Goal: Task Accomplishment & Management: Use online tool/utility

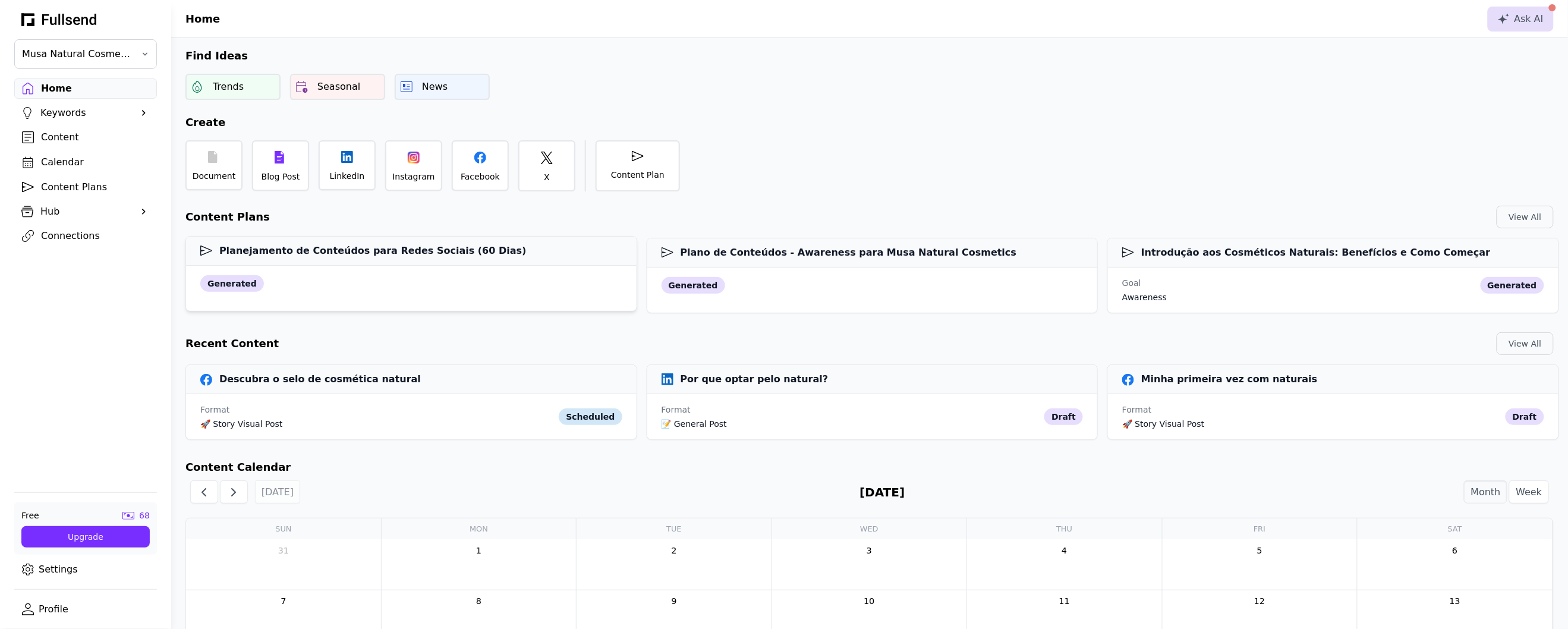
click at [265, 288] on div "generated" at bounding box center [411, 283] width 422 height 17
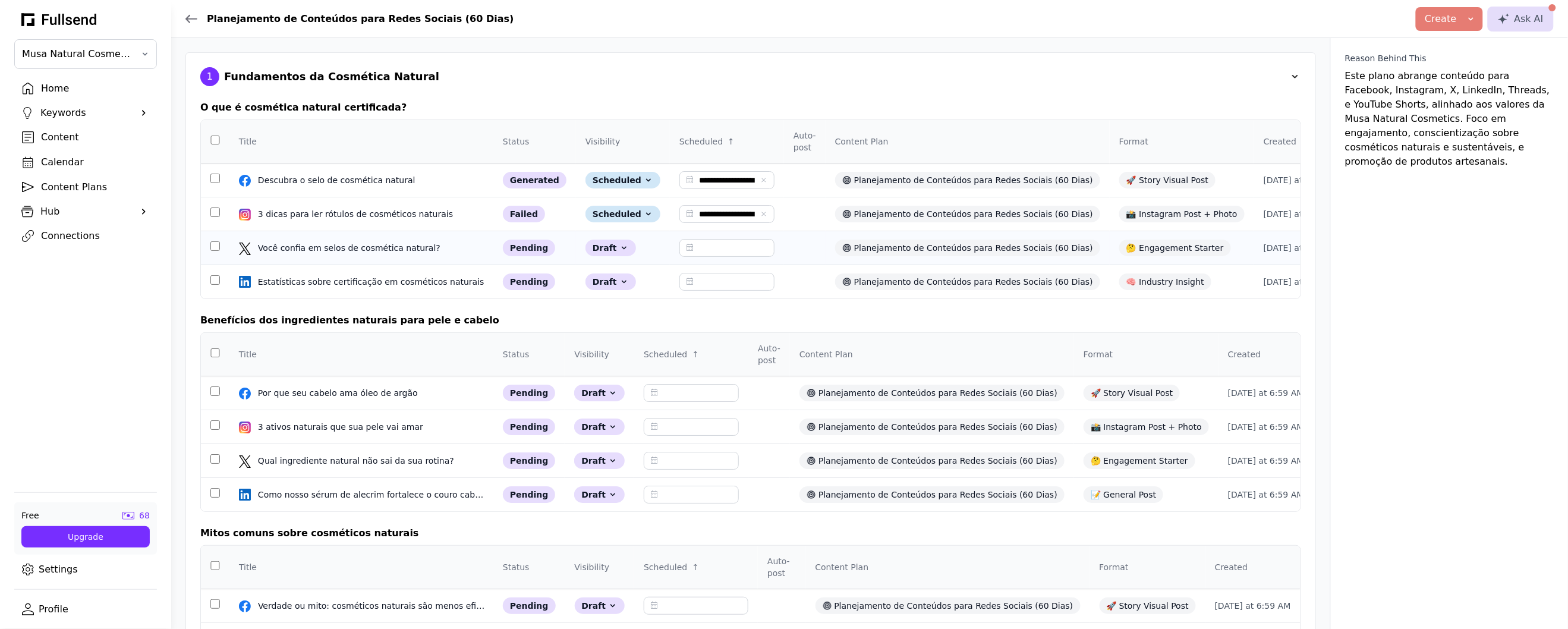
click at [376, 254] on div "Você confia em selos de cosmética natural?" at bounding box center [351, 248] width 185 height 12
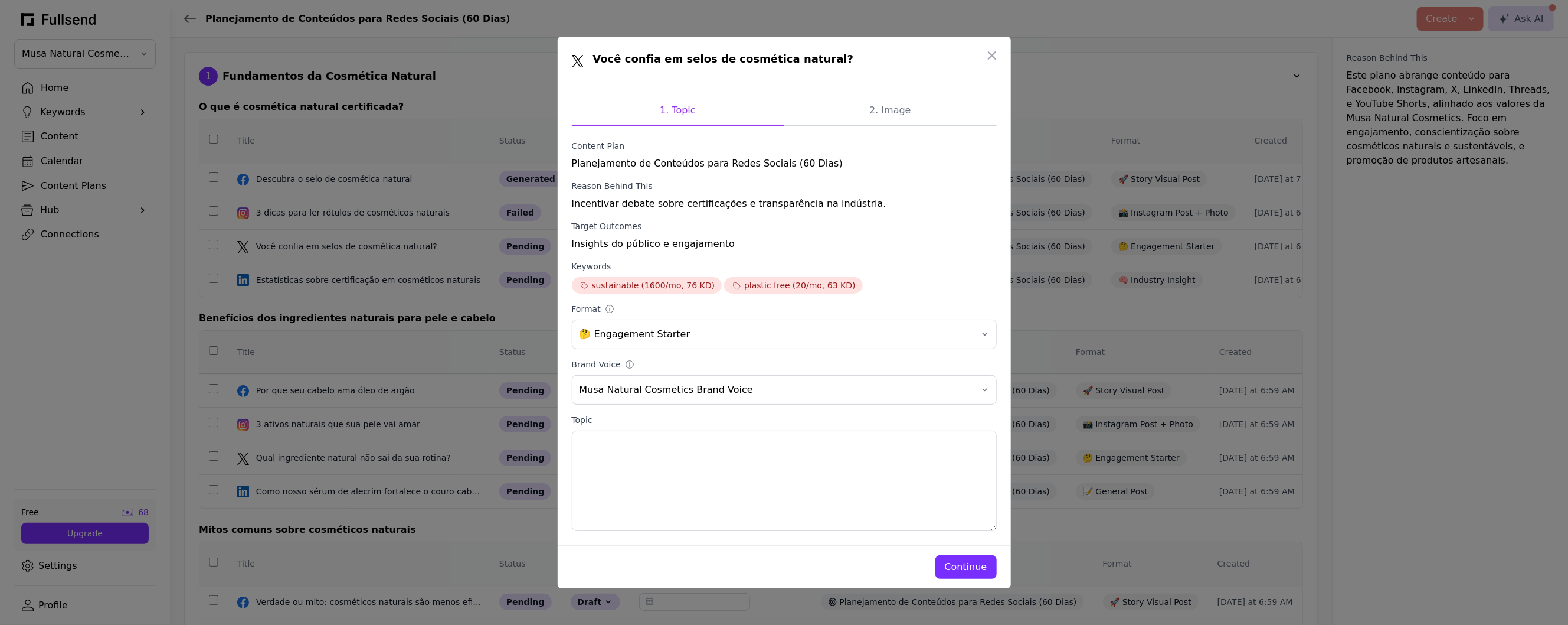
click at [974, 568] on div "Continue" at bounding box center [966, 567] width 43 height 14
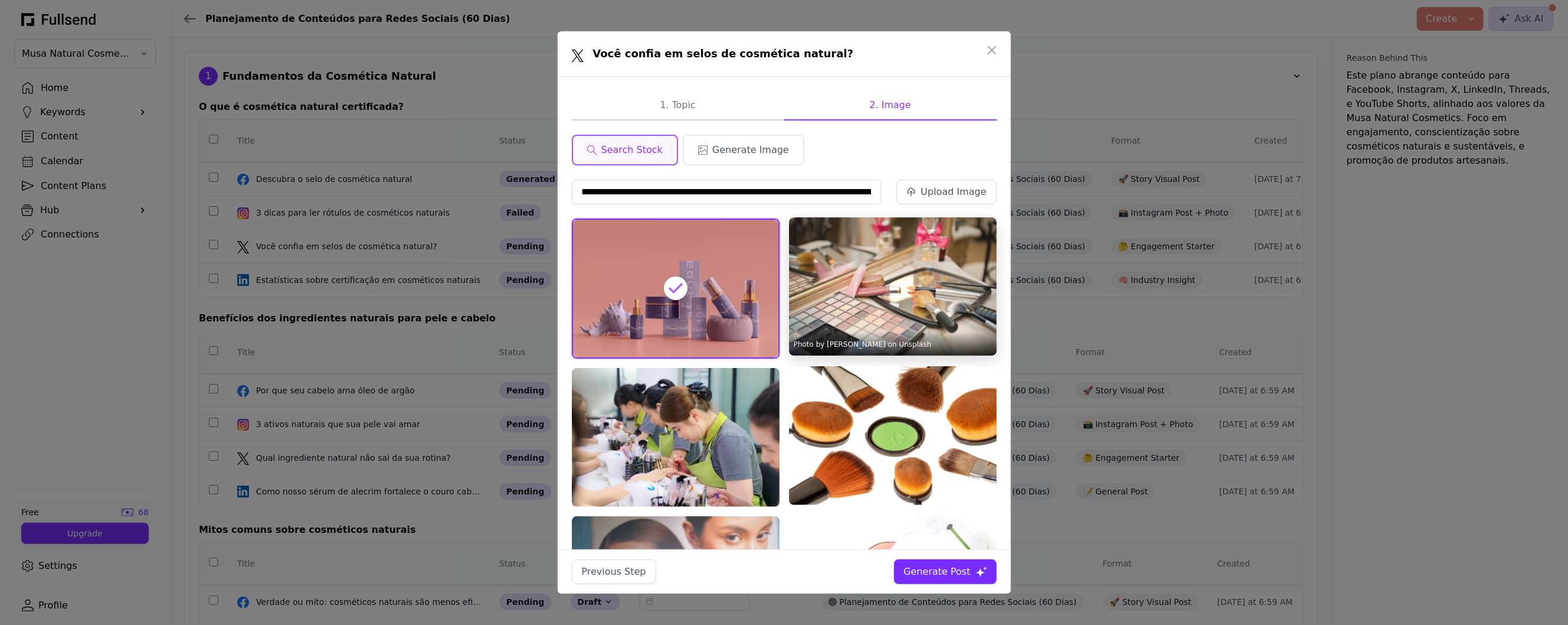
click at [873, 299] on img at bounding box center [892, 286] width 208 height 138
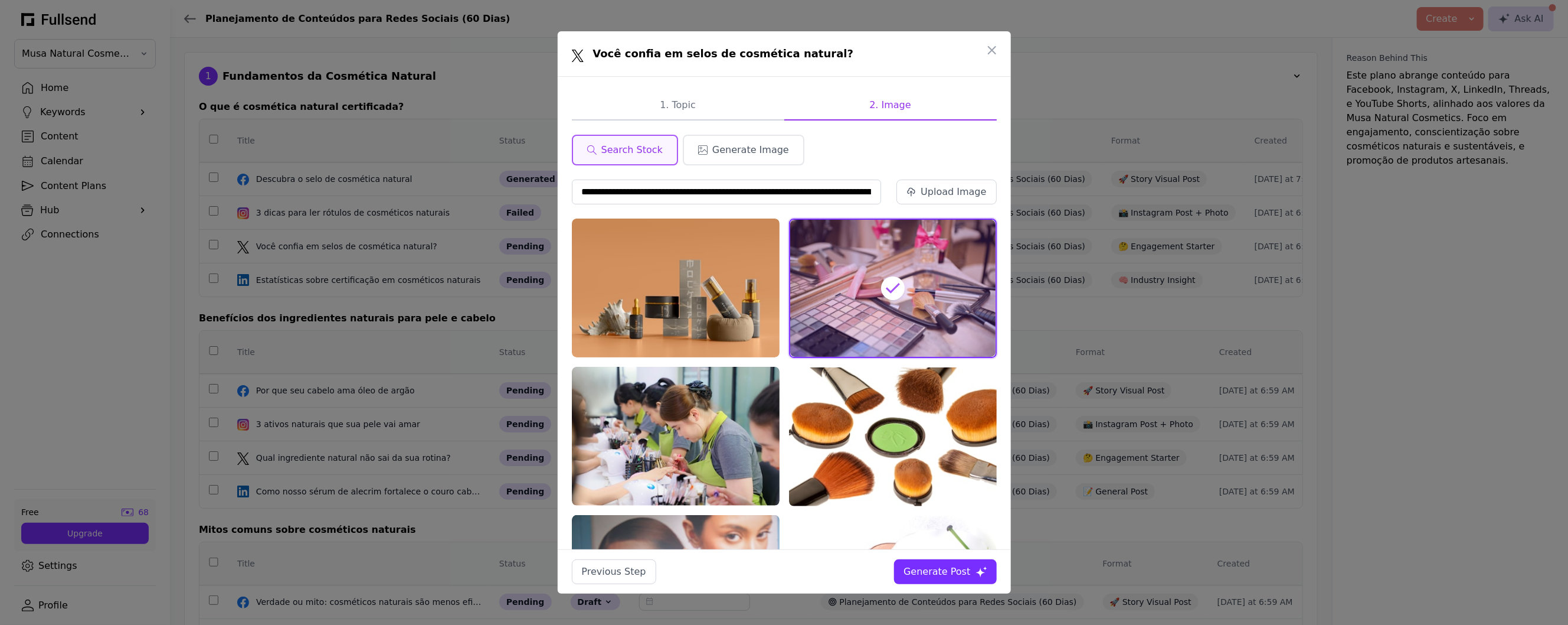
click at [957, 578] on div "Generate Post" at bounding box center [937, 571] width 67 height 14
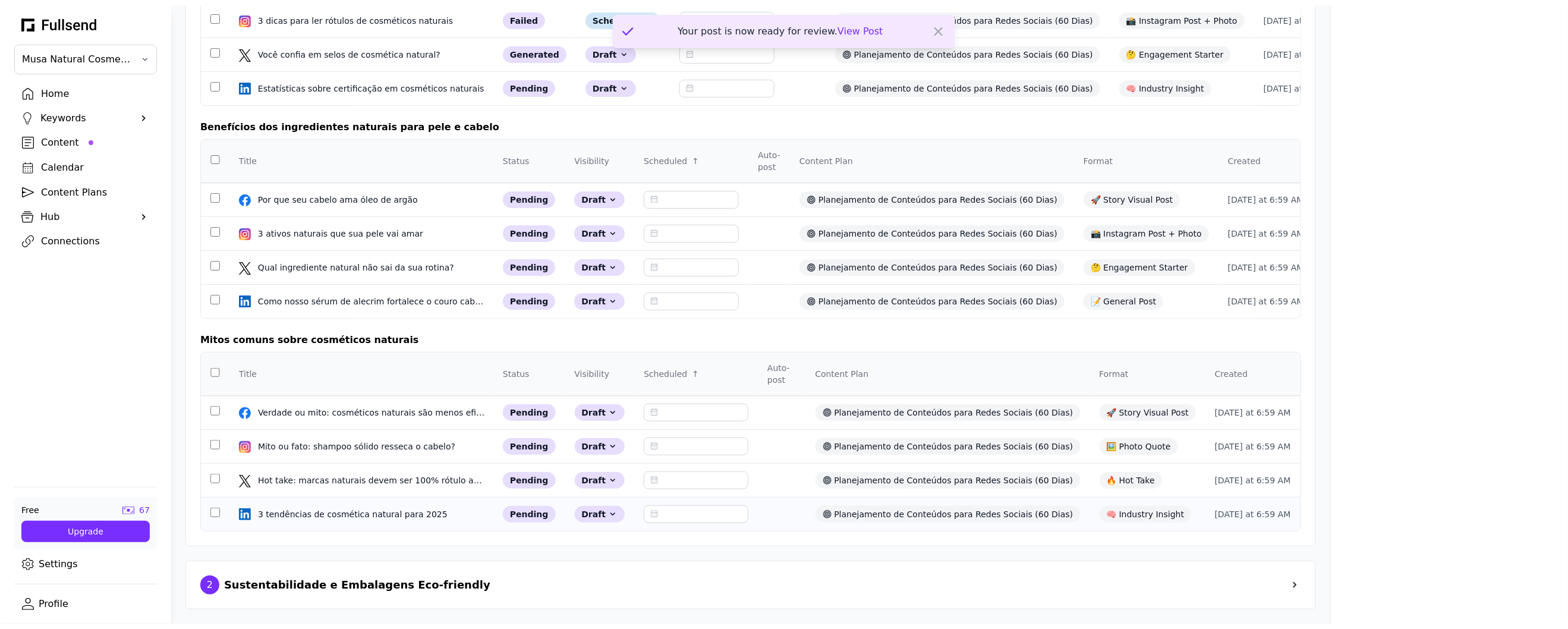
scroll to position [180, 0]
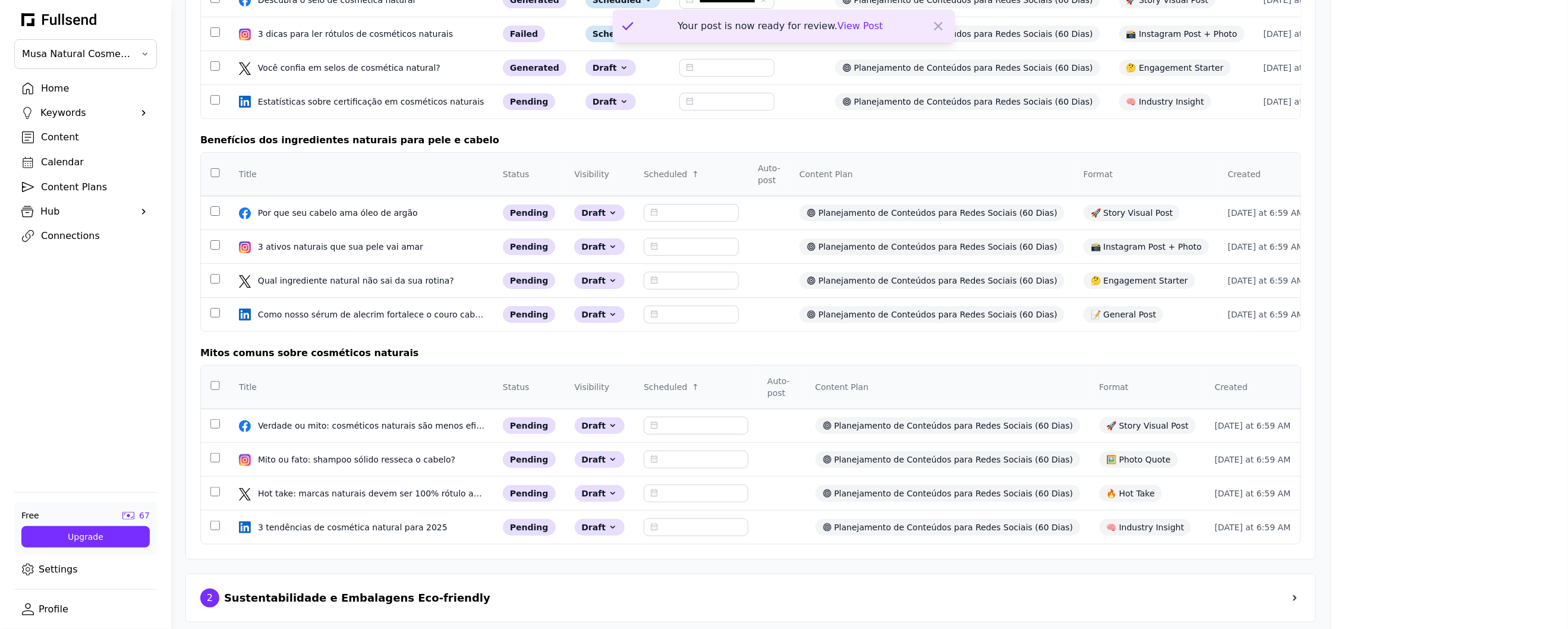
click at [459, 592] on div "2 Sustentabilidade e Embalagens Eco-friendly" at bounding box center [751, 598] width 1101 height 19
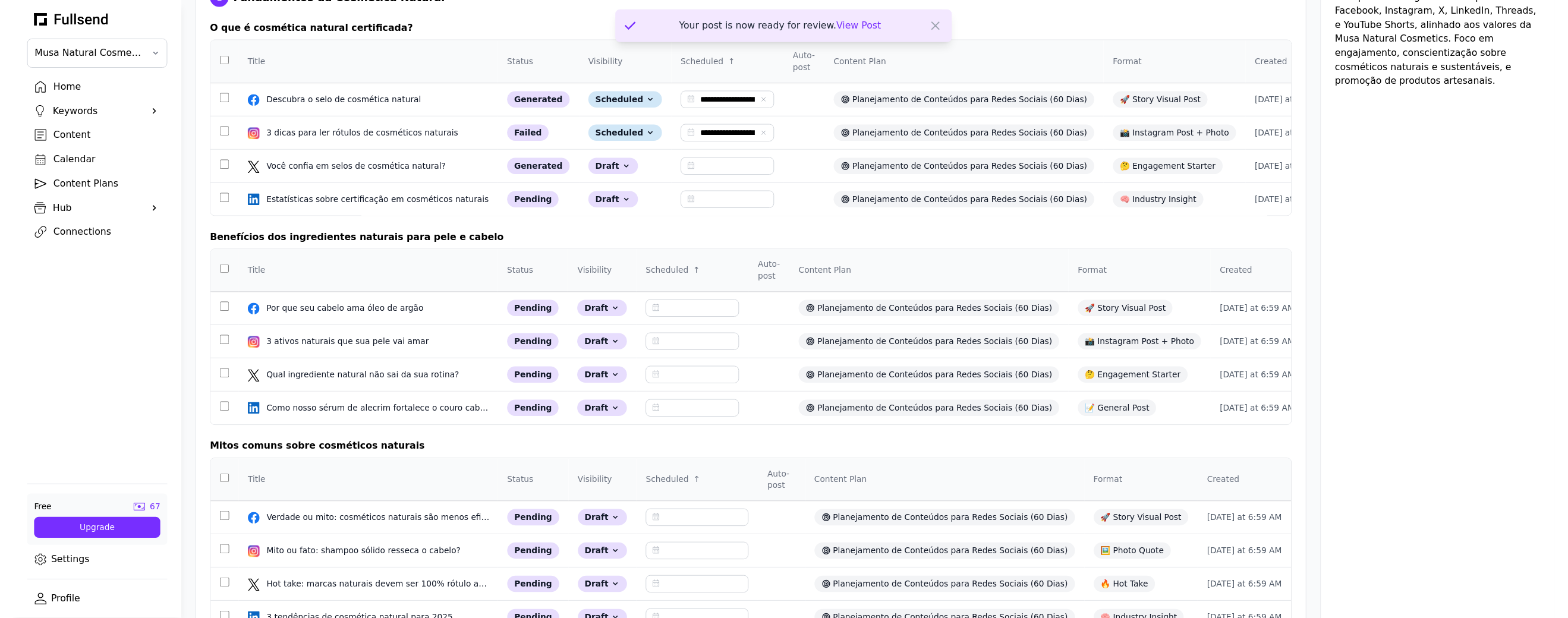
scroll to position [0, 0]
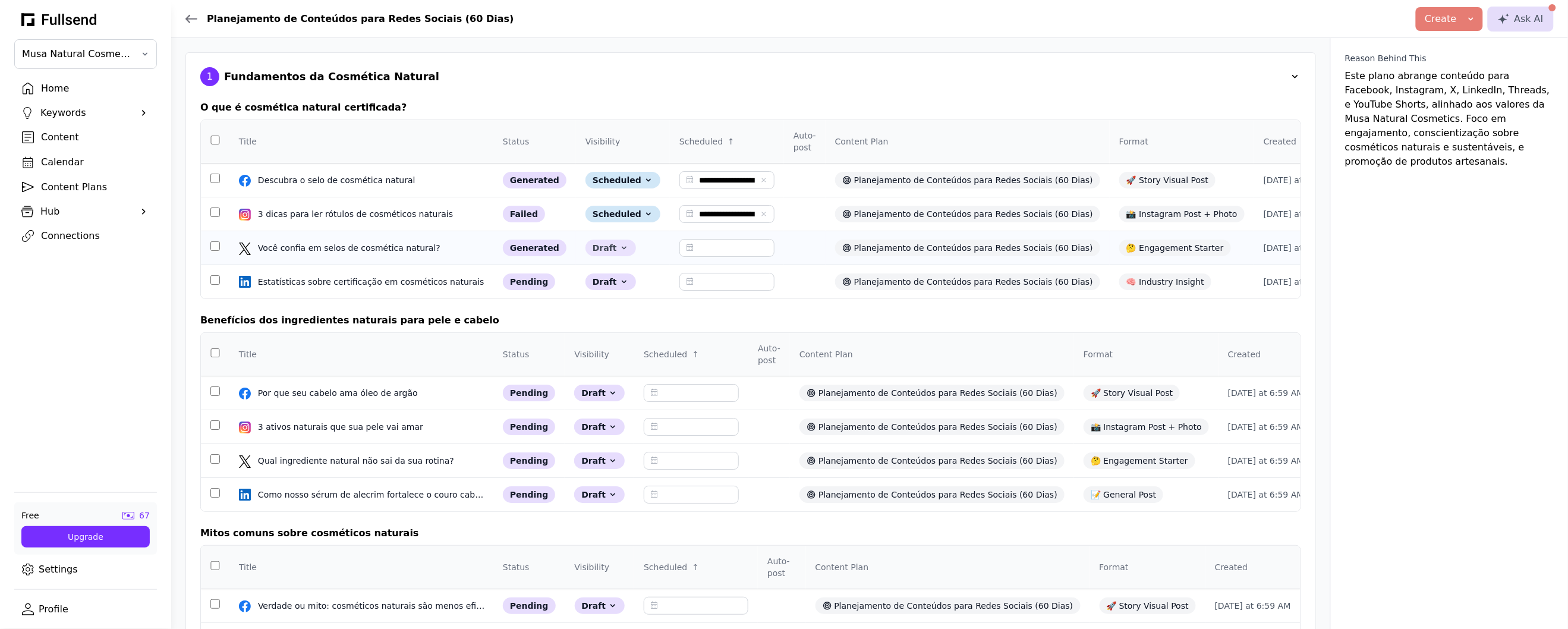
click at [622, 248] on icon at bounding box center [624, 248] width 5 height 3
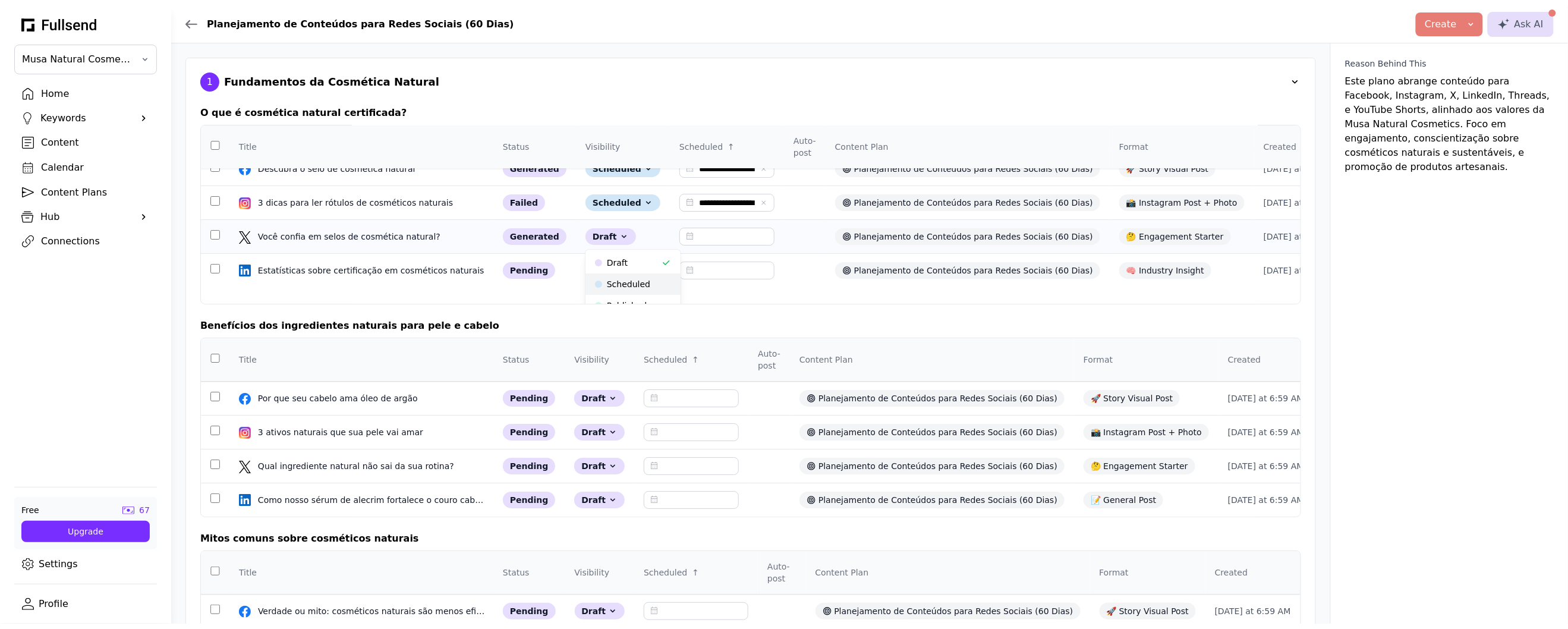
scroll to position [26, 0]
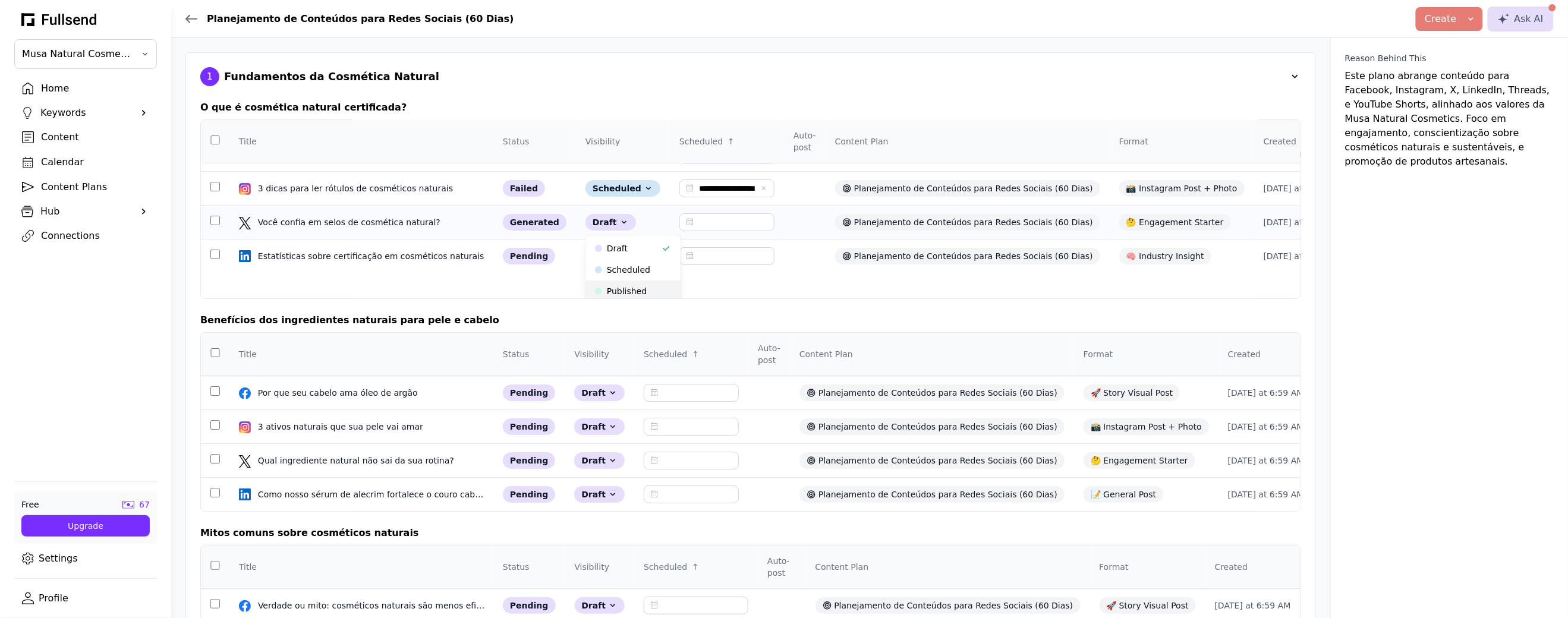
click at [632, 293] on button "Published" at bounding box center [633, 291] width 95 height 21
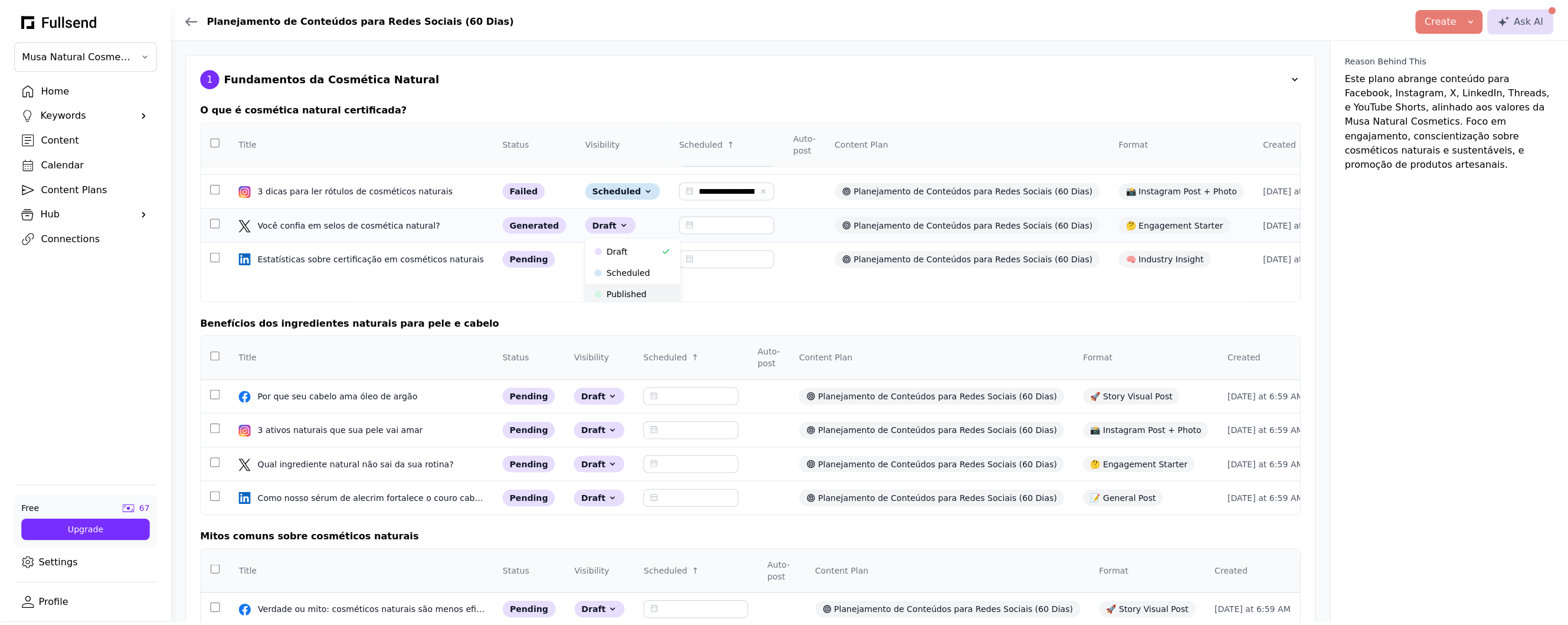
scroll to position [0, 0]
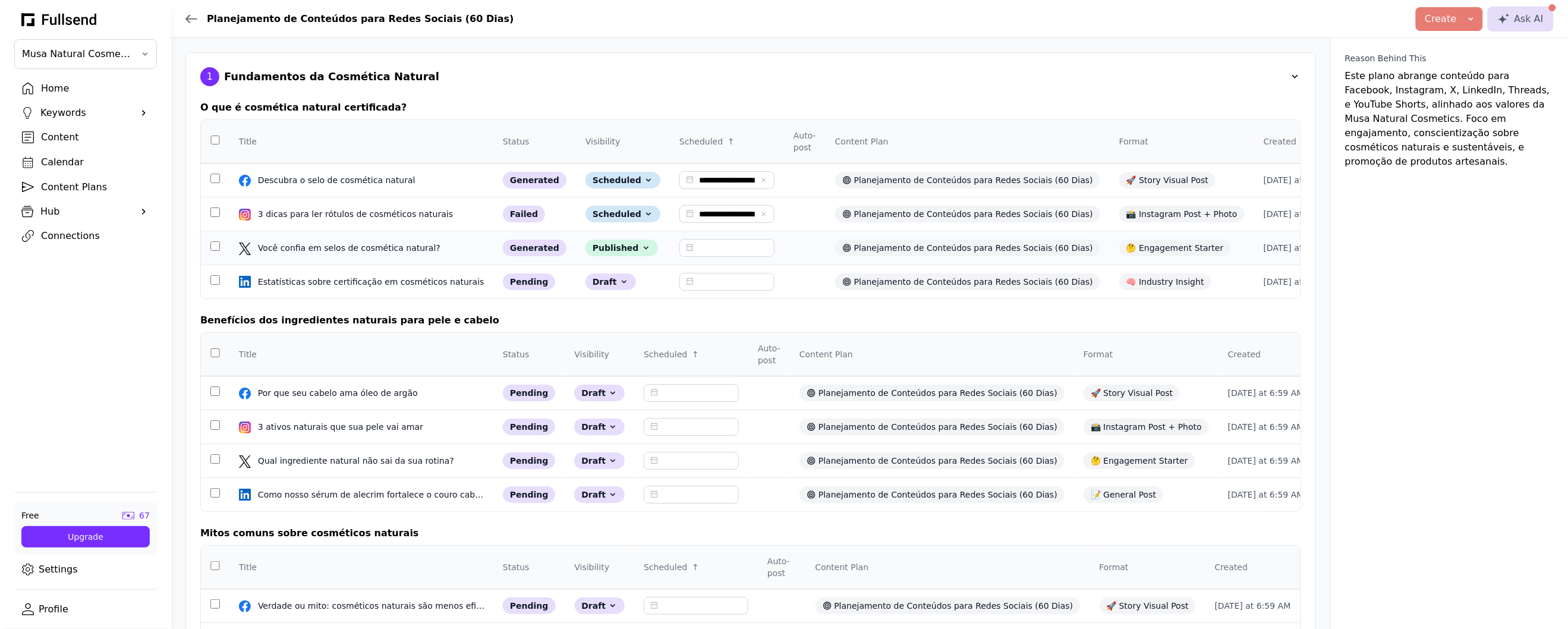
click at [712, 246] on input "text" at bounding box center [726, 248] width 95 height 18
click at [744, 401] on div "27" at bounding box center [744, 394] width 21 height 21
type input "**********"
click at [67, 134] on div "Content" at bounding box center [95, 137] width 108 height 14
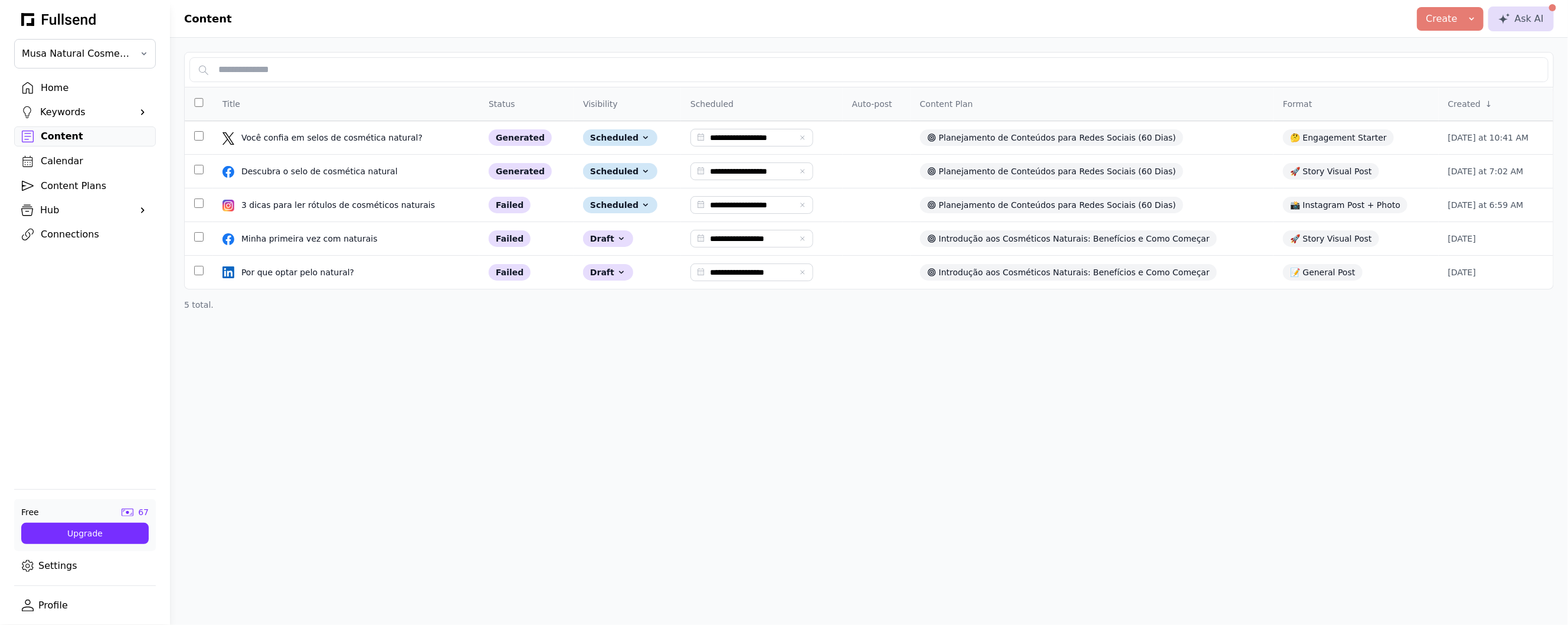
click at [74, 157] on div "Calendar" at bounding box center [94, 161] width 107 height 14
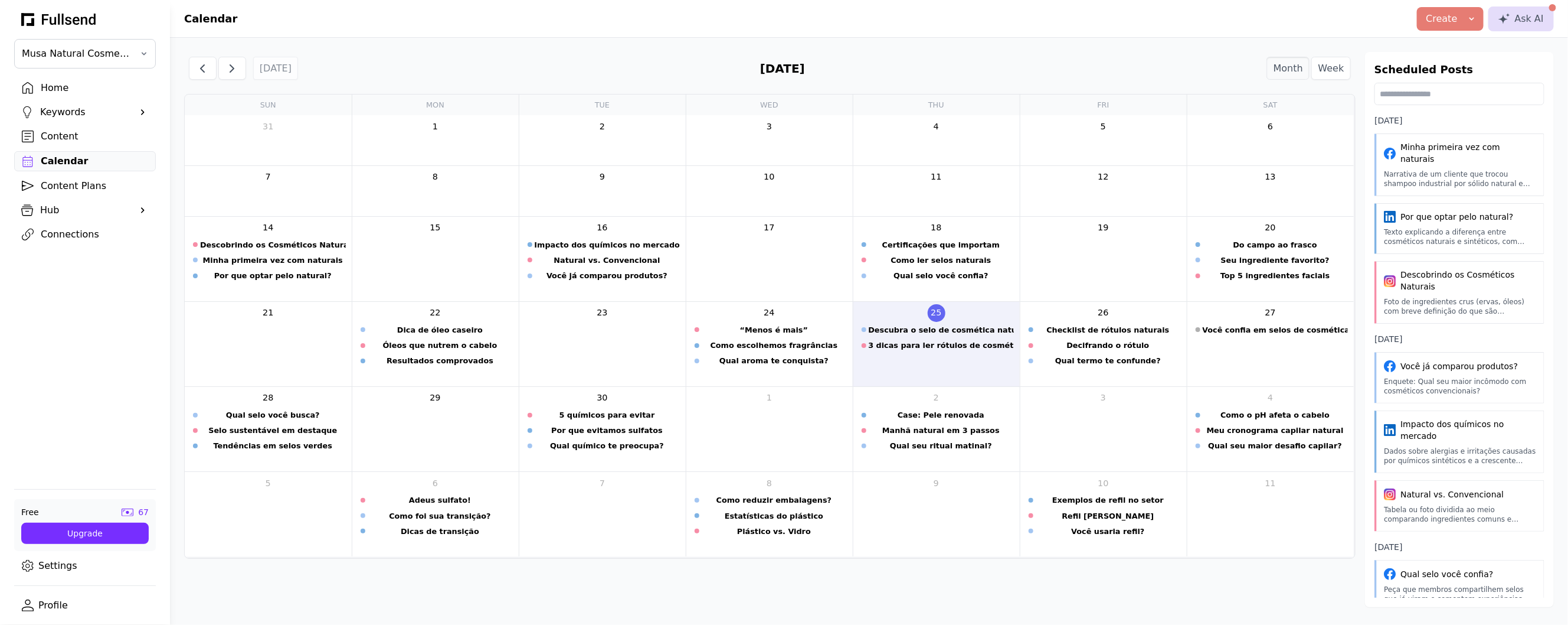
click at [1443, 28] on button "Create" at bounding box center [1451, 19] width 67 height 24
click at [85, 241] on div "Connections" at bounding box center [94, 234] width 107 height 14
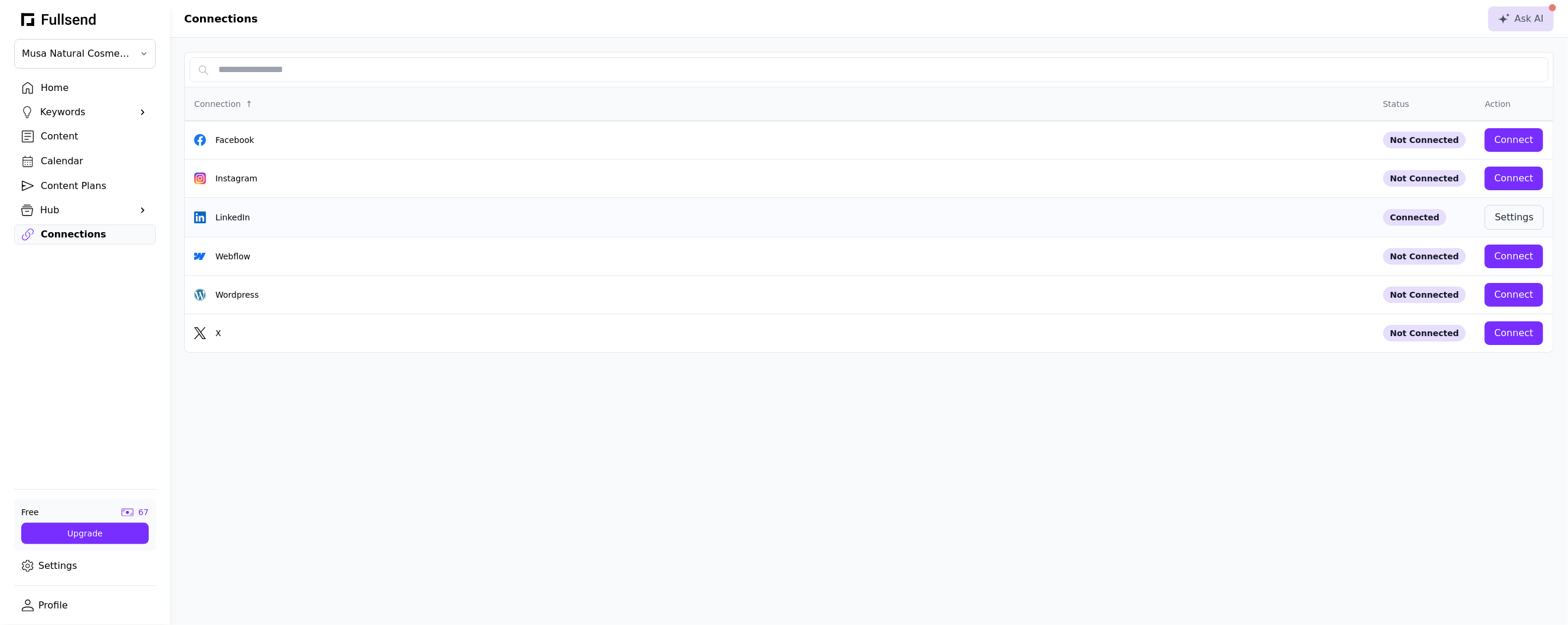
click at [1537, 222] on button "Settings" at bounding box center [1514, 217] width 59 height 25
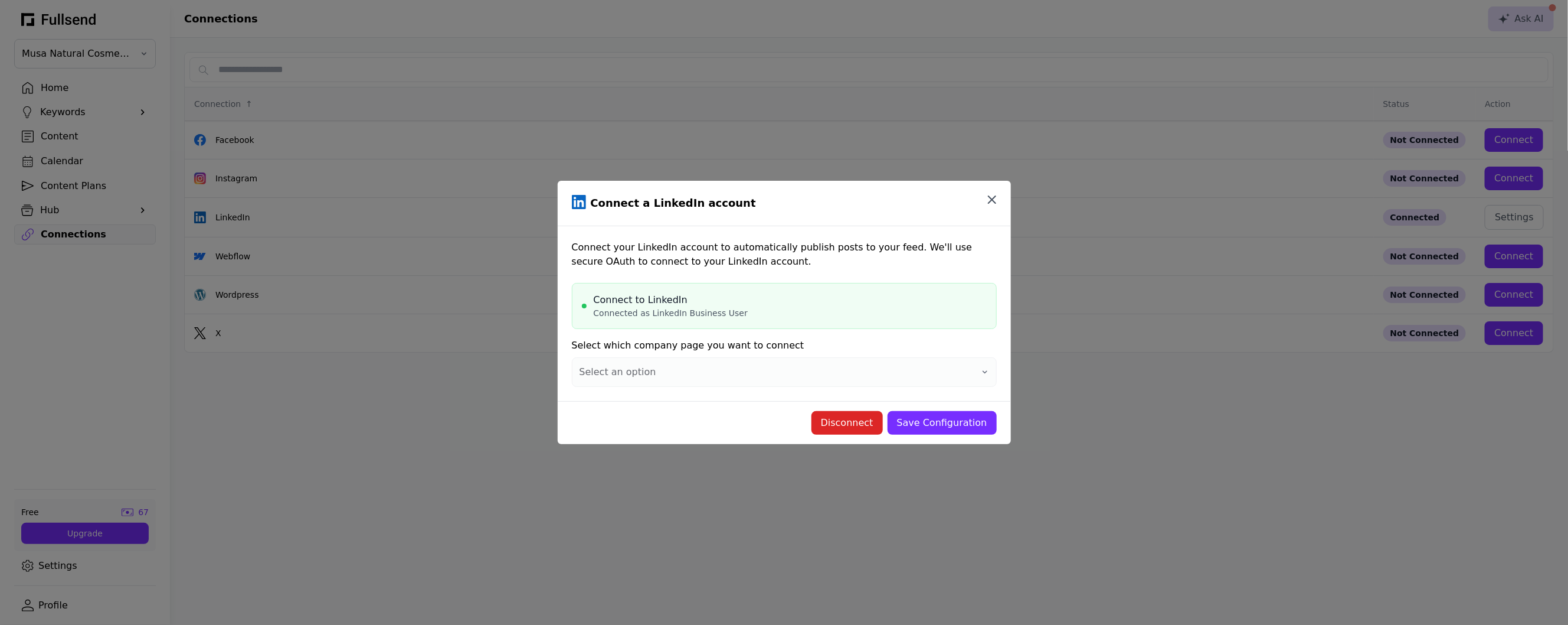
click at [996, 197] on icon "button" at bounding box center [992, 199] width 14 height 14
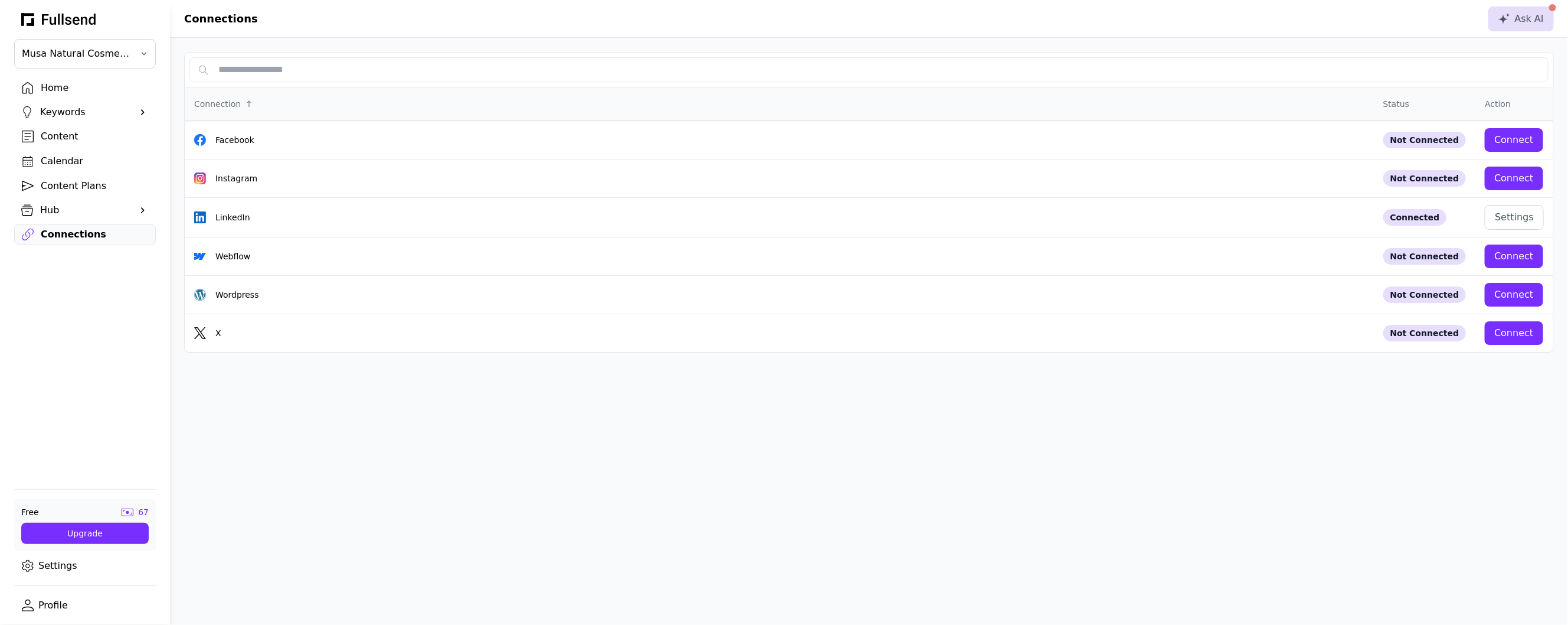
click at [86, 164] on div "Calendar" at bounding box center [94, 161] width 107 height 14
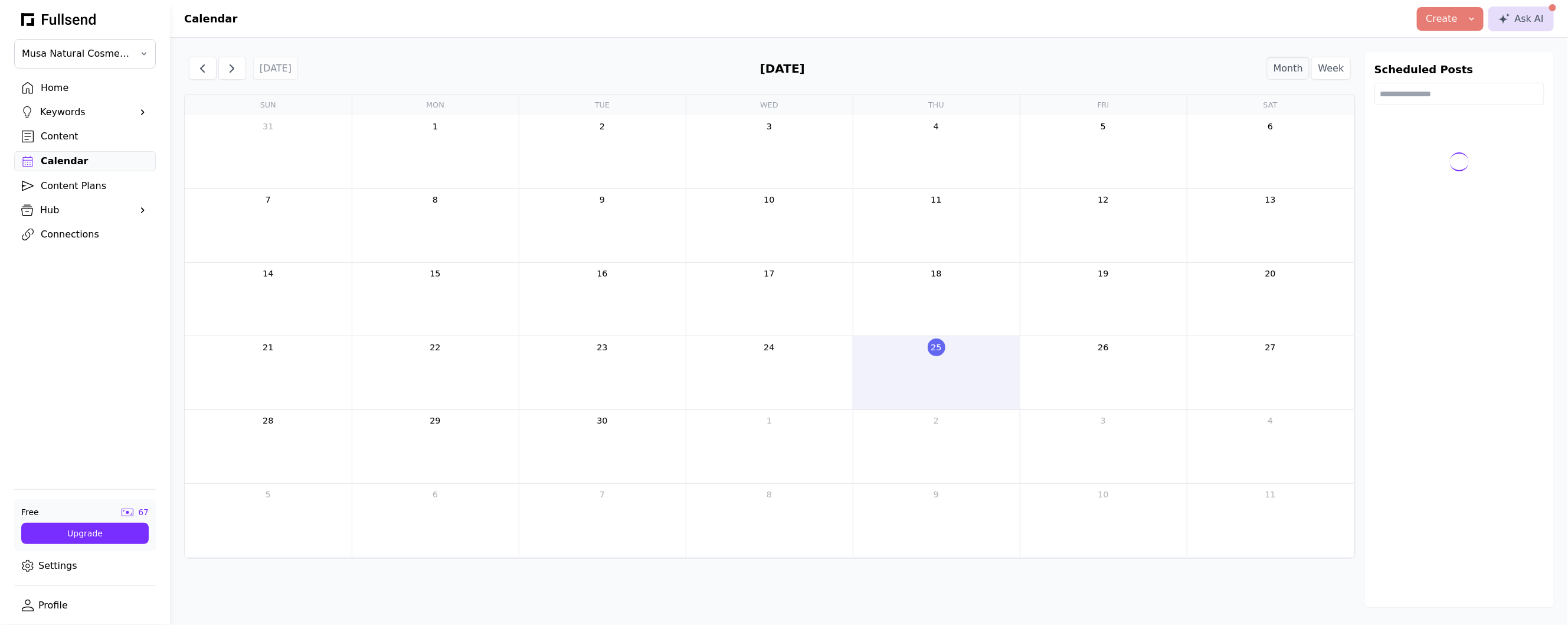
click at [79, 131] on div "Content" at bounding box center [94, 136] width 107 height 14
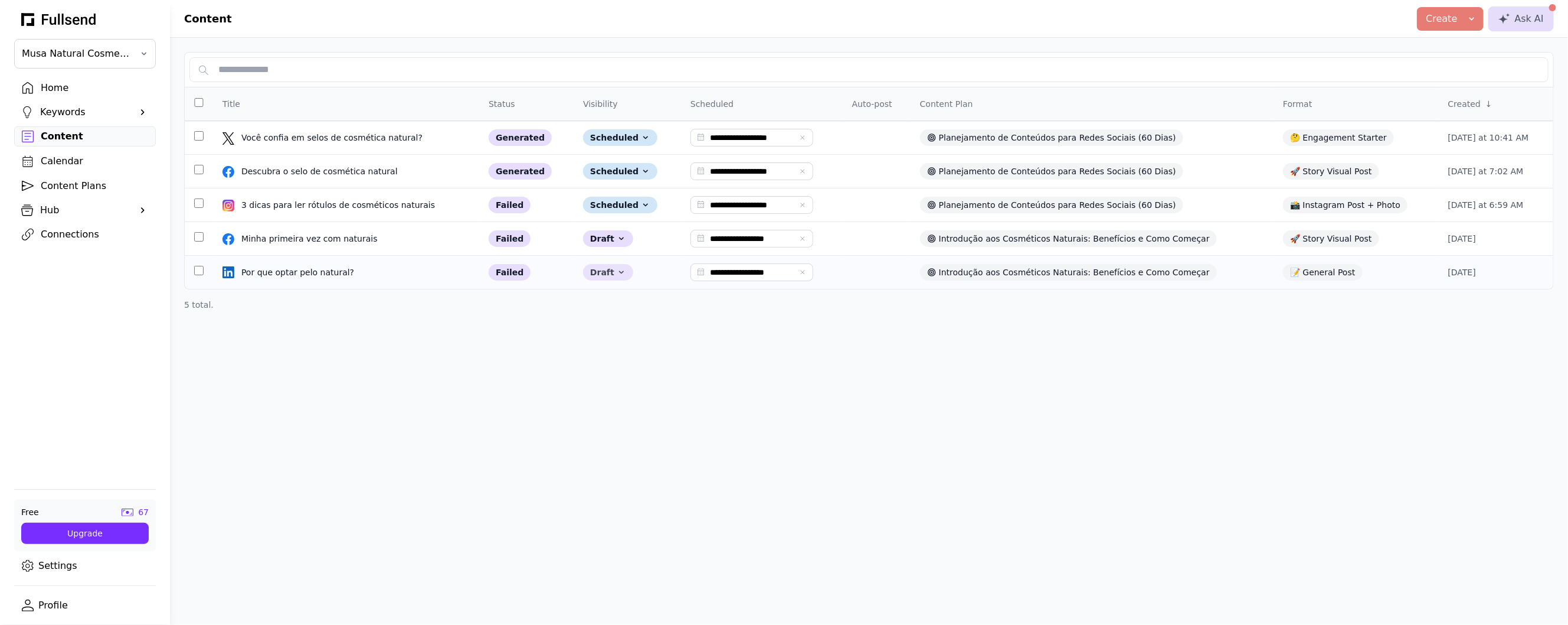
click at [597, 275] on div "Draft" at bounding box center [608, 272] width 50 height 16
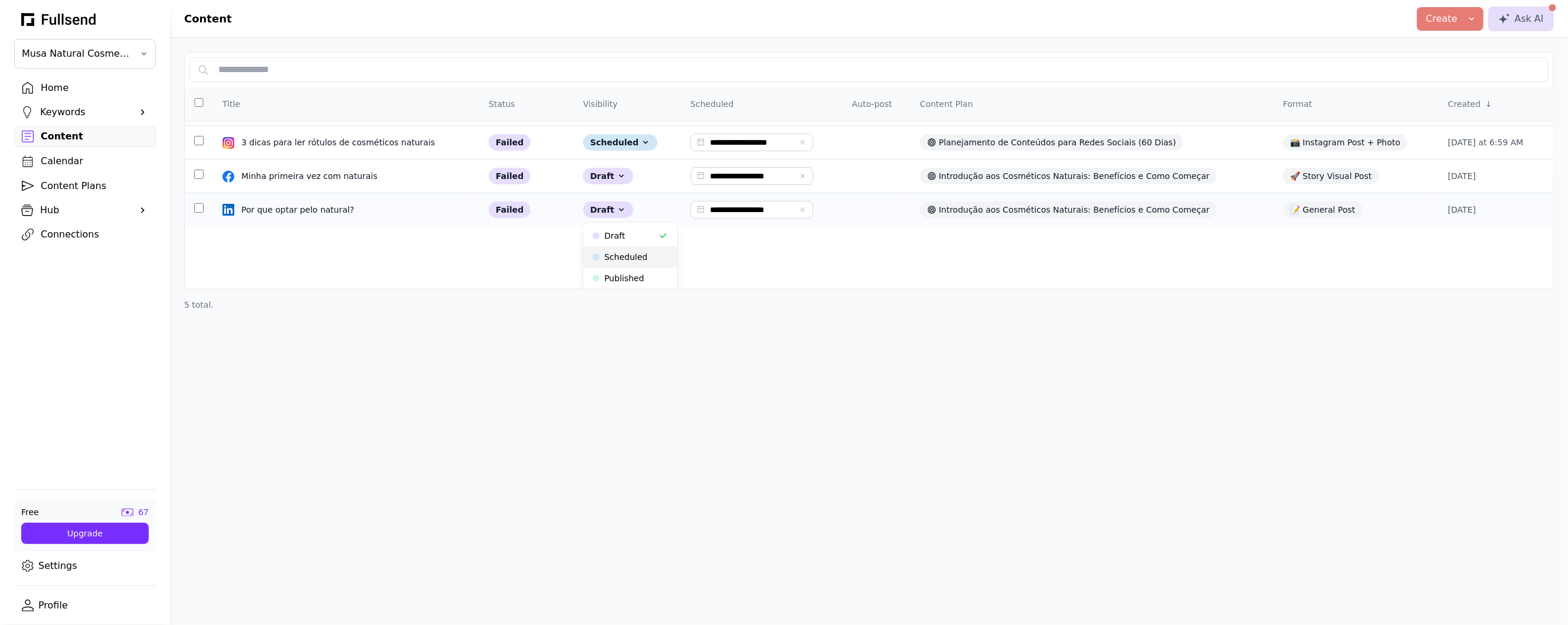
scroll to position [65, 0]
click at [641, 272] on button "Published" at bounding box center [630, 275] width 94 height 21
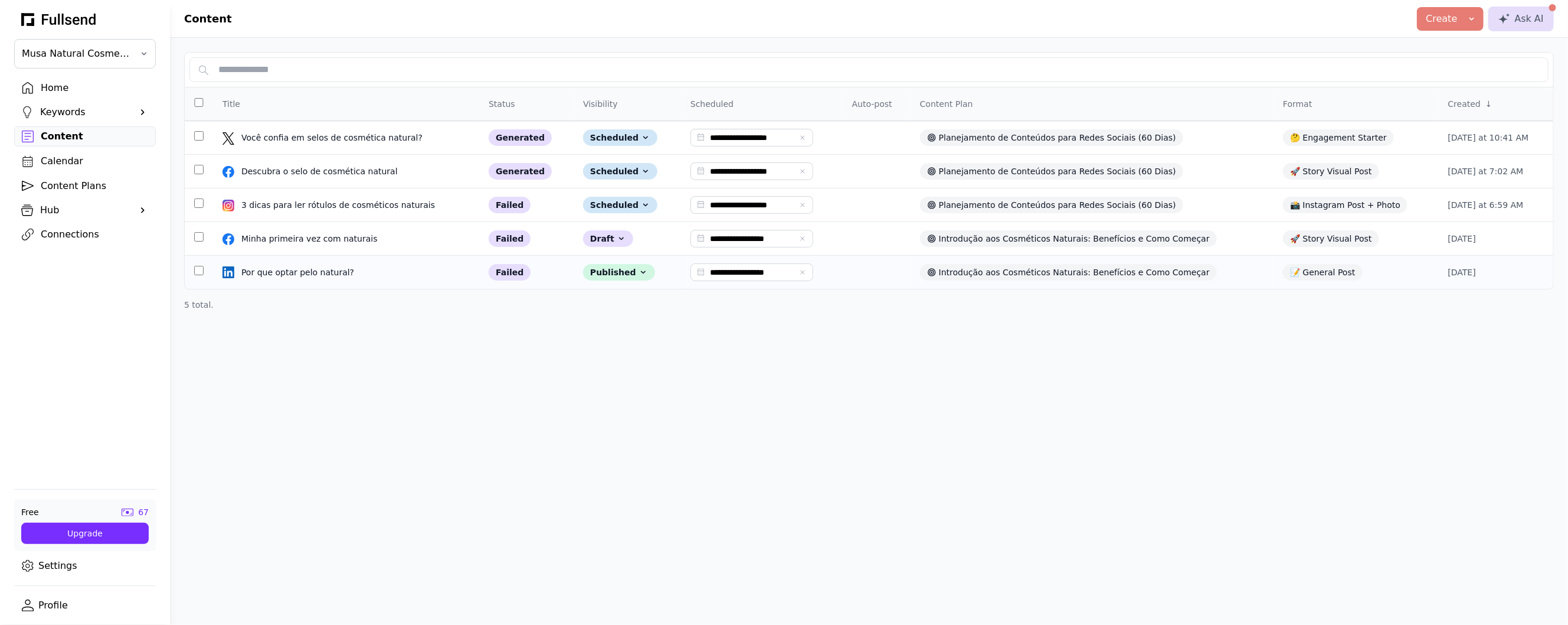
click at [770, 278] on input "**********" at bounding box center [752, 272] width 123 height 18
click at [747, 422] on div "25" at bounding box center [747, 418] width 21 height 21
click at [774, 276] on input "**********" at bounding box center [752, 272] width 123 height 18
click at [749, 464] on icon "Open time picker" at bounding box center [746, 469] width 12 height 12
click at [705, 392] on icon "Decrement hours" at bounding box center [708, 394] width 13 height 19
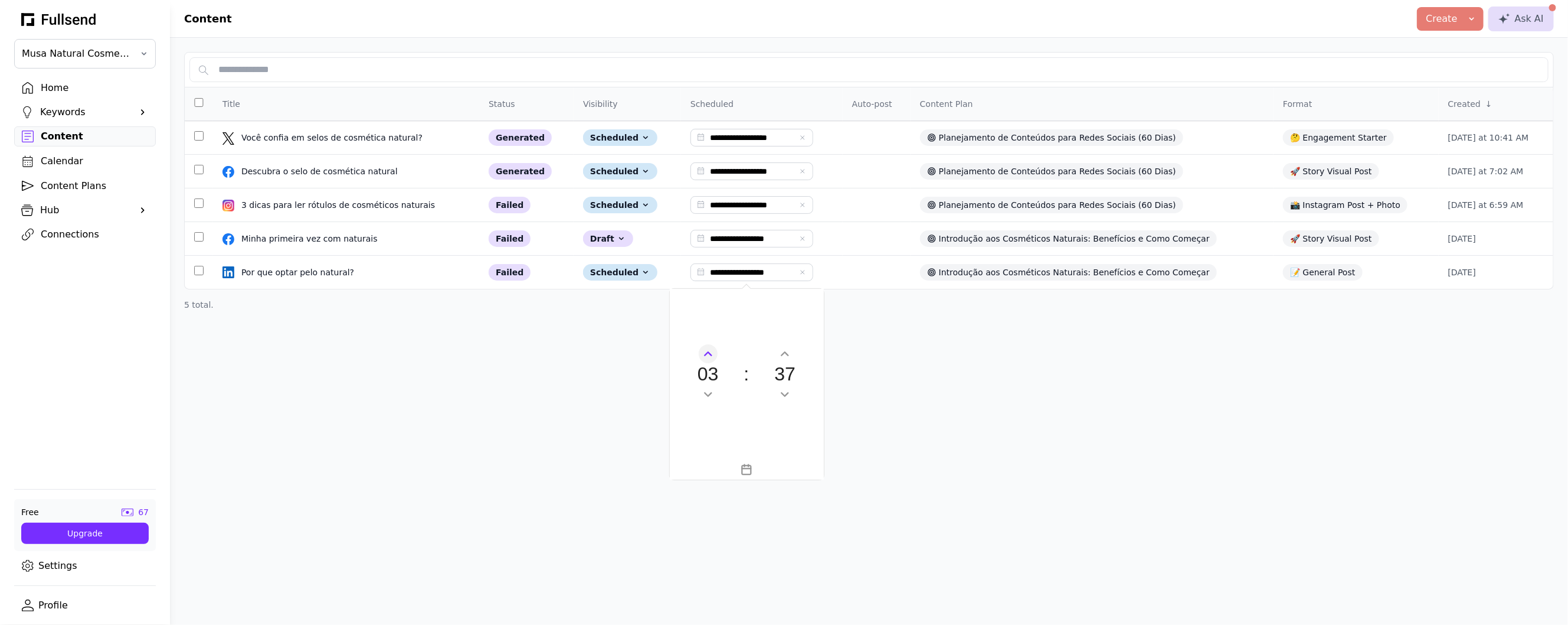
click at [708, 353] on icon "Increment hours" at bounding box center [708, 353] width 13 height 19
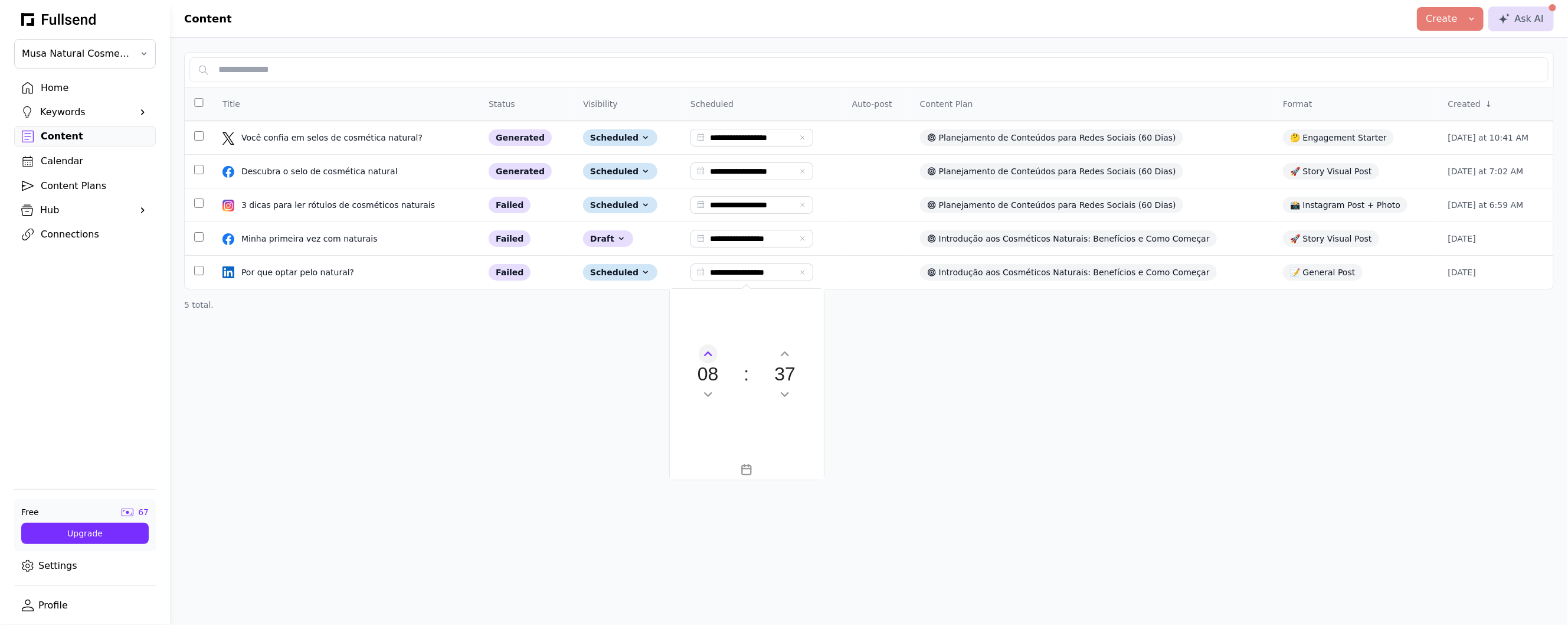
click at [708, 353] on icon "Increment hours" at bounding box center [708, 353] width 13 height 19
type input "**********"
click at [883, 445] on div "**********" at bounding box center [869, 312] width 1398 height 625
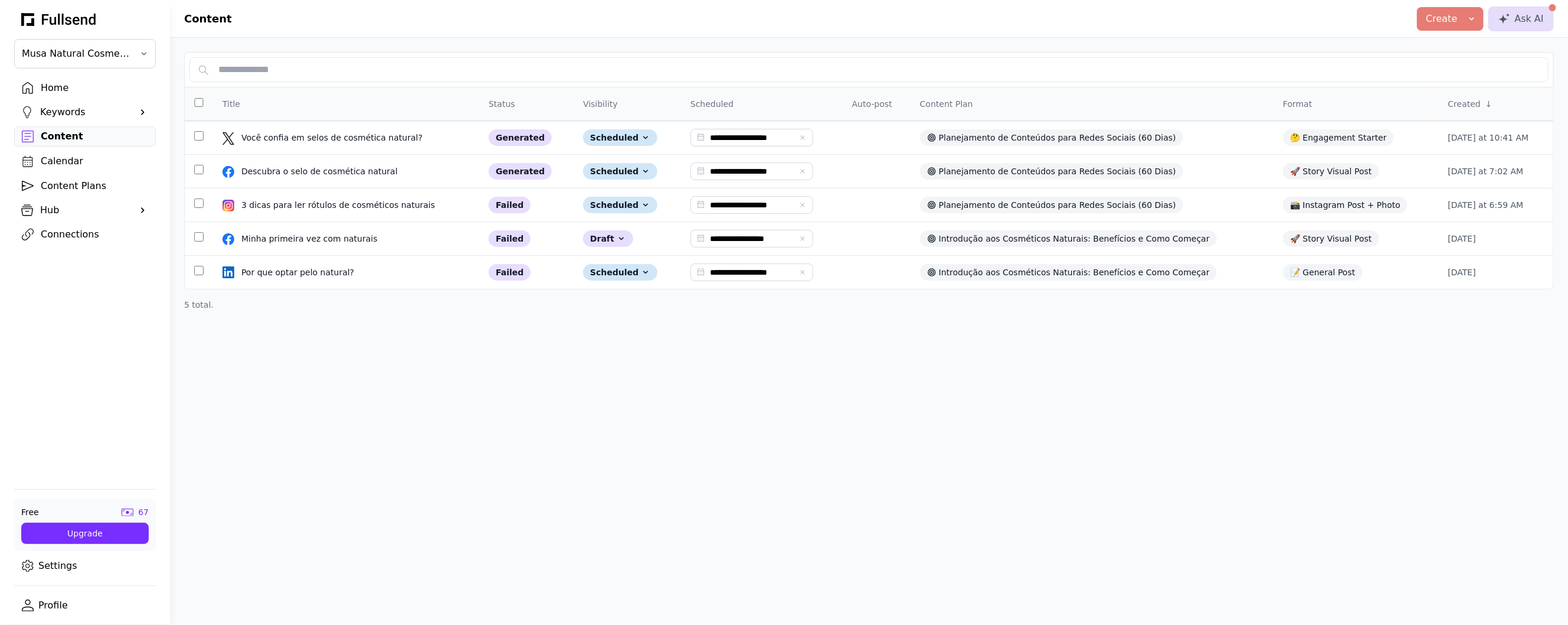
click at [75, 164] on div "Calendar" at bounding box center [94, 161] width 107 height 14
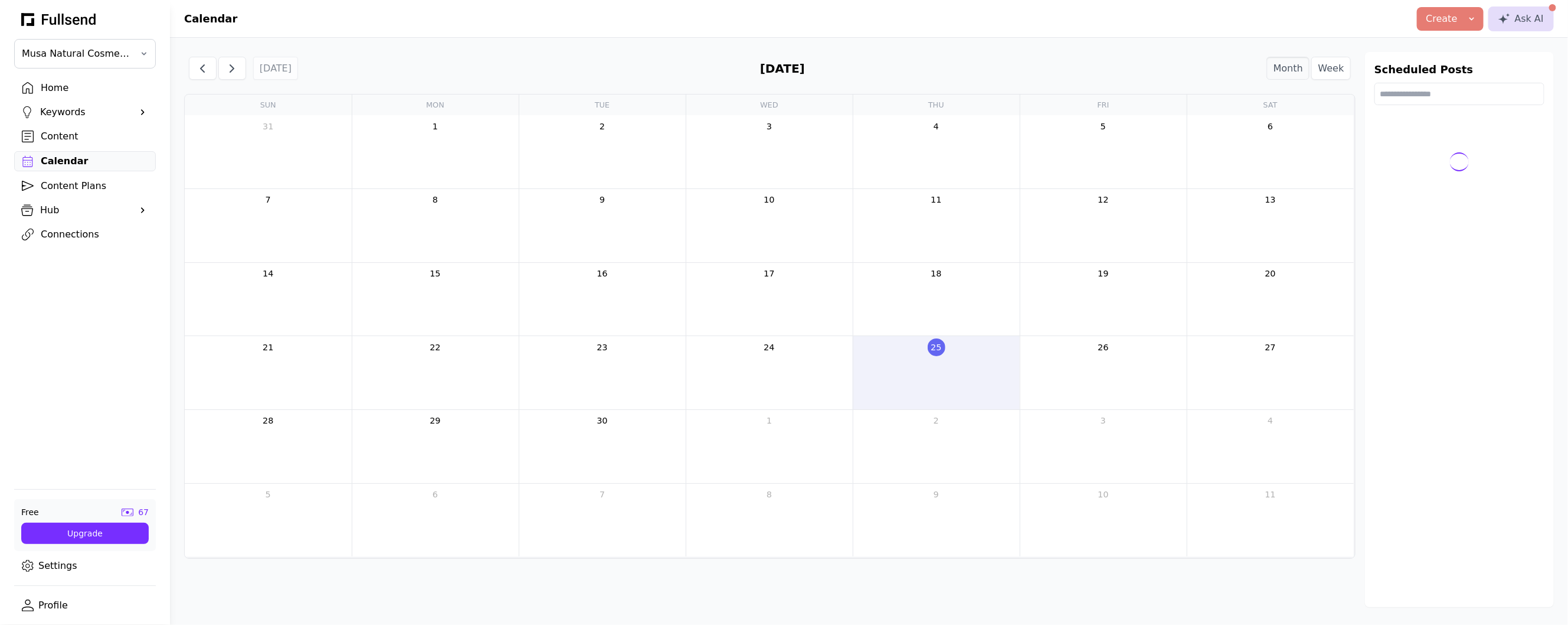
click at [99, 189] on div "Content Plans" at bounding box center [94, 186] width 107 height 14
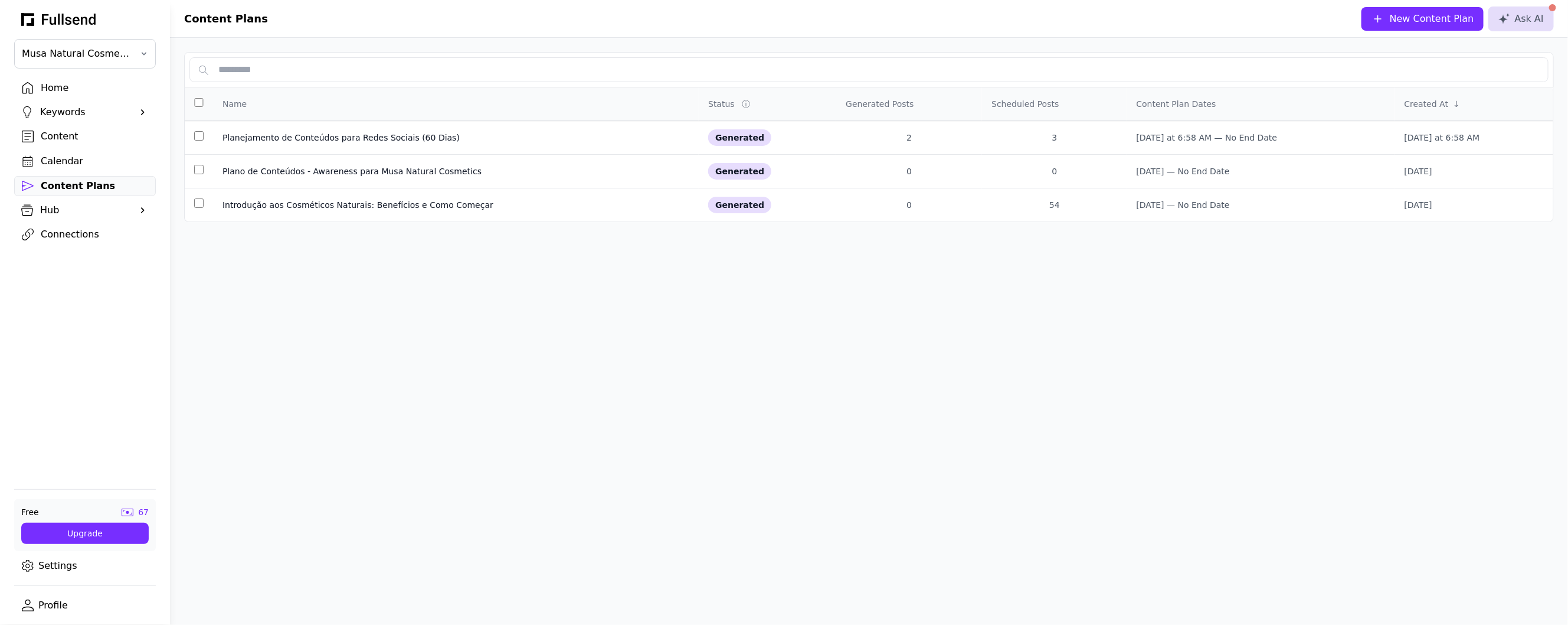
click at [81, 146] on link "Content" at bounding box center [85, 136] width 142 height 20
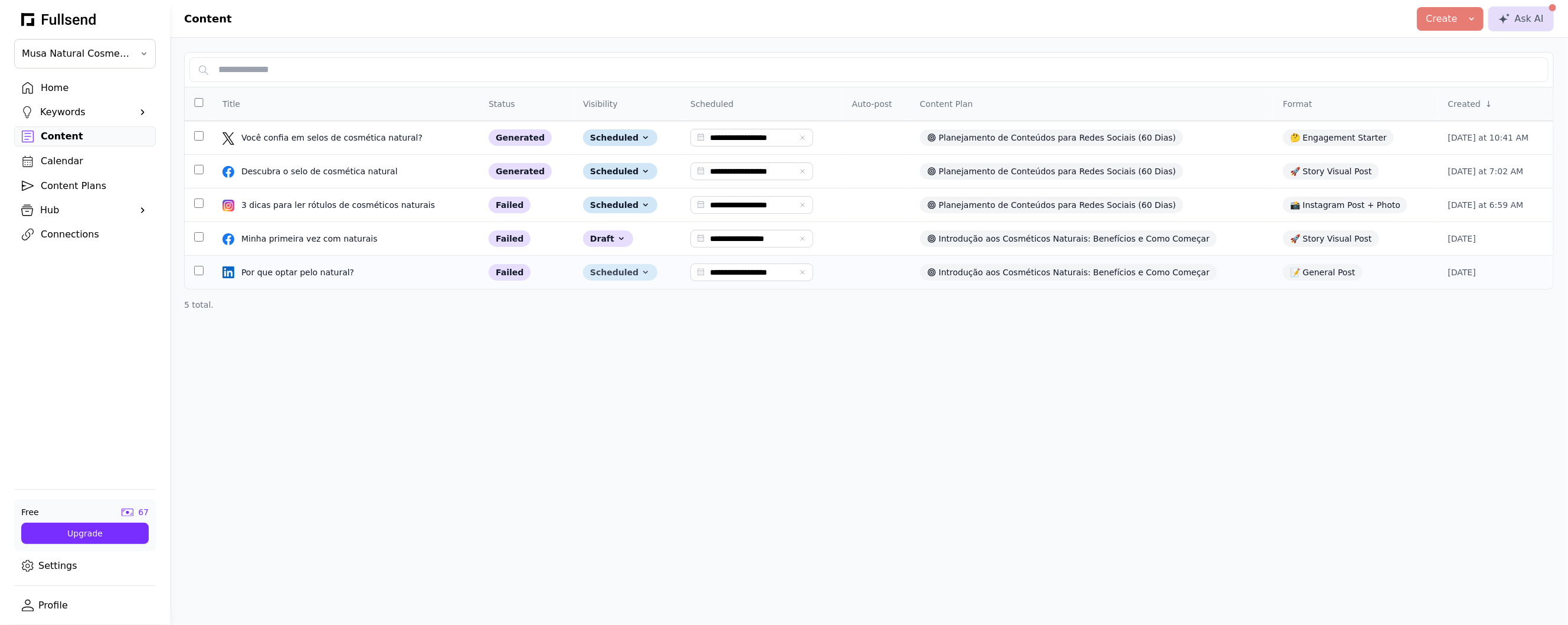
click at [628, 277] on div "Scheduled" at bounding box center [620, 272] width 74 height 16
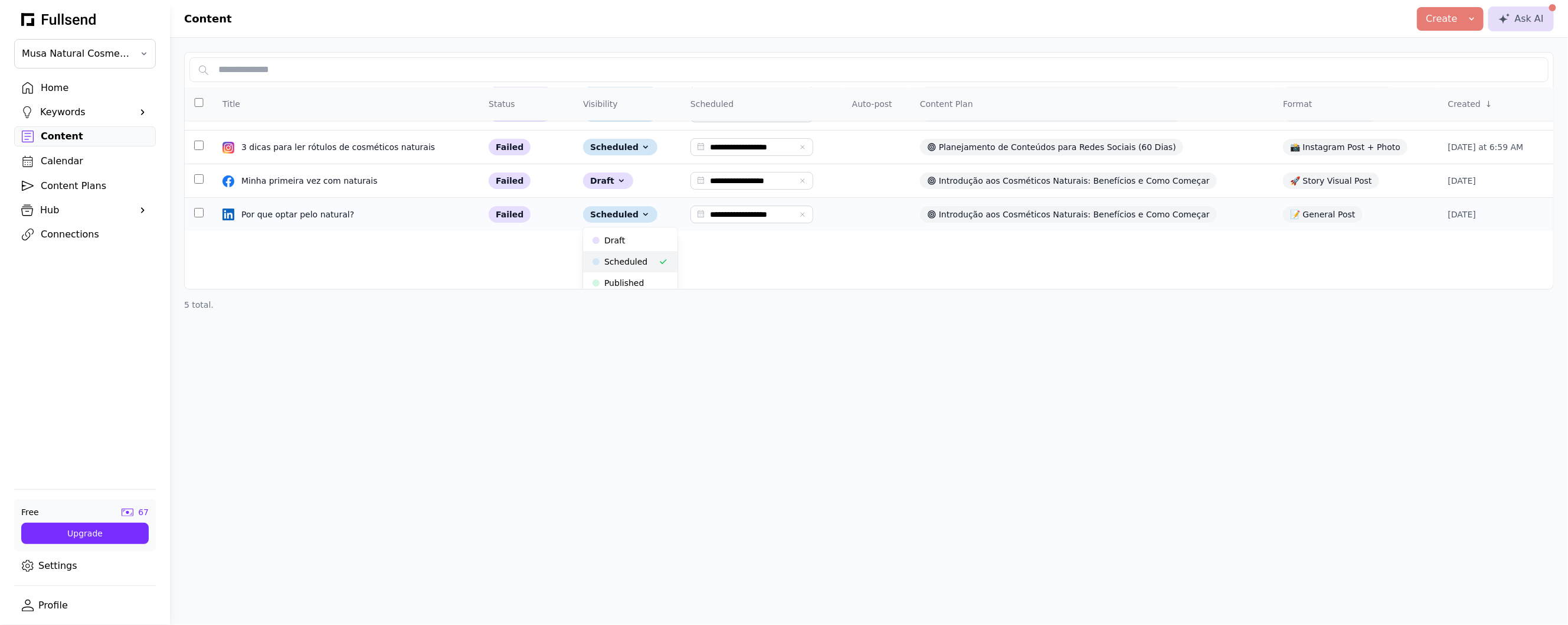
scroll to position [65, 0]
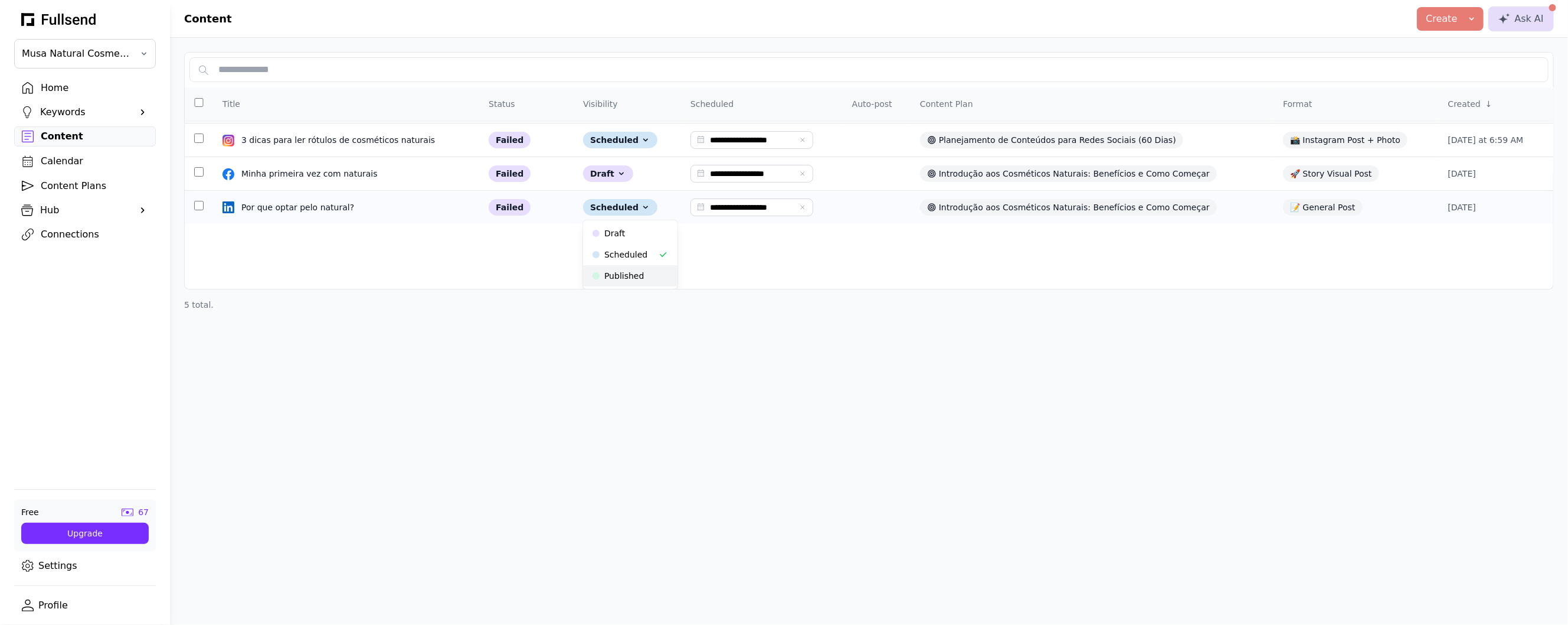
click at [641, 269] on button "Published" at bounding box center [630, 275] width 94 height 21
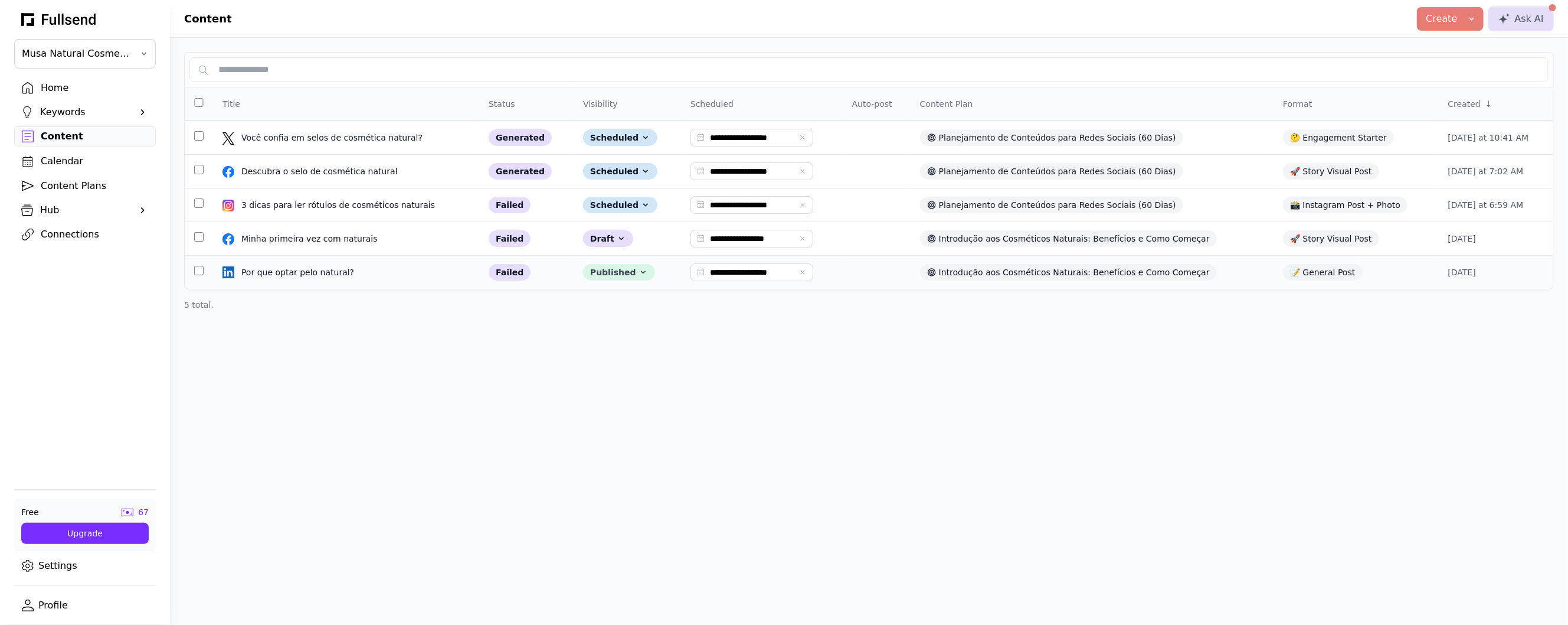
click at [626, 275] on div "Published" at bounding box center [619, 272] width 72 height 16
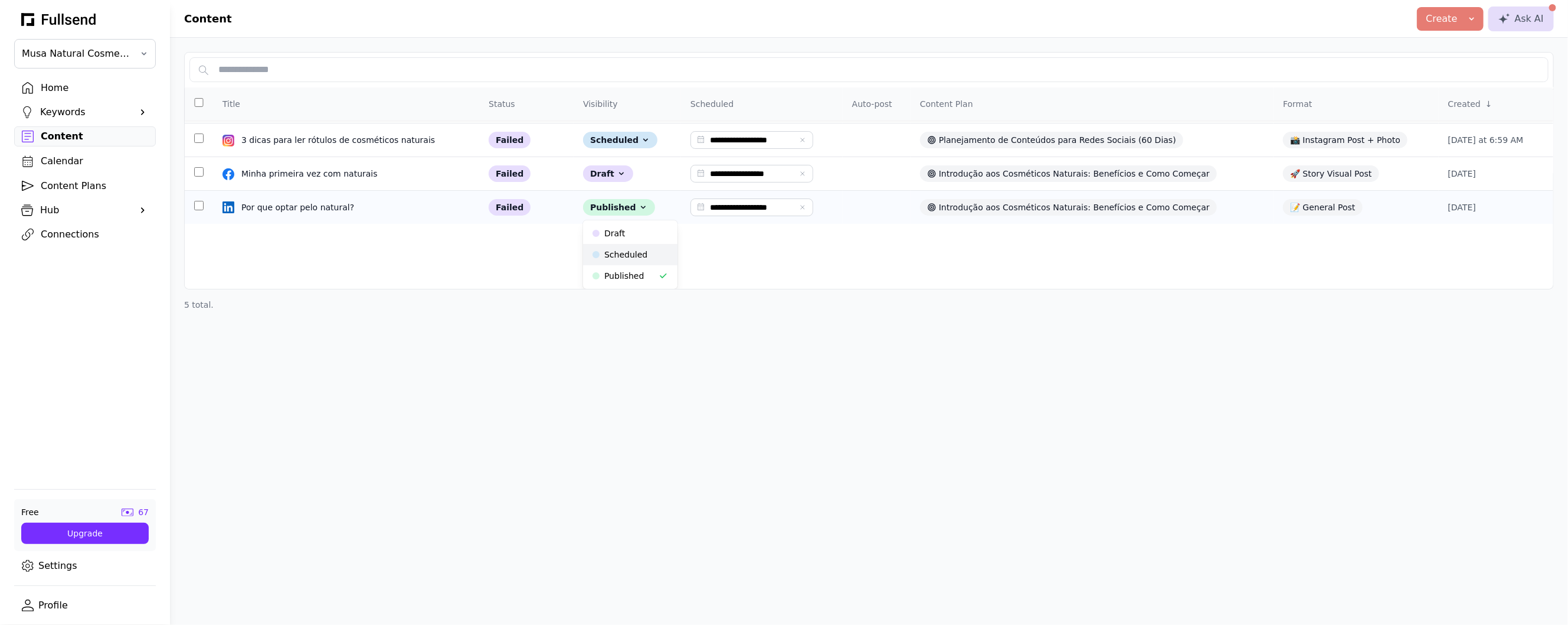
click at [629, 256] on button "Scheduled" at bounding box center [630, 254] width 94 height 21
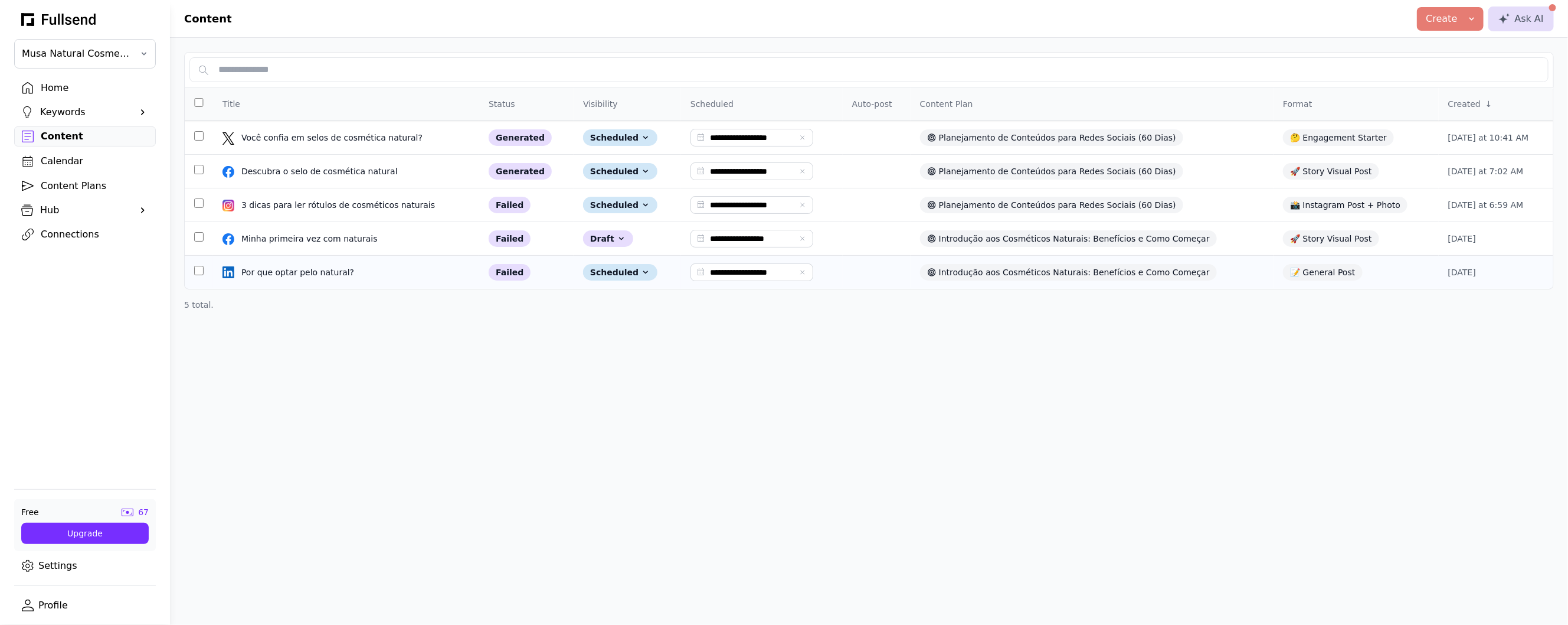
scroll to position [0, 0]
click at [287, 263] on td "Por que optar pelo natural? Por que optar pelo natural?" at bounding box center [346, 272] width 266 height 34
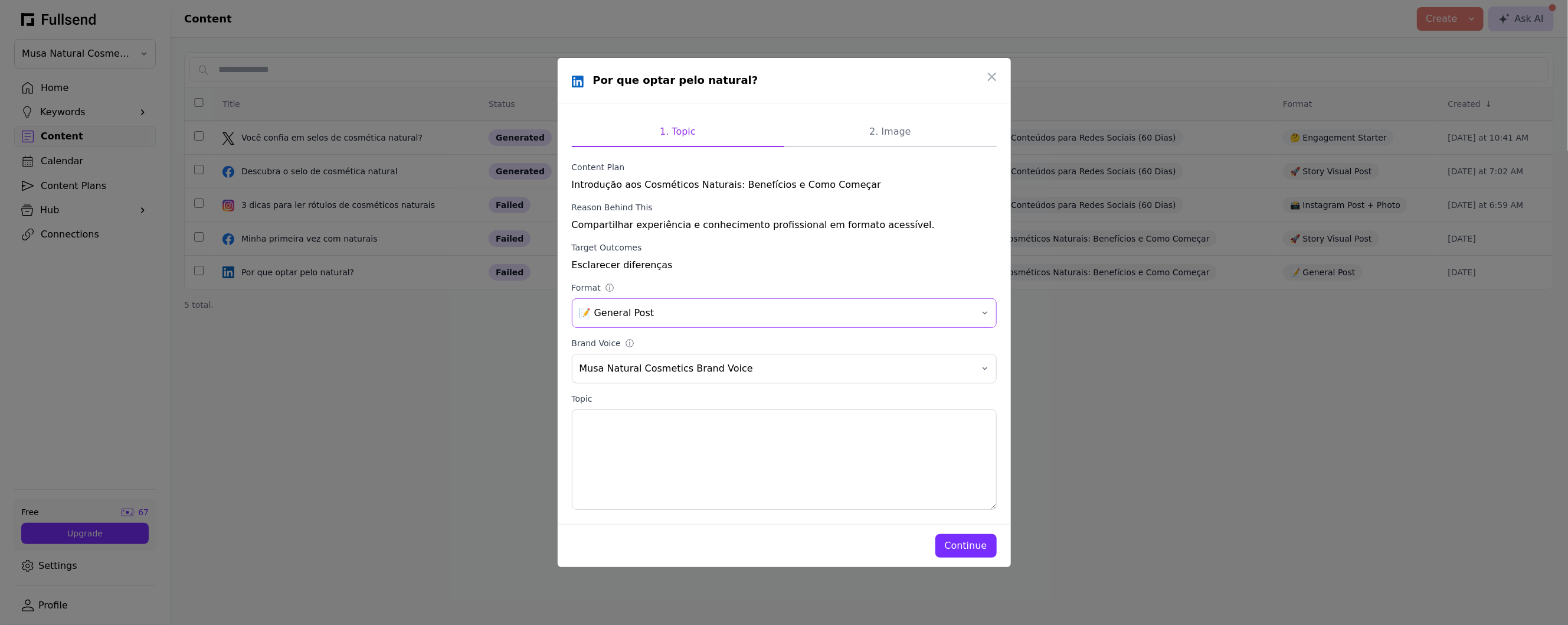
click at [667, 309] on span "📝 General Post" at bounding box center [776, 312] width 393 height 14
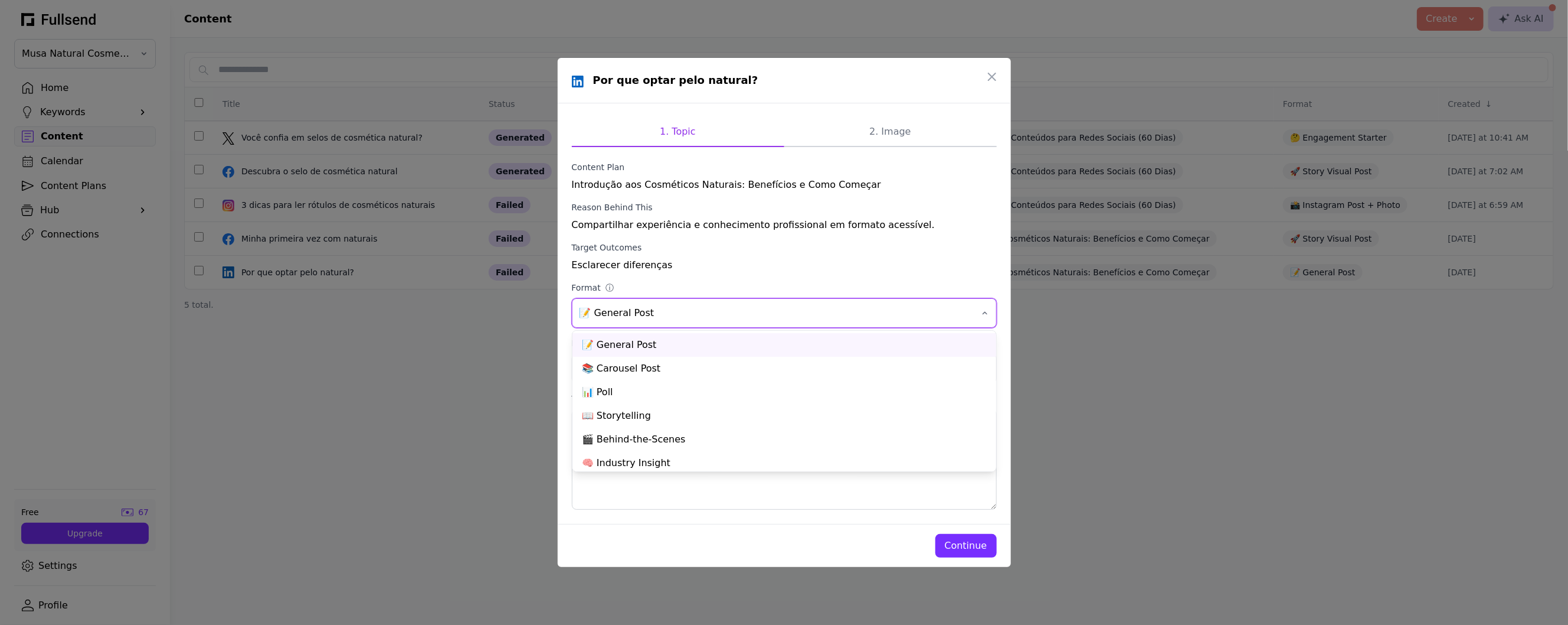
click at [667, 309] on span "📝 General Post" at bounding box center [776, 312] width 393 height 14
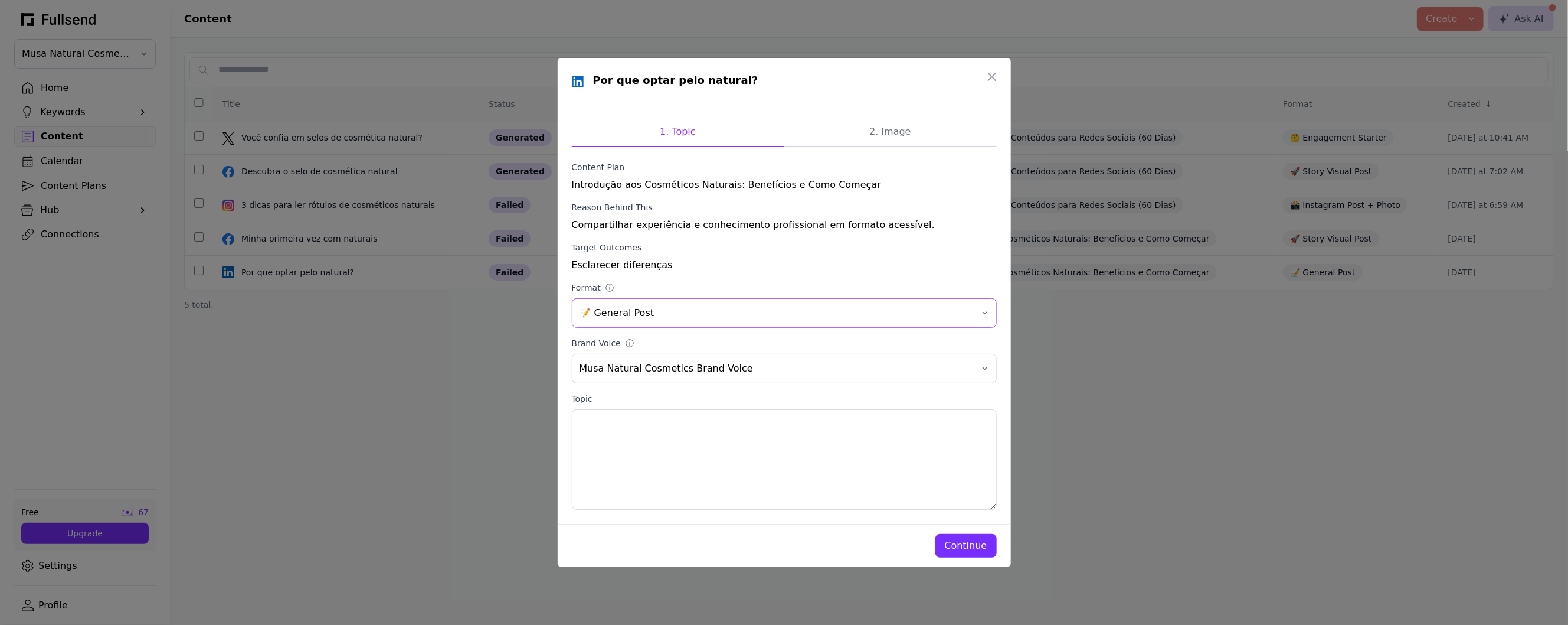
click at [687, 323] on button "📝 General Post" at bounding box center [784, 313] width 425 height 29
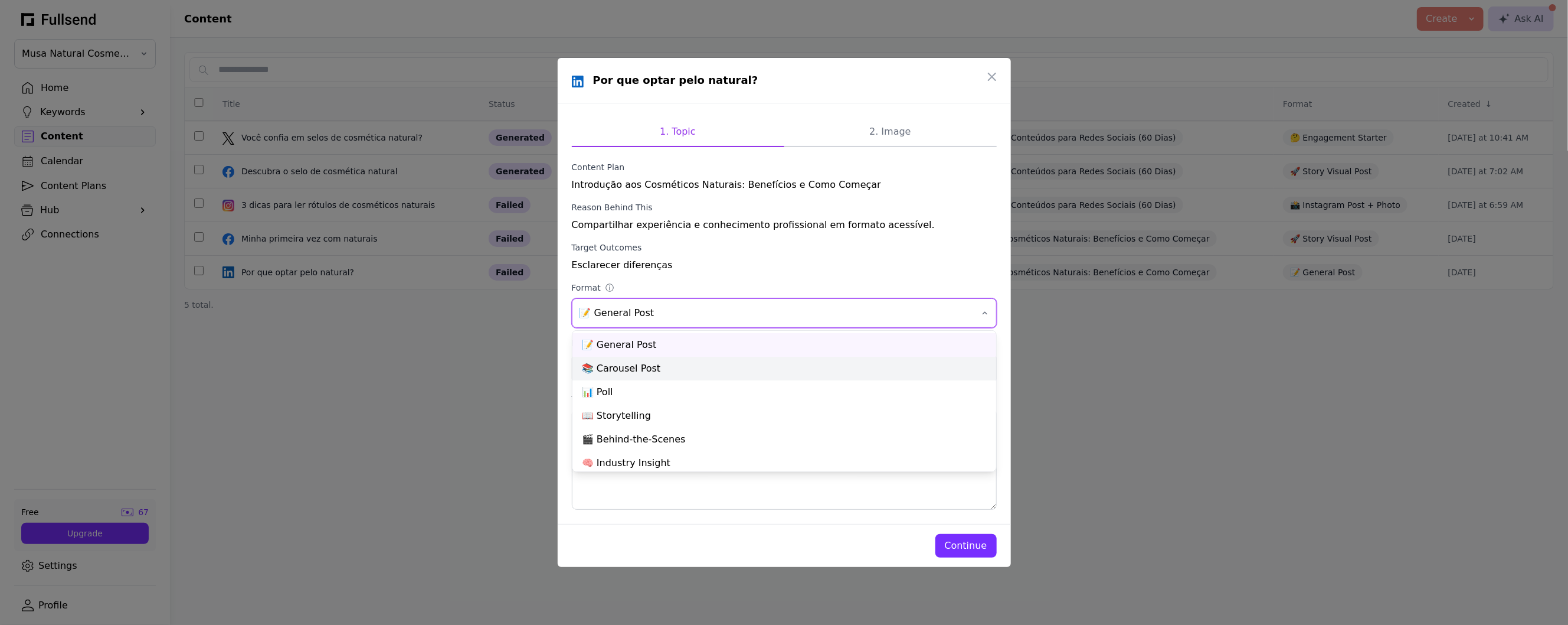
click at [671, 370] on div "📚 Carousel Post" at bounding box center [784, 369] width 424 height 24
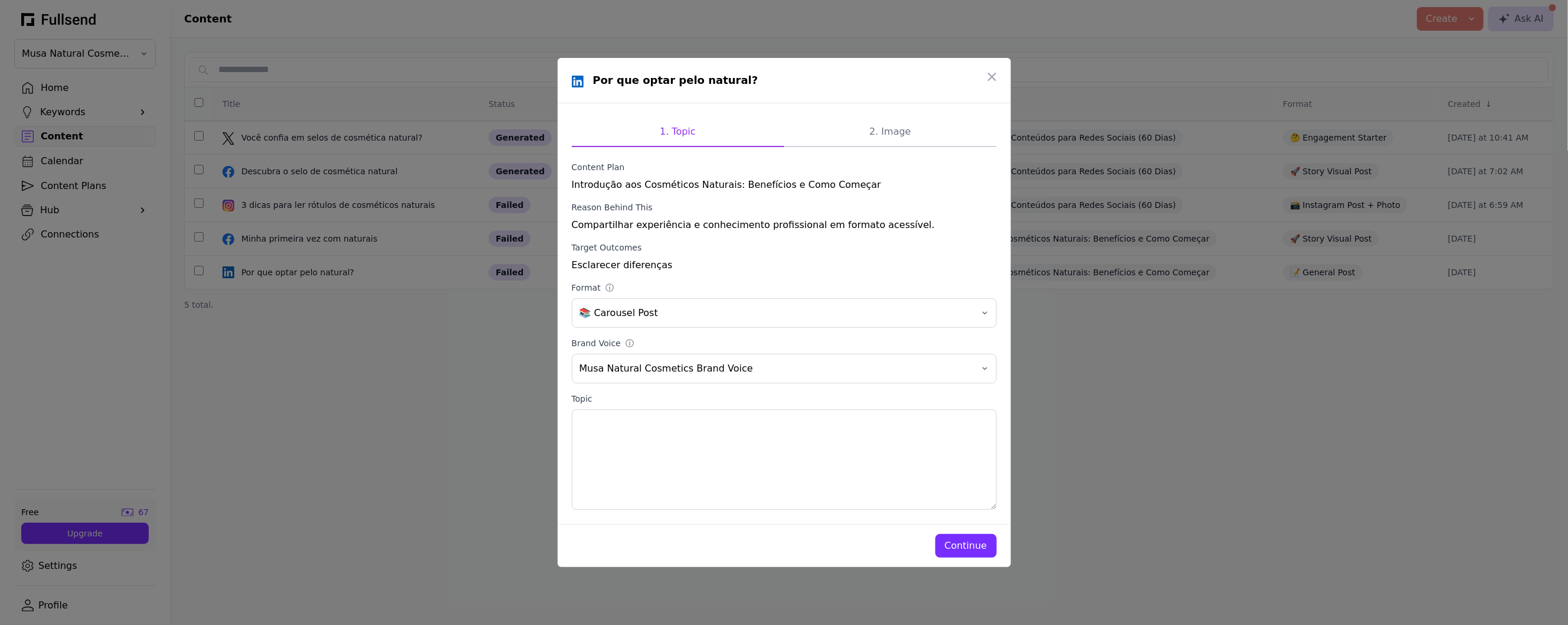
click at [978, 547] on div "Continue" at bounding box center [966, 545] width 43 height 14
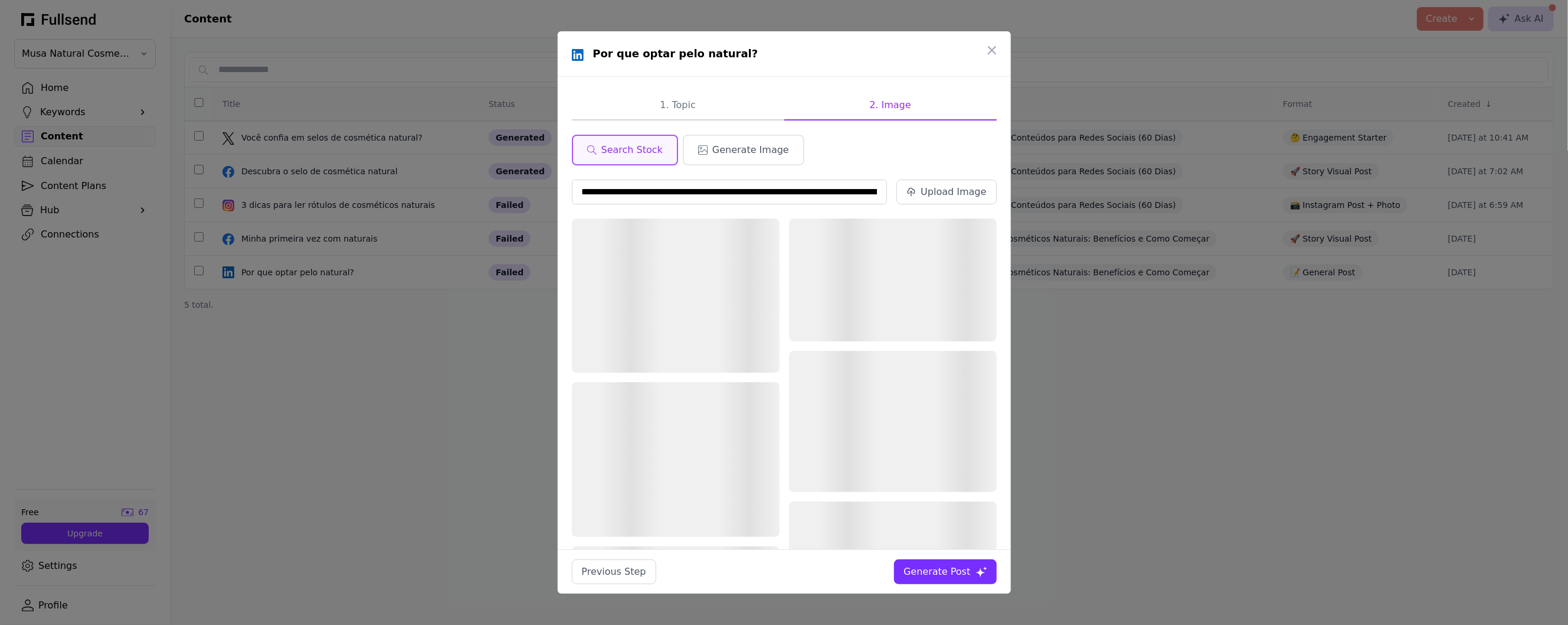
scroll to position [0, 139]
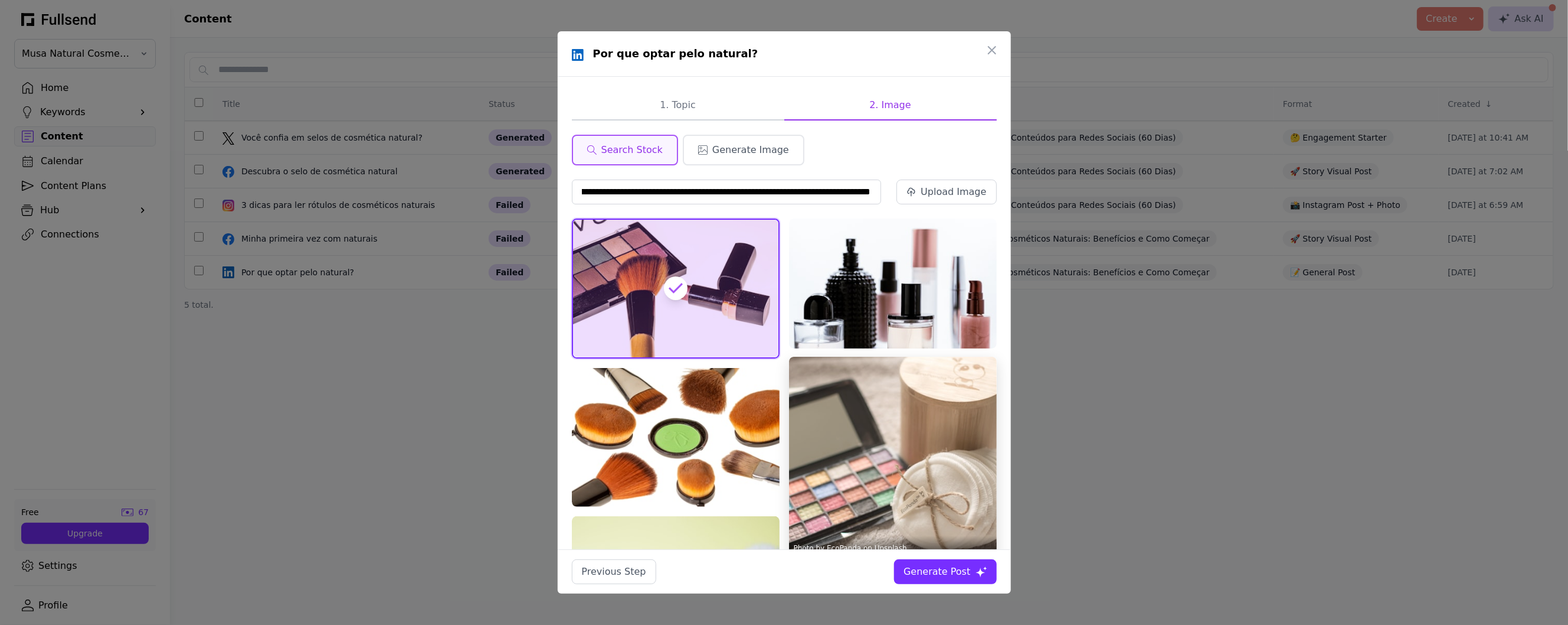
click at [889, 433] on img at bounding box center [892, 458] width 208 height 203
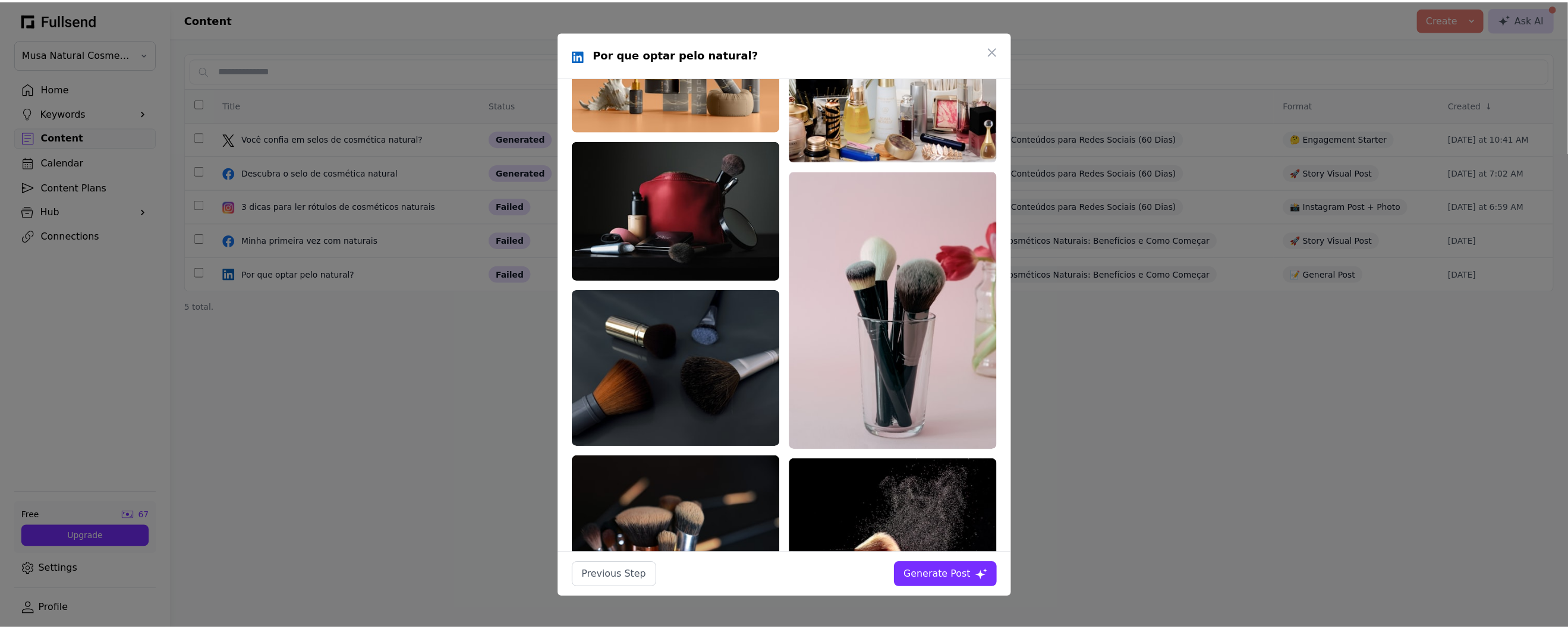
scroll to position [712, 0]
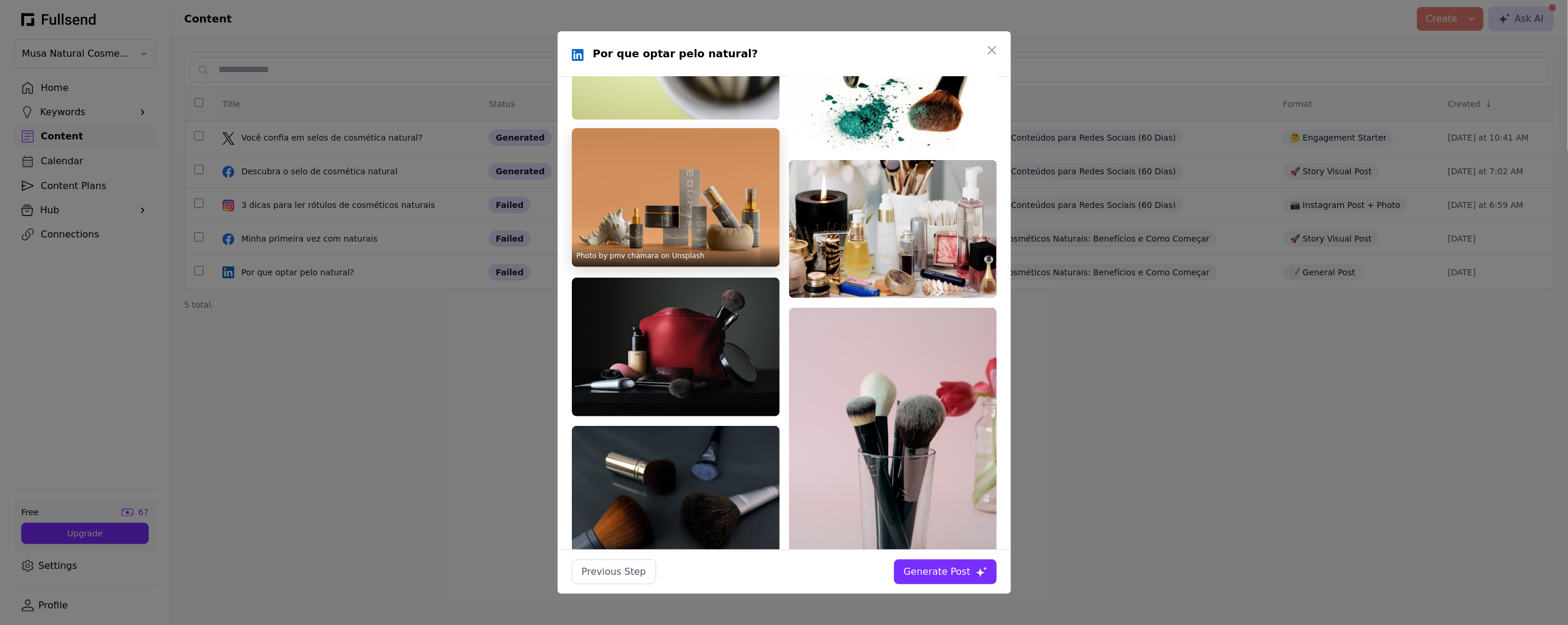
click at [673, 252] on link "Photo by pmv chamara on Unsplash" at bounding box center [640, 256] width 128 height 9
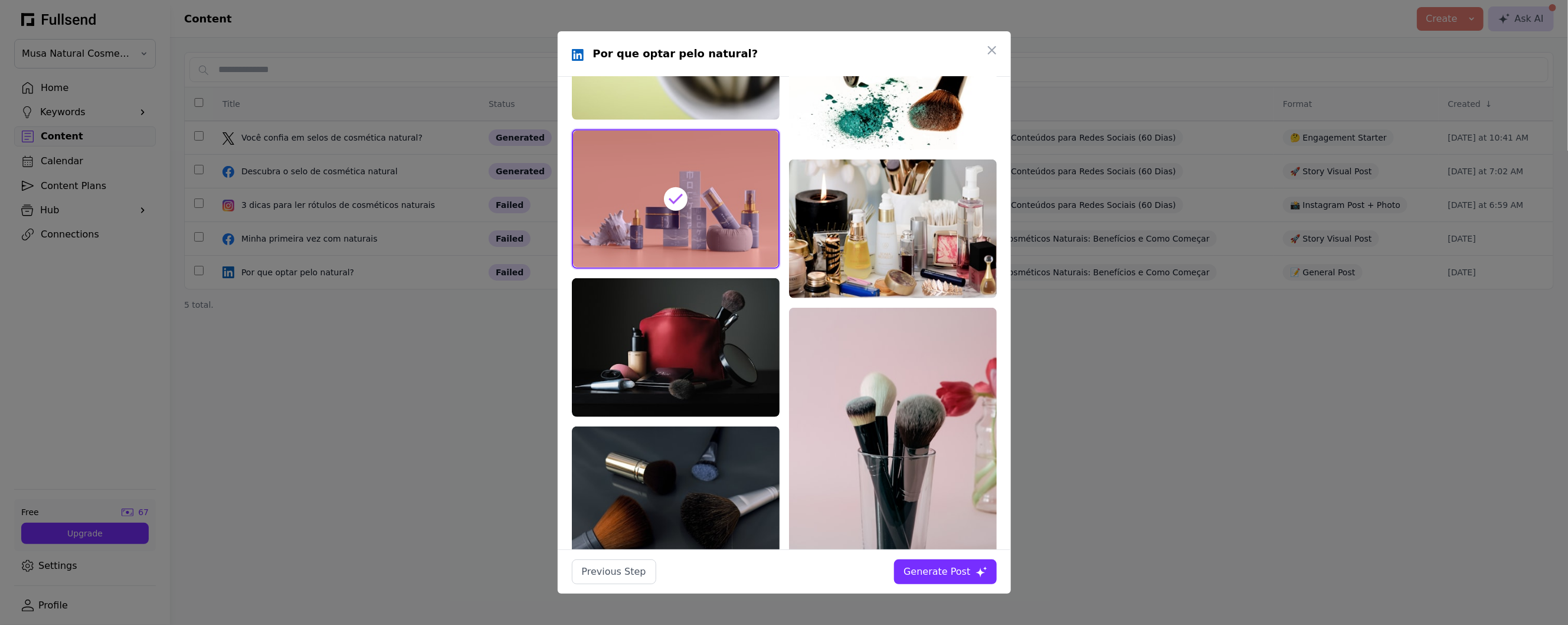
click at [941, 576] on div "Generate Post" at bounding box center [937, 571] width 67 height 14
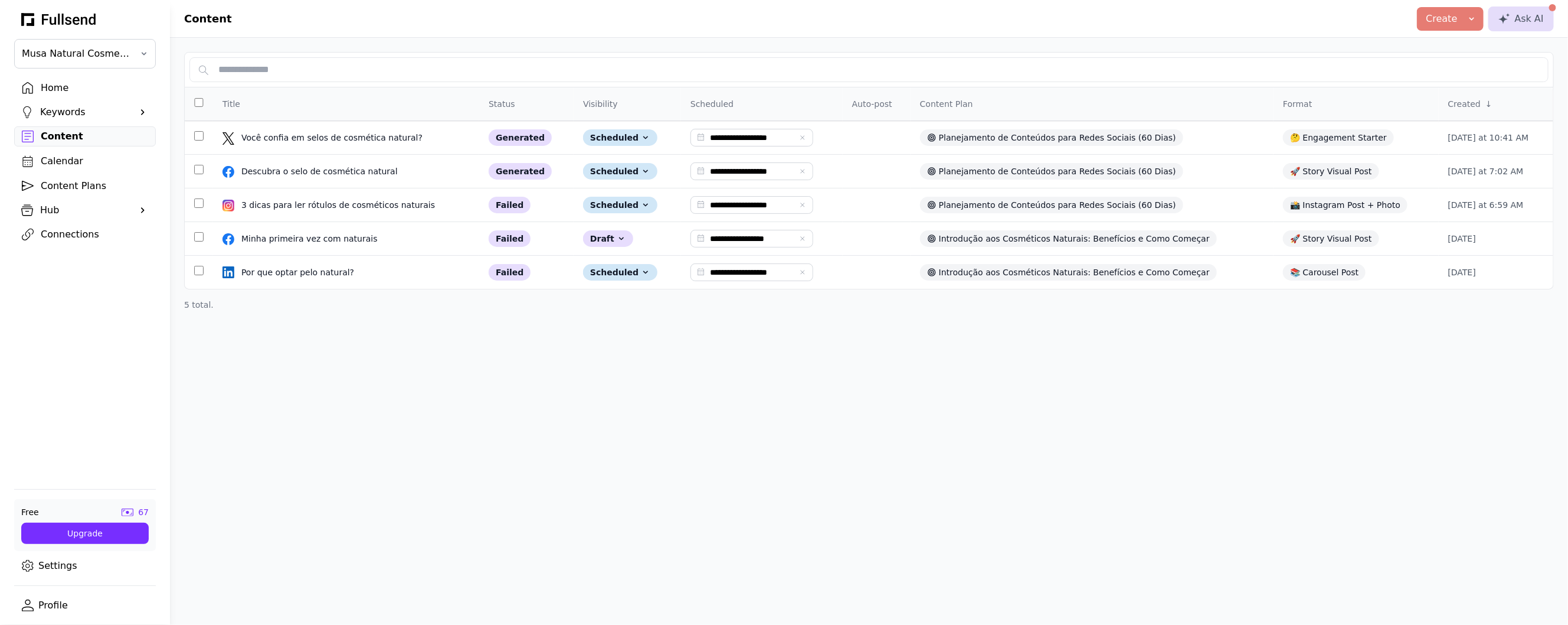
click at [65, 89] on div "Home" at bounding box center [94, 88] width 107 height 14
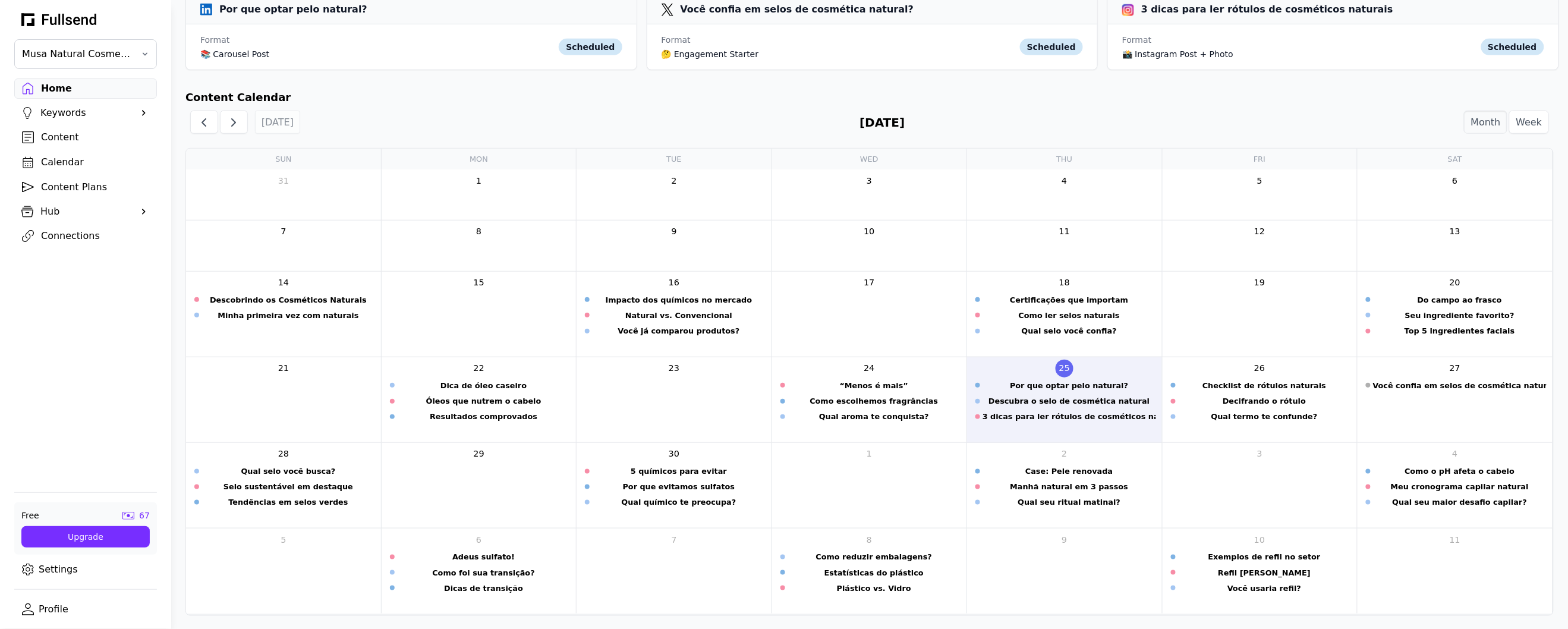
scroll to position [370, 0]
click at [1053, 418] on div "3 dicas para ler rótulos de cosméticos naturais" at bounding box center [1069, 416] width 173 height 11
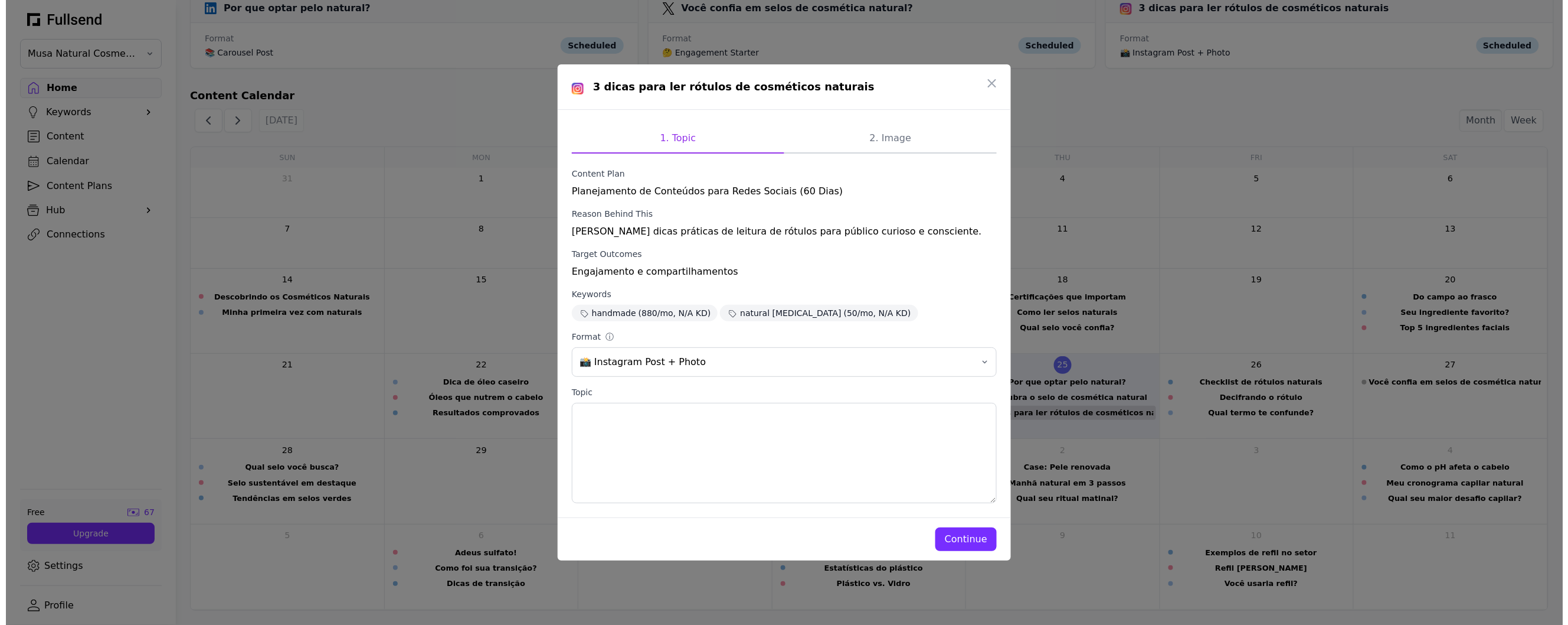
scroll to position [0, 0]
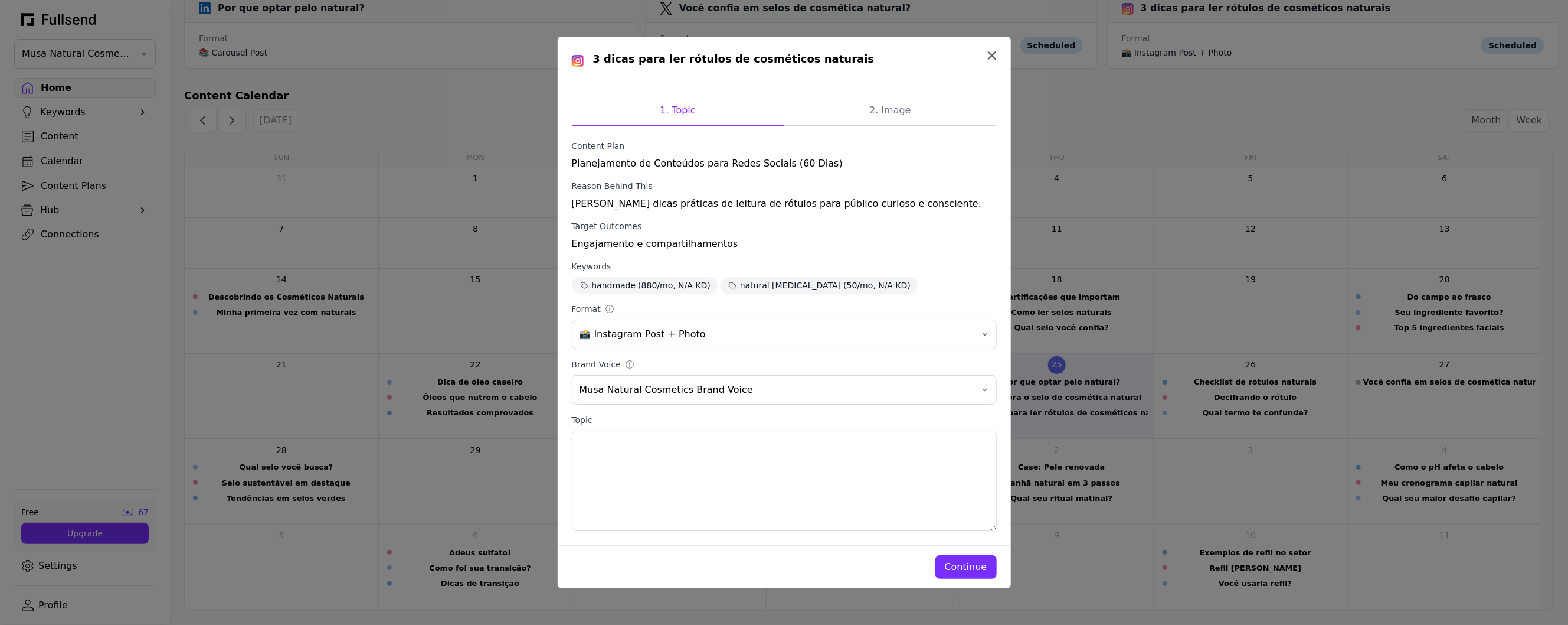
click at [995, 51] on icon "button" at bounding box center [992, 55] width 14 height 14
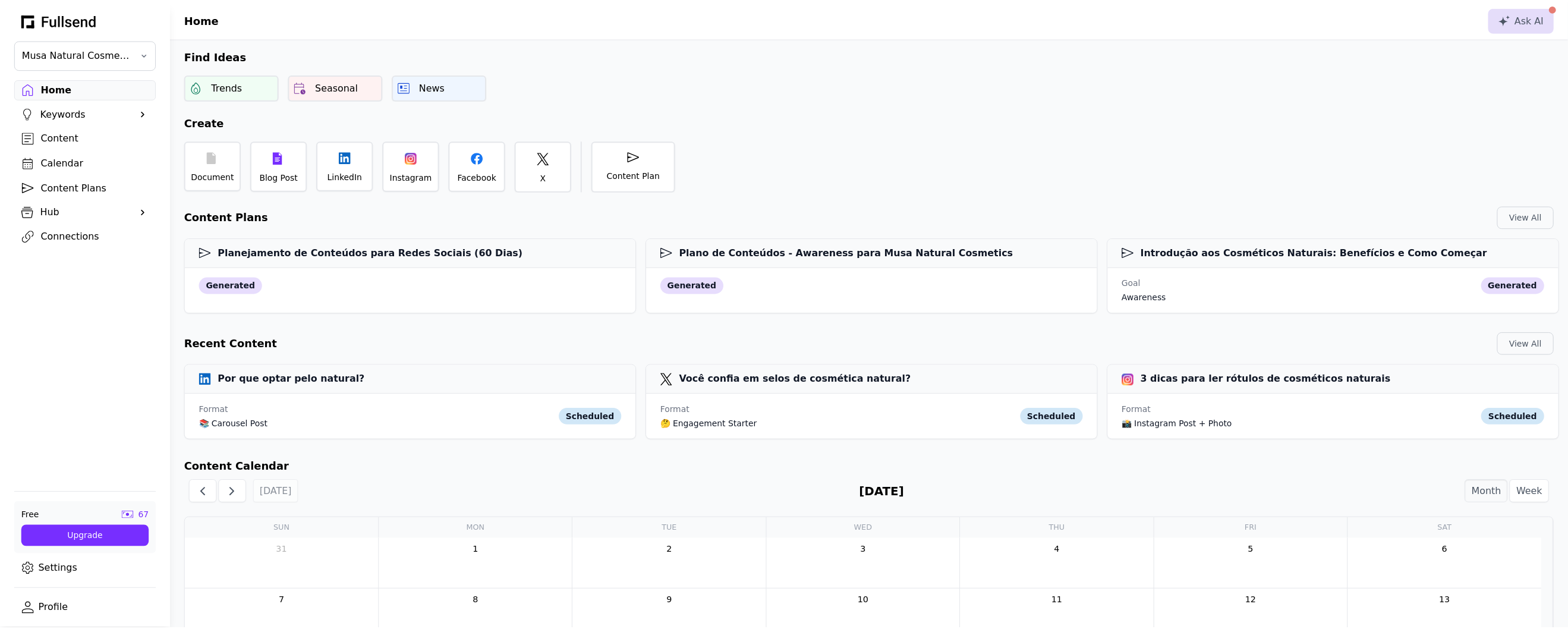
scroll to position [370, 0]
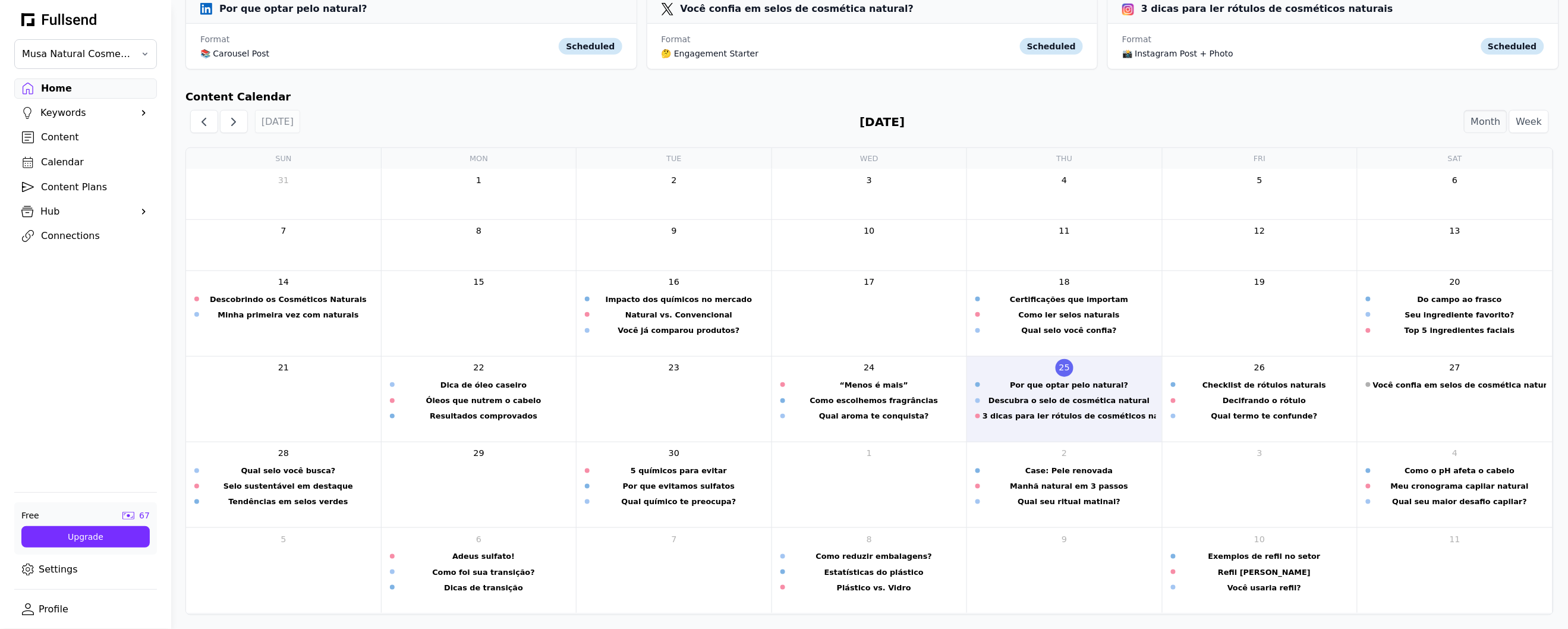
click at [79, 160] on div "Calendar" at bounding box center [95, 162] width 108 height 14
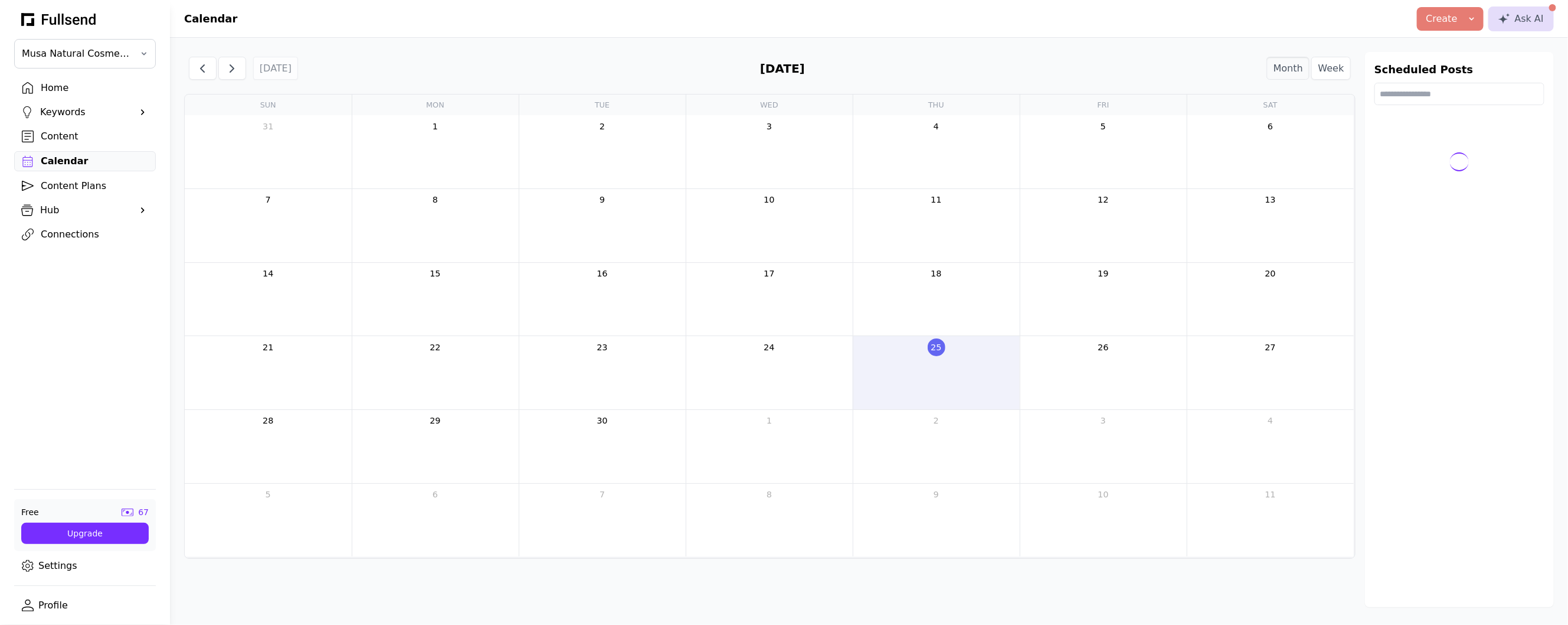
click at [94, 133] on div "Content" at bounding box center [94, 136] width 107 height 14
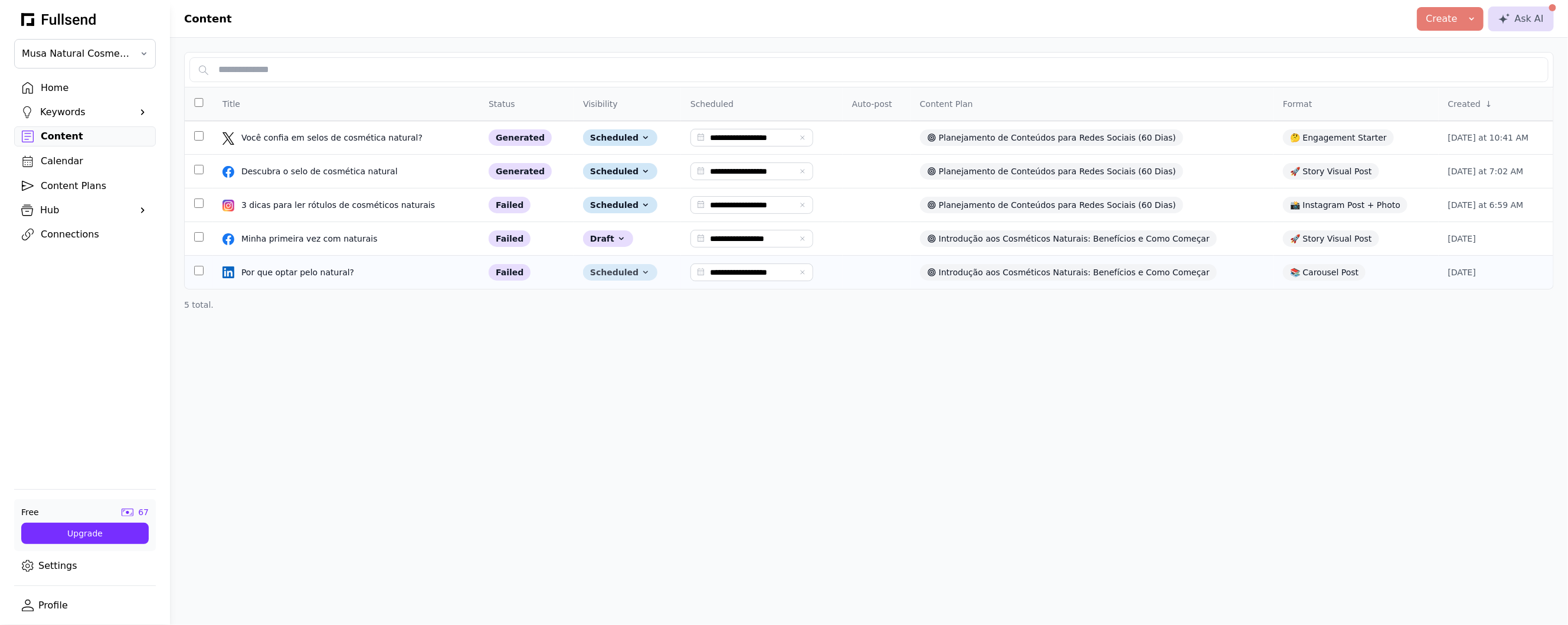
click at [615, 276] on div "Scheduled" at bounding box center [620, 272] width 74 height 16
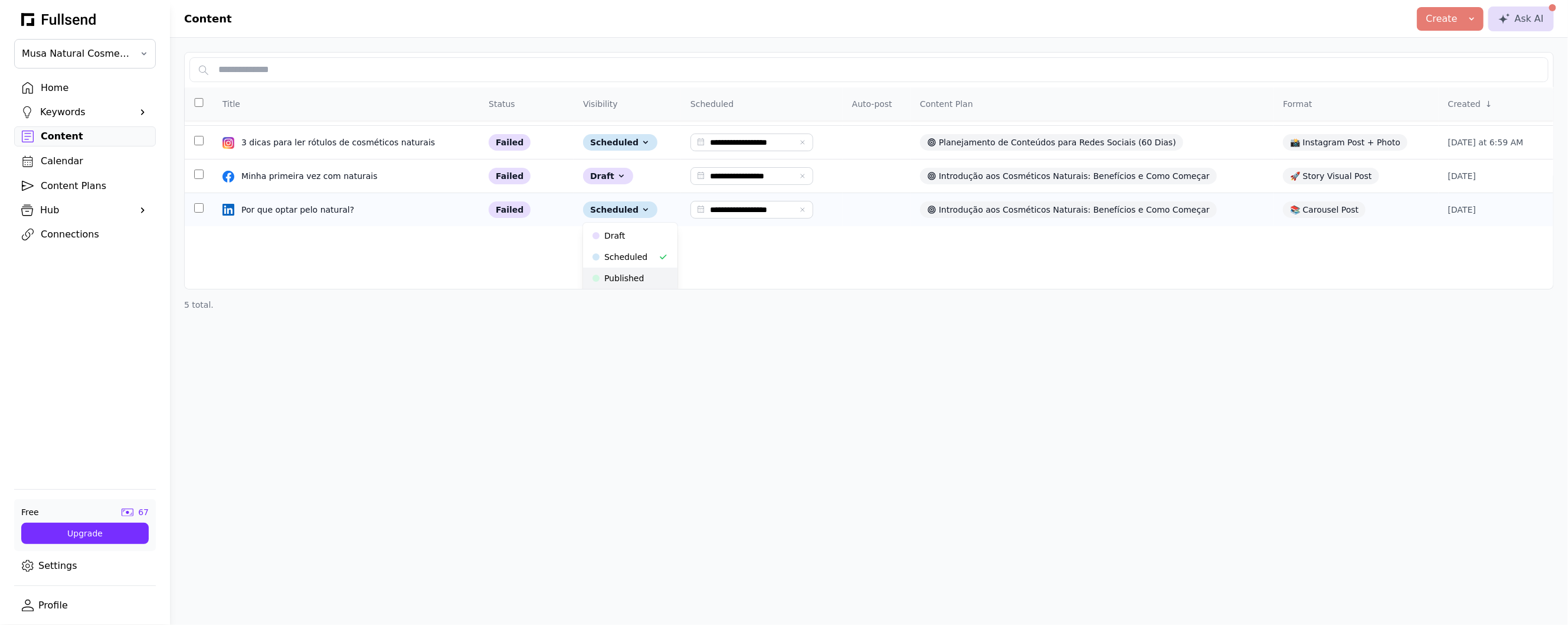
scroll to position [65, 0]
click at [632, 278] on button "Published" at bounding box center [630, 275] width 94 height 21
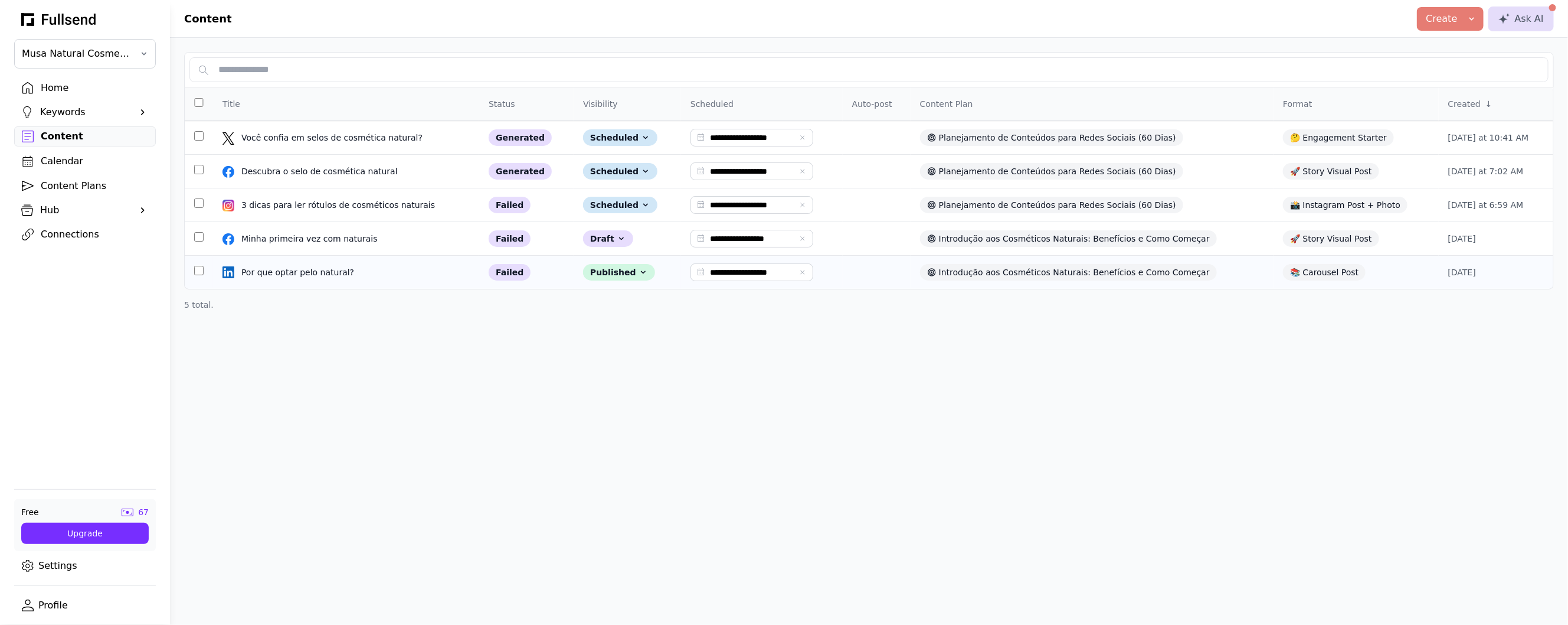
click at [623, 341] on div "**********" at bounding box center [869, 312] width 1398 height 625
click at [78, 163] on div "Calendar" at bounding box center [94, 161] width 107 height 14
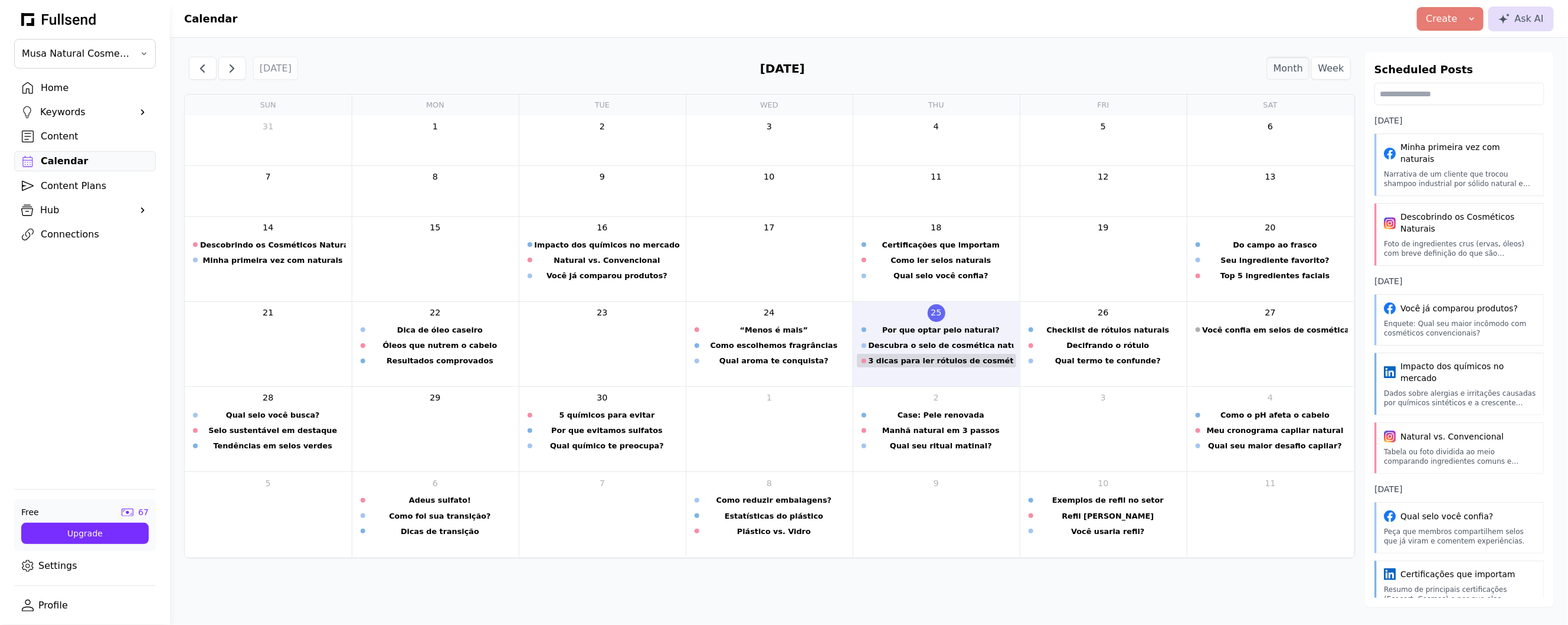
click at [900, 362] on div "3 dicas para ler rótulos de cosméticos naturais" at bounding box center [941, 361] width 145 height 11
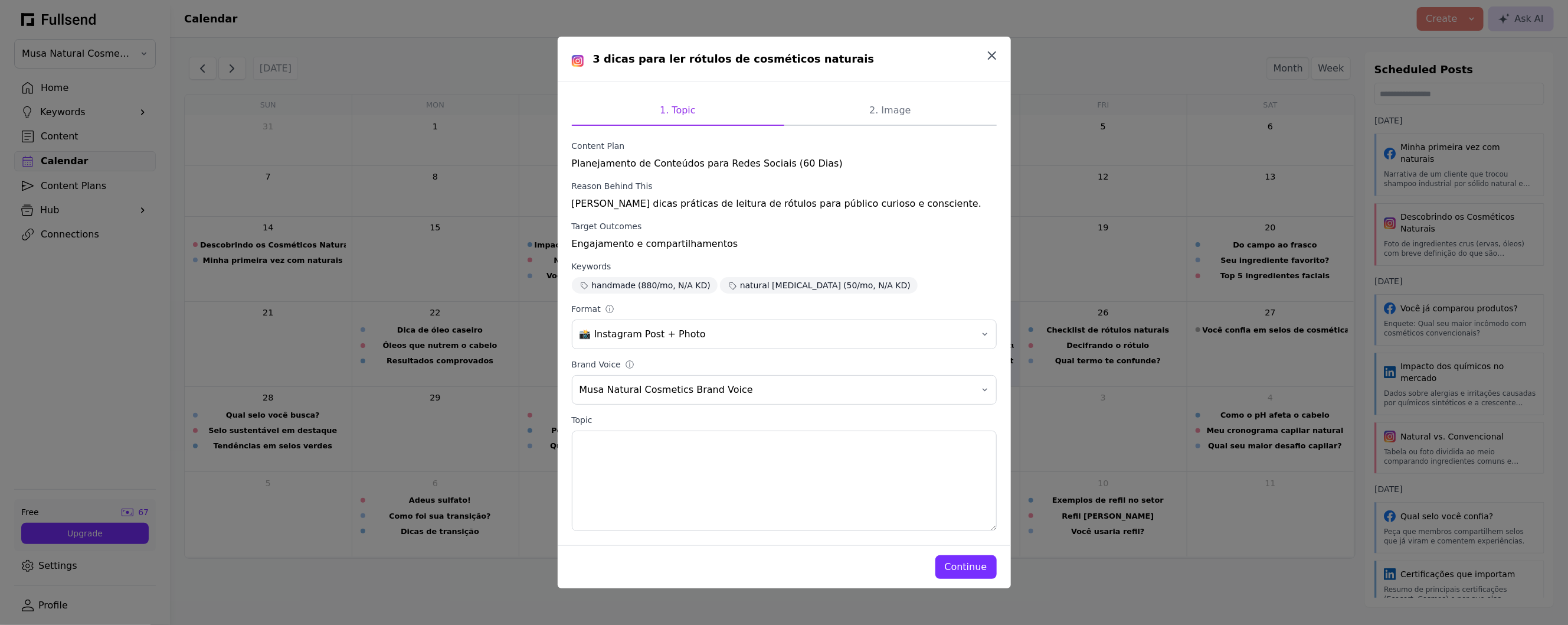
click at [993, 58] on icon "button" at bounding box center [992, 55] width 14 height 14
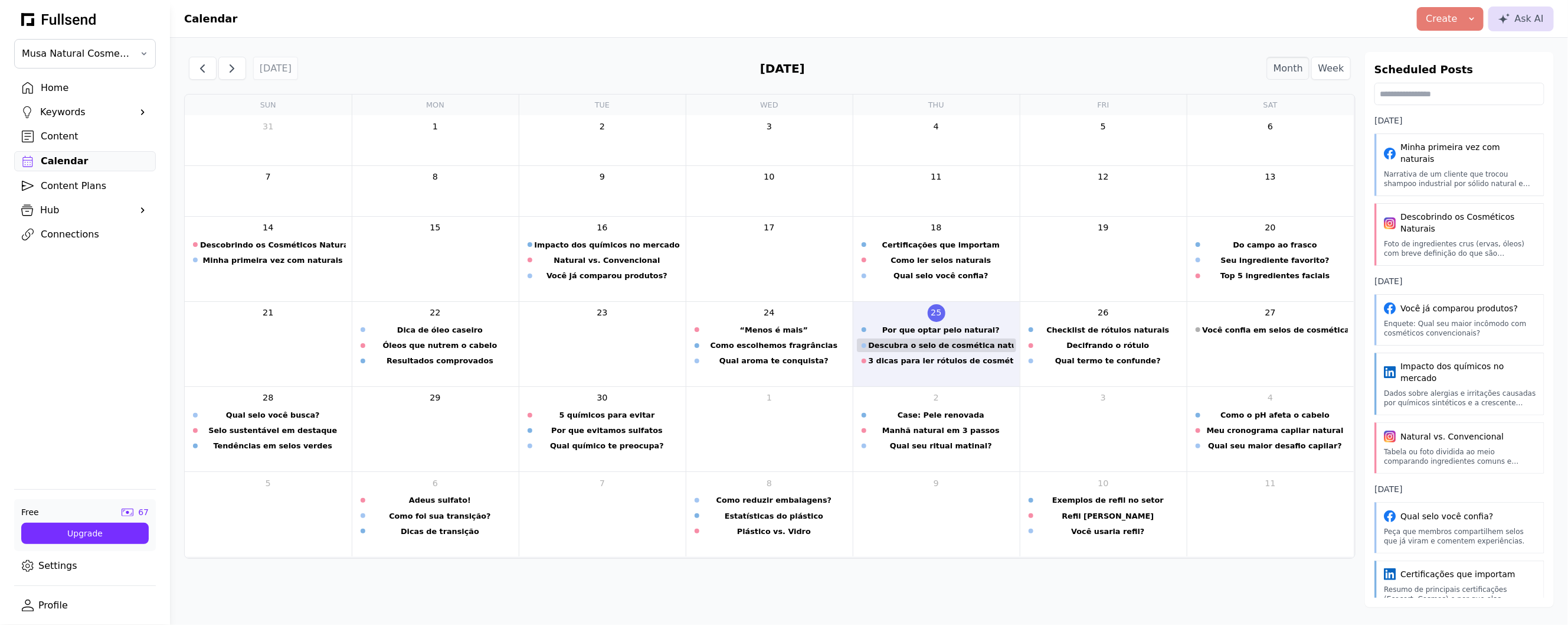
click at [915, 348] on div "Descubra o selo de cosmética natural" at bounding box center [941, 345] width 145 height 11
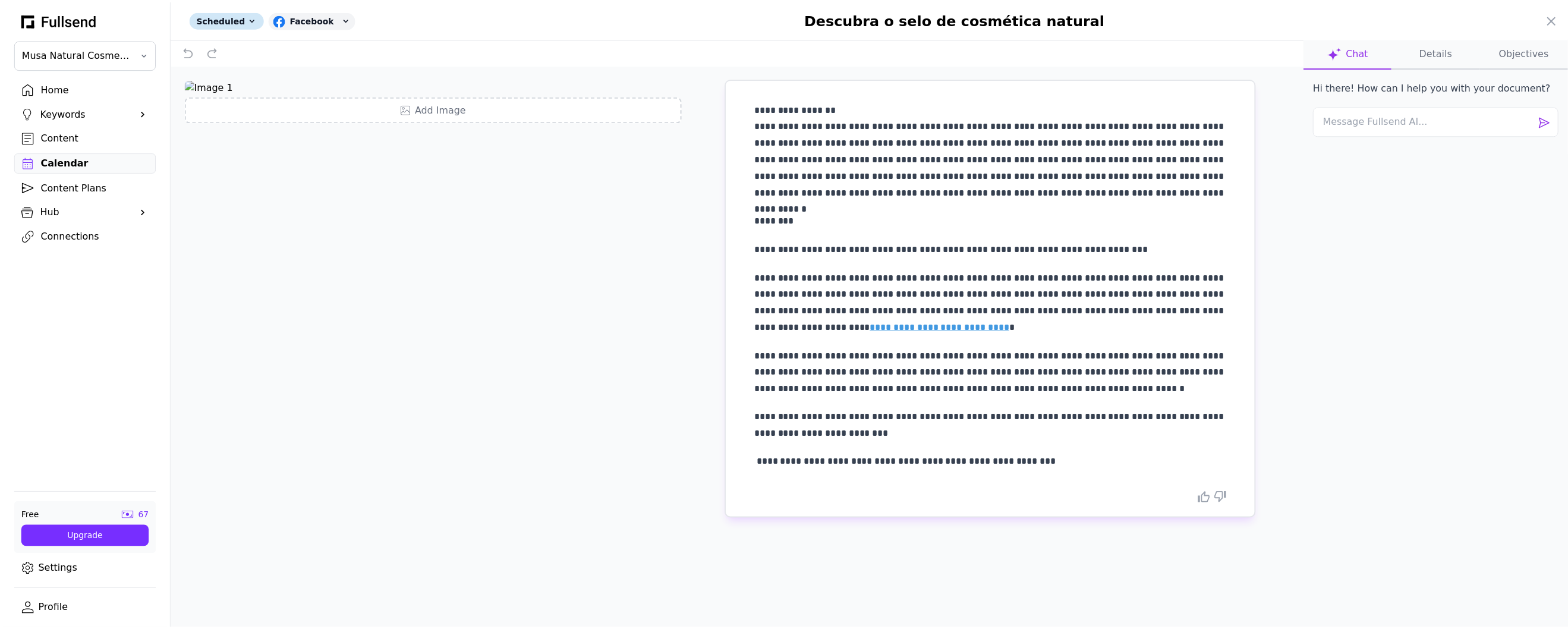
scroll to position [153, 0]
click at [63, 137] on div at bounding box center [784, 314] width 1568 height 629
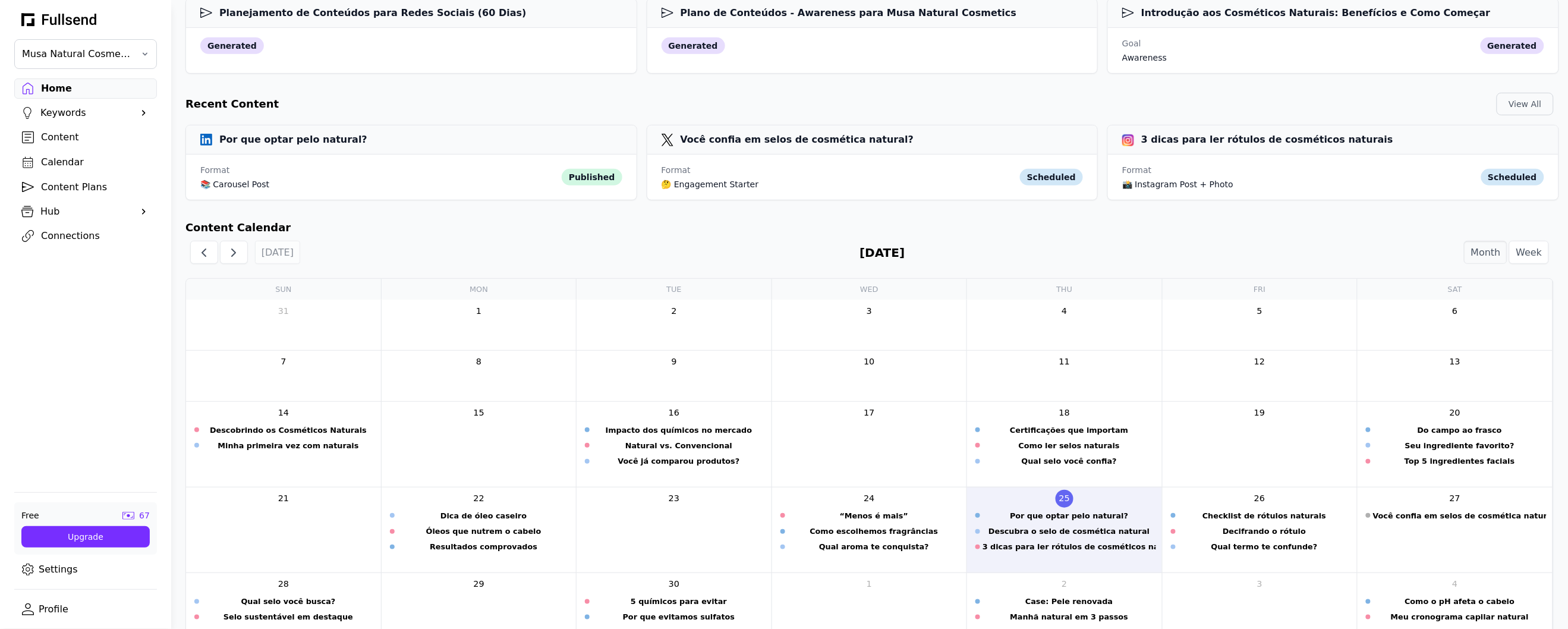
scroll to position [370, 0]
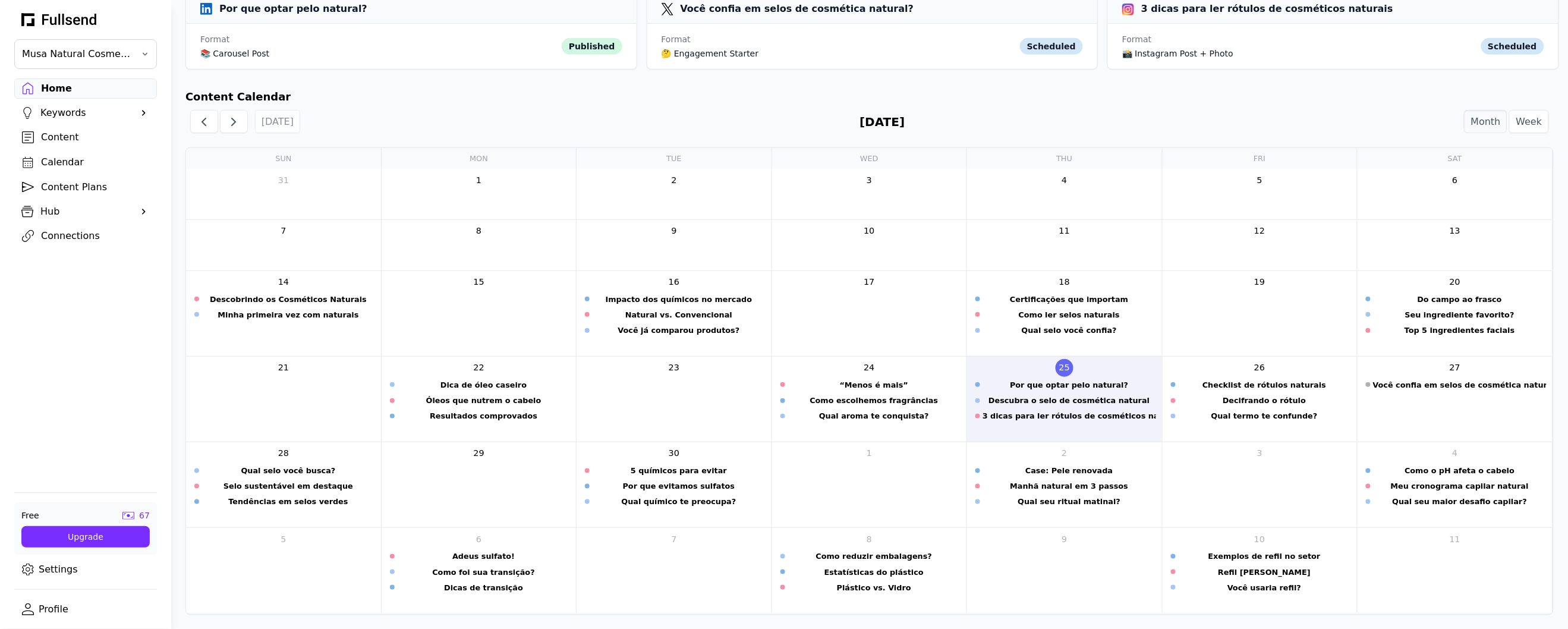
click at [93, 142] on div "Content" at bounding box center [95, 137] width 108 height 14
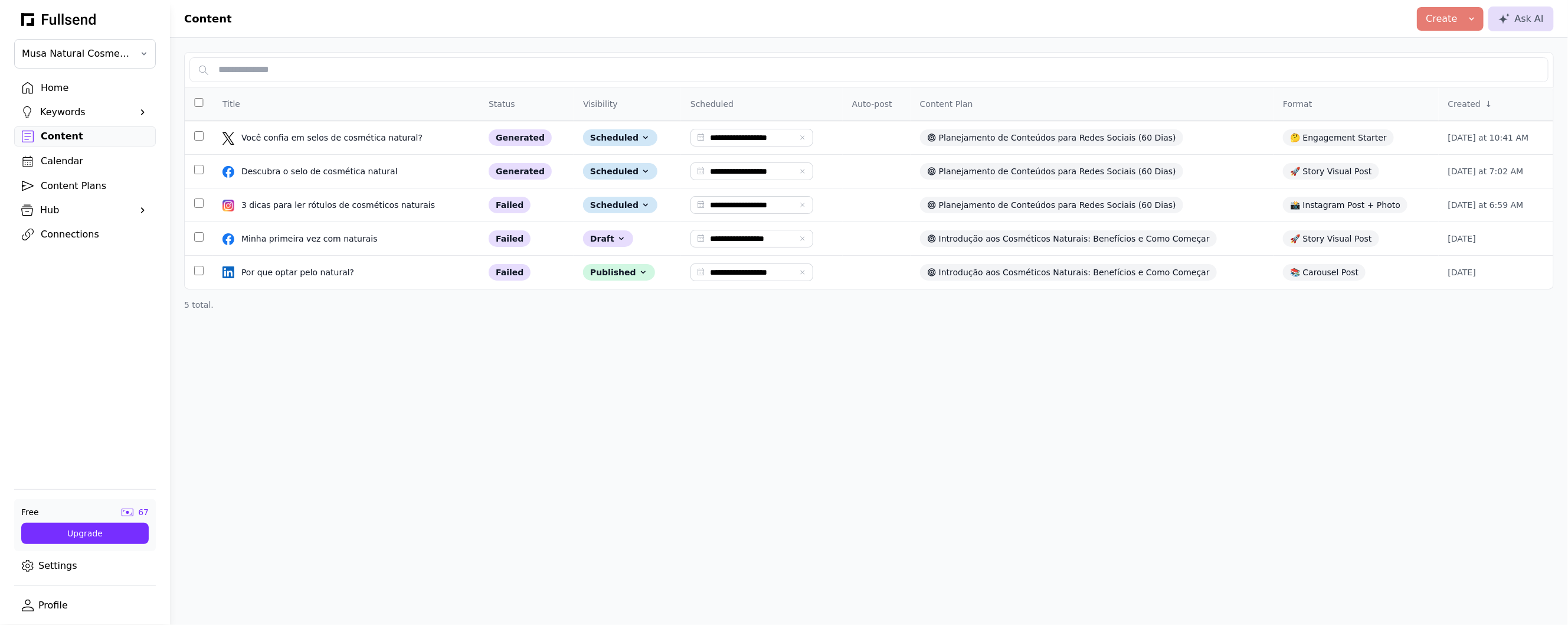
click at [99, 169] on link "Calendar" at bounding box center [85, 161] width 142 height 20
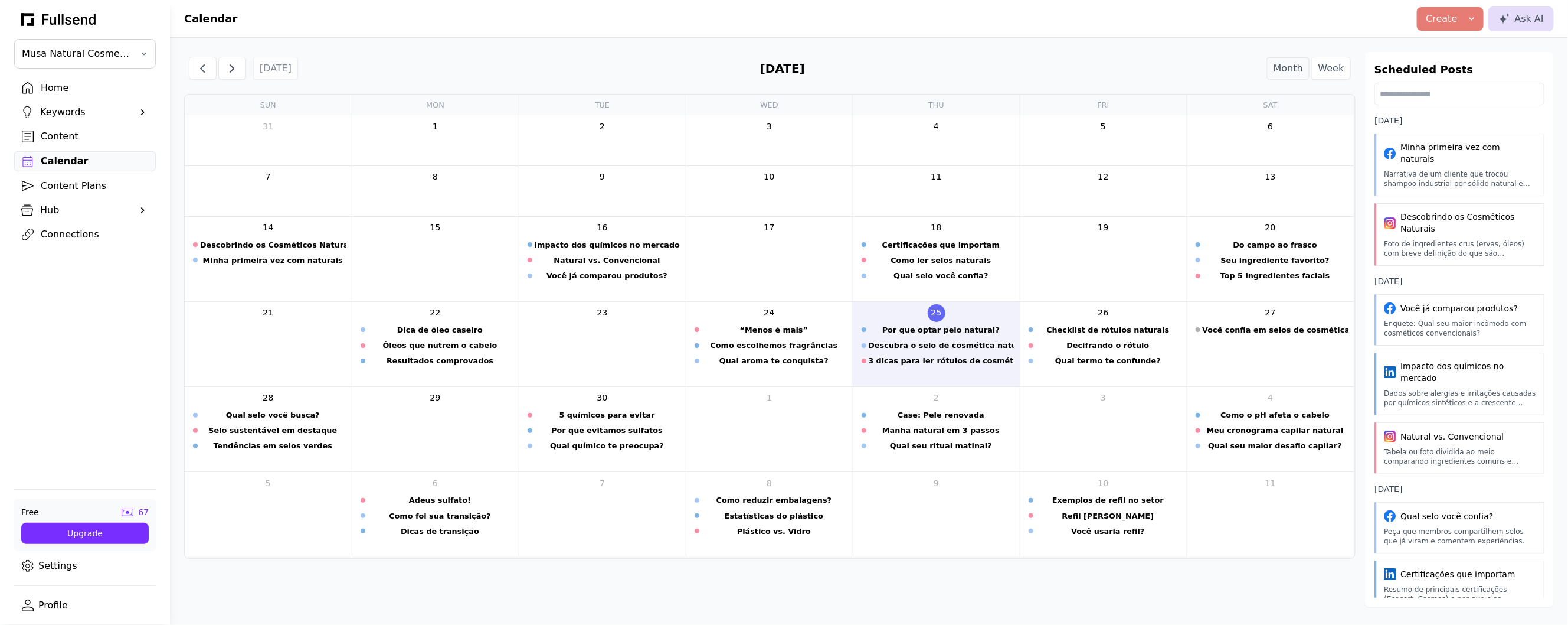
click at [139, 132] on div "Content" at bounding box center [94, 136] width 107 height 14
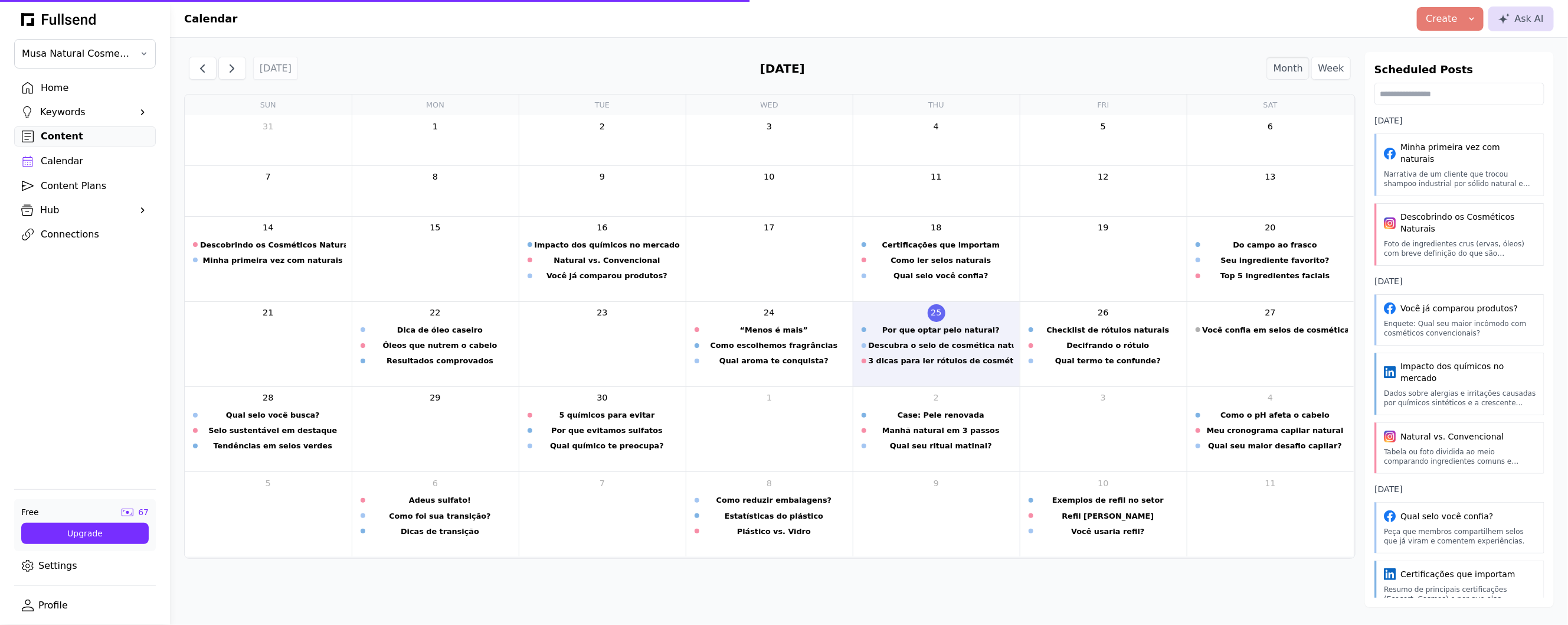
click at [93, 87] on div "Home" at bounding box center [94, 88] width 107 height 14
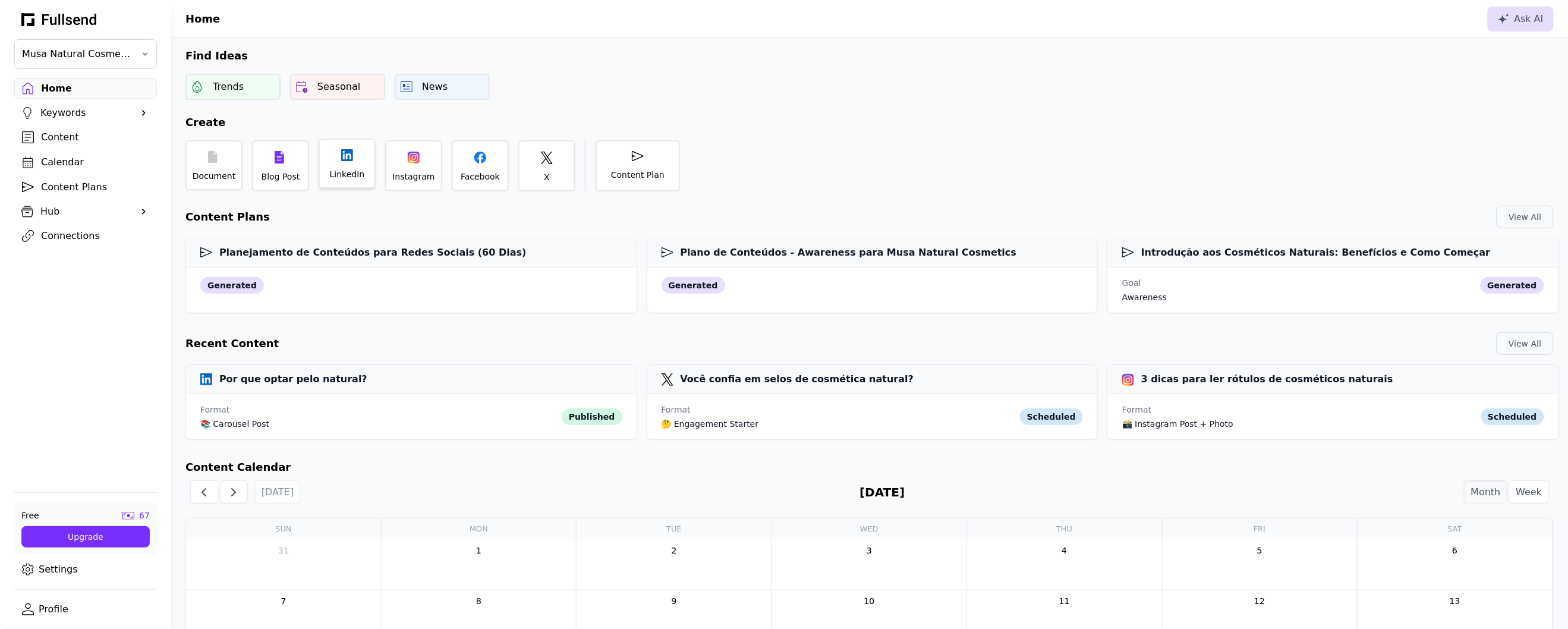
click at [333, 172] on div "LinkedIn" at bounding box center [347, 173] width 35 height 12
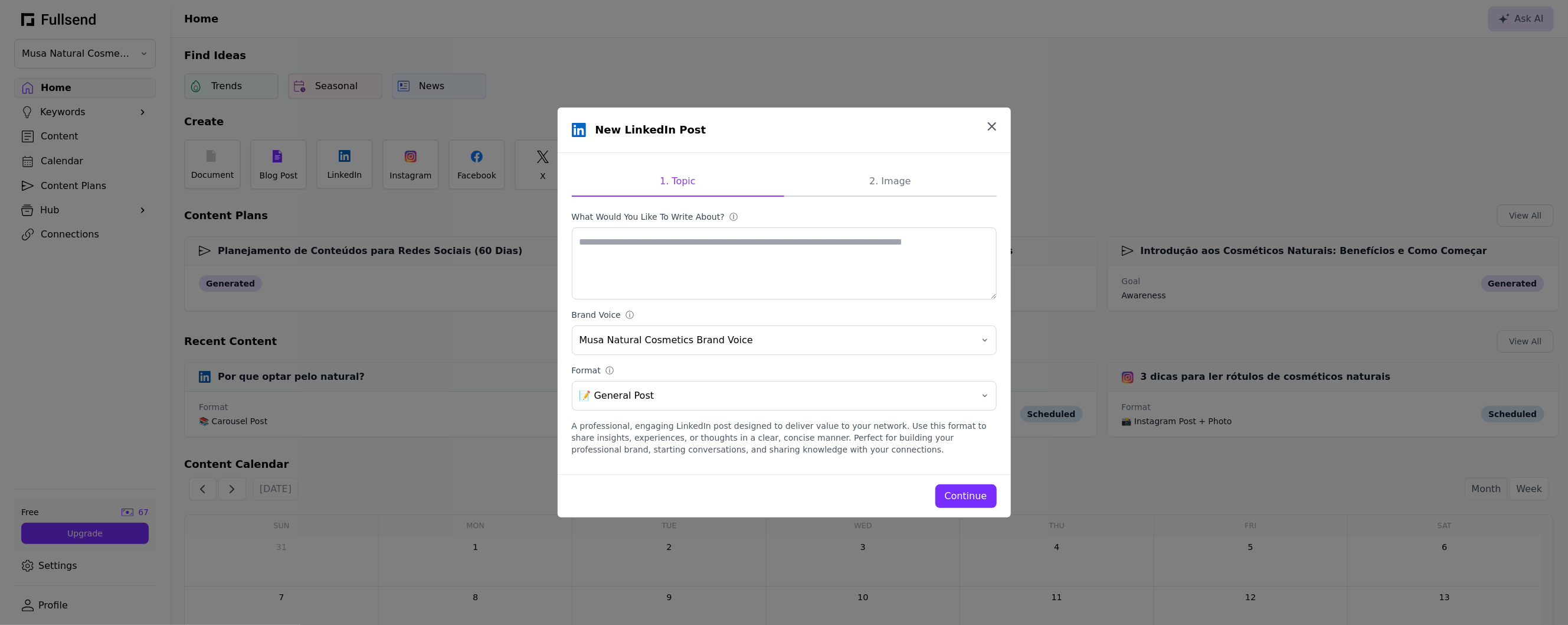
click at [988, 129] on icon "button" at bounding box center [992, 126] width 14 height 14
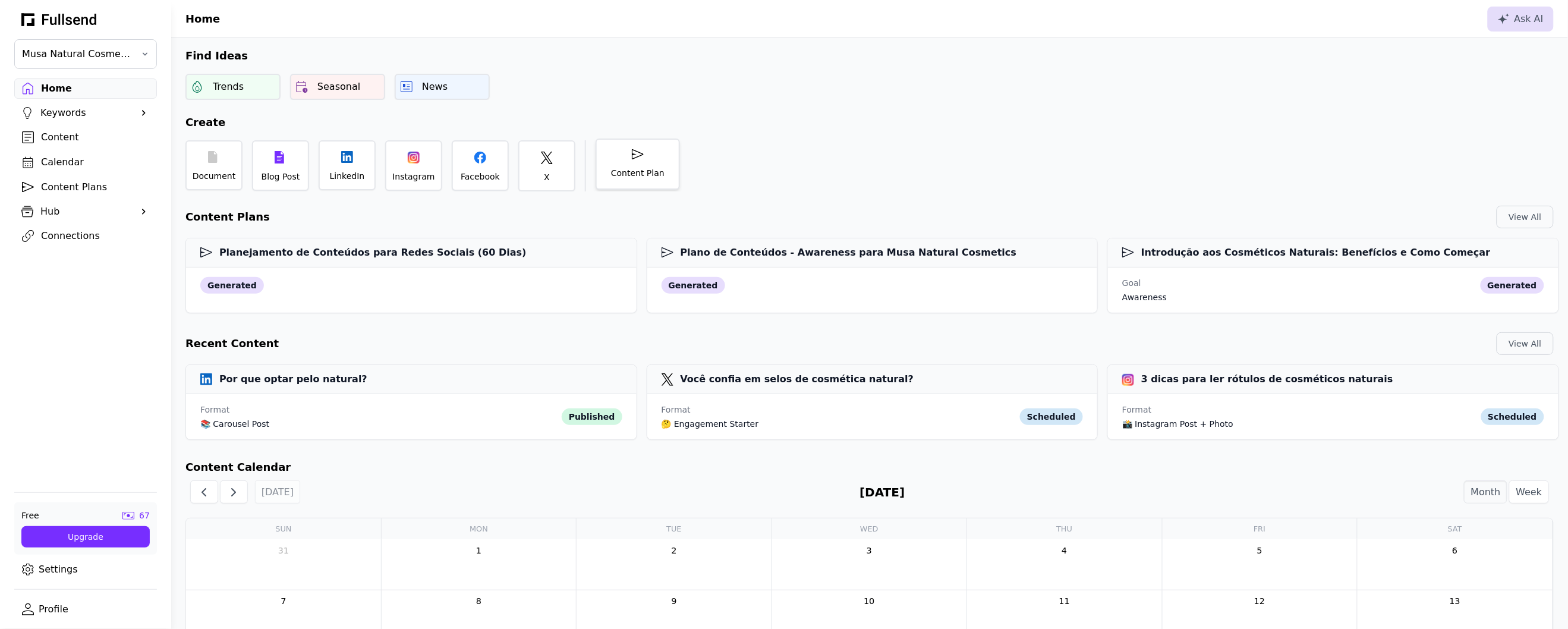
click at [633, 168] on div "Content Plan" at bounding box center [637, 172] width 53 height 12
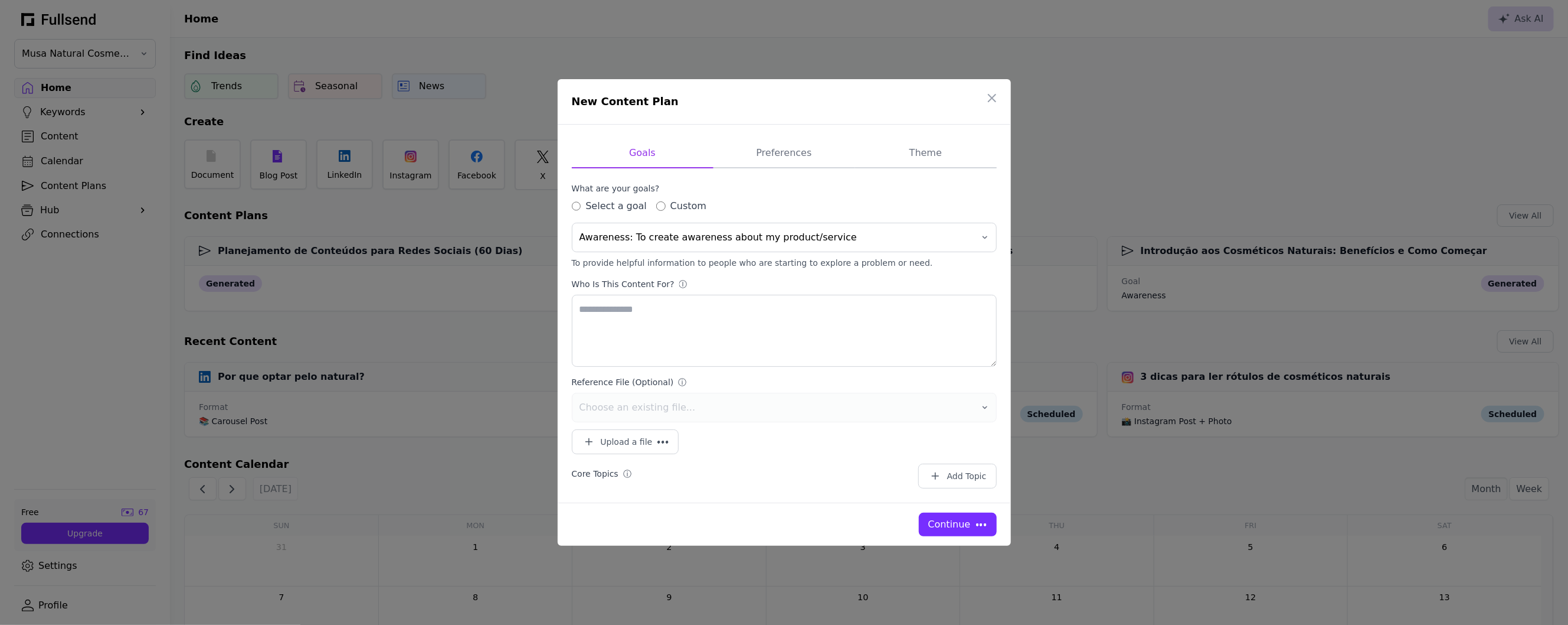
type textarea "**********"
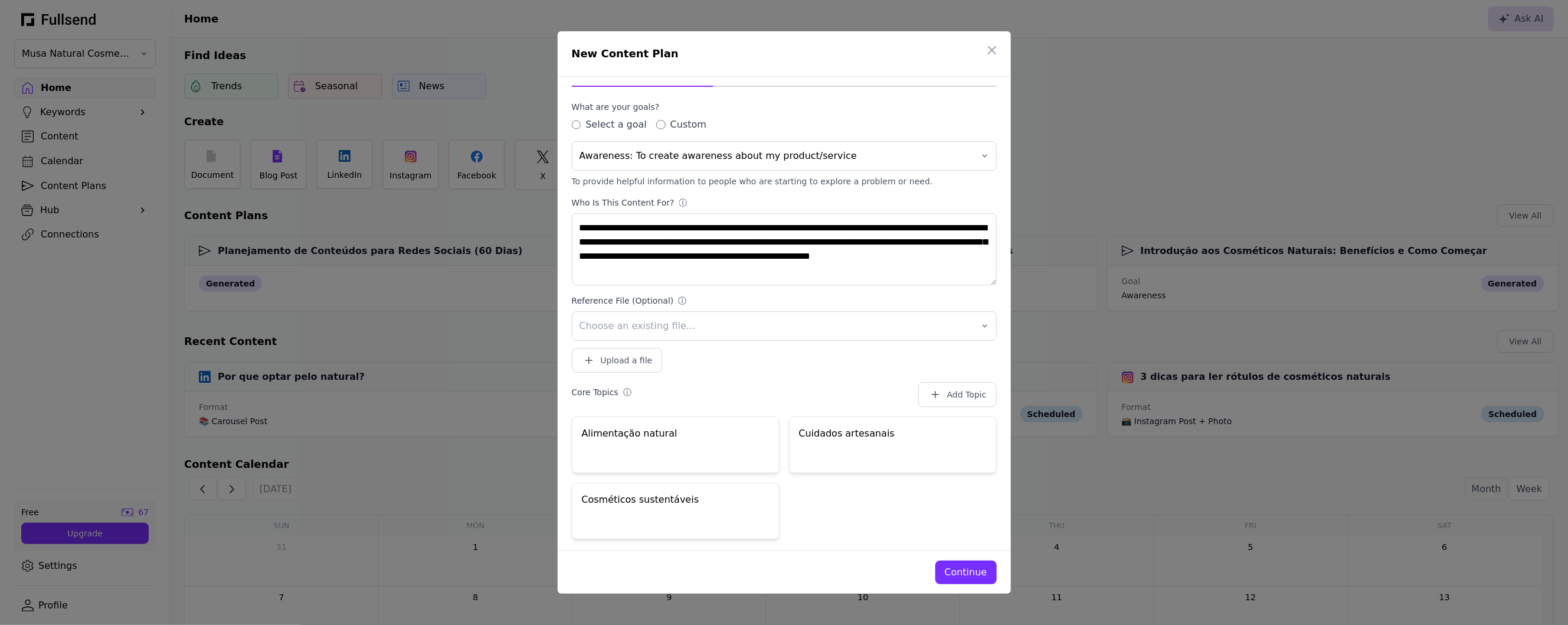
scroll to position [37, 0]
click at [666, 451] on div "Alimentação natural" at bounding box center [675, 442] width 208 height 57
click at [978, 587] on div "Continue" at bounding box center [784, 572] width 453 height 43
click at [973, 568] on div "Continue" at bounding box center [966, 572] width 43 height 14
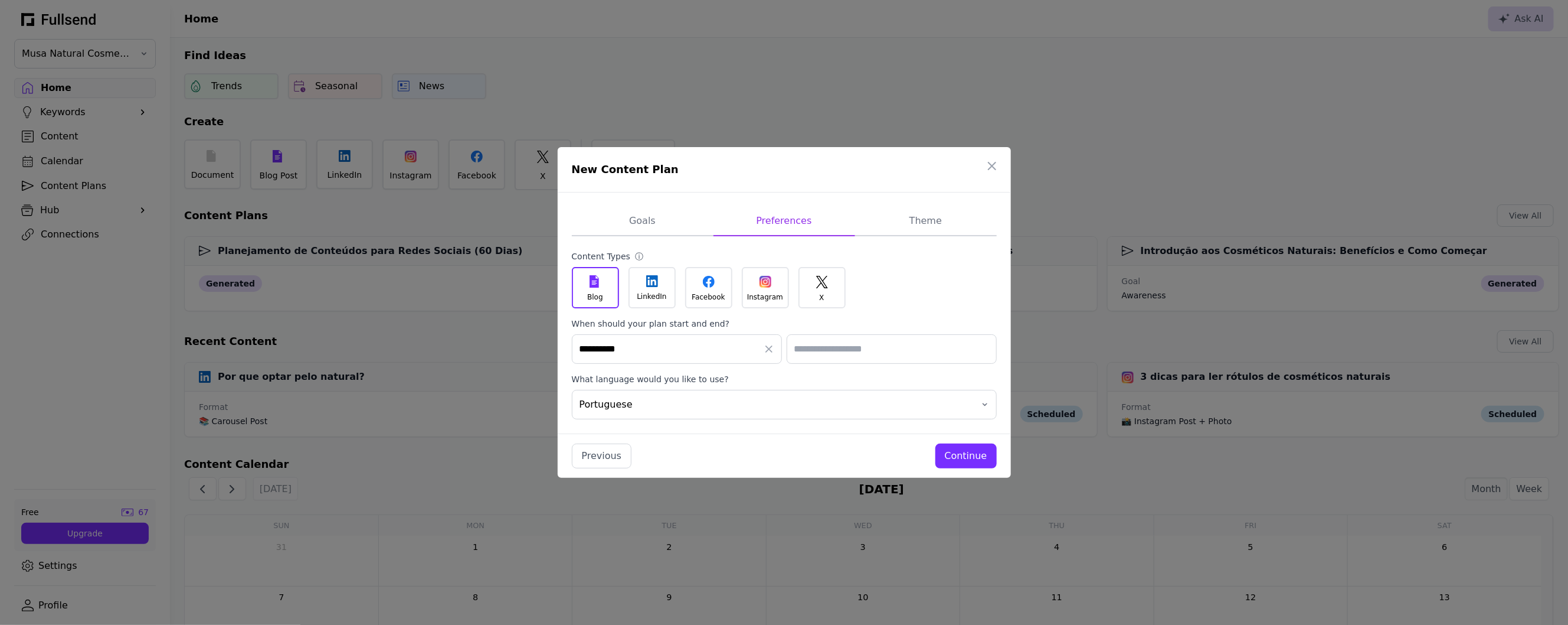
scroll to position [0, 0]
click at [653, 284] on icon at bounding box center [652, 281] width 12 height 12
click at [712, 286] on icon at bounding box center [709, 281] width 12 height 12
click at [765, 286] on div at bounding box center [765, 281] width 12 height 12
click at [835, 286] on div "X" at bounding box center [822, 288] width 47 height 41
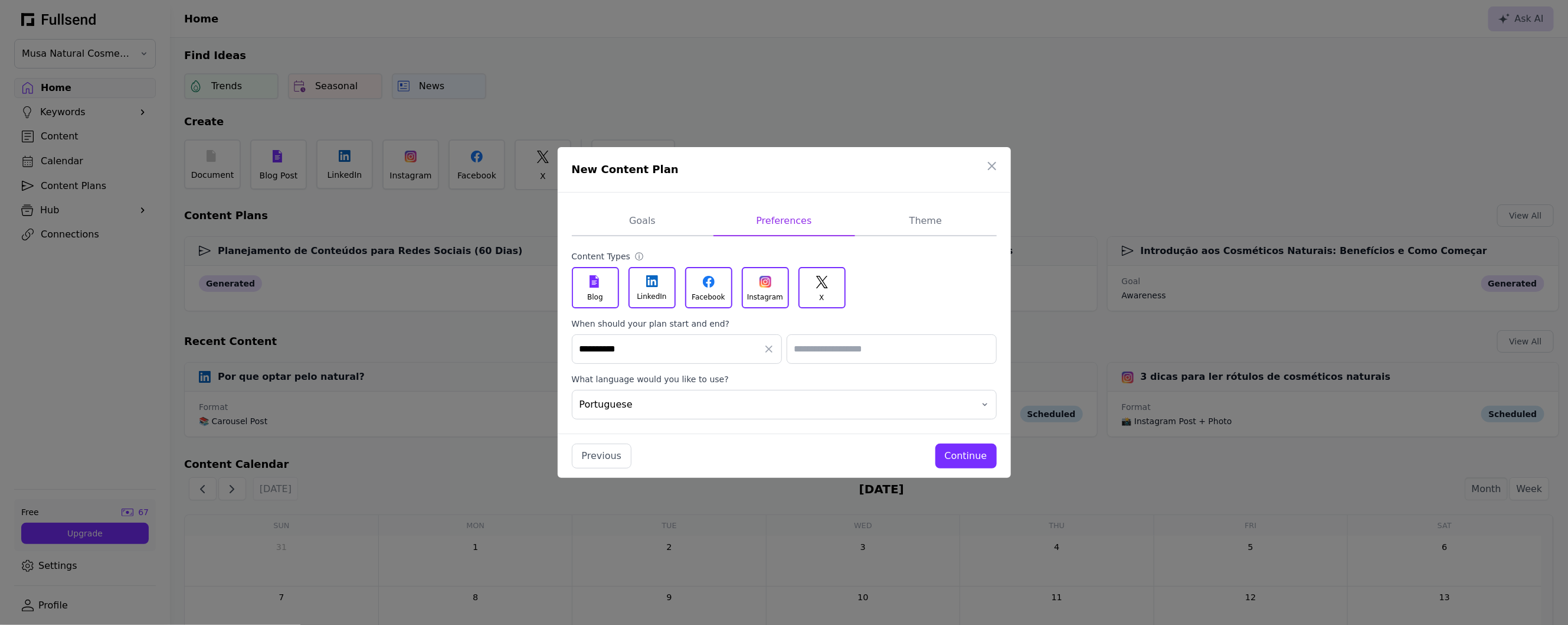
click at [663, 348] on input "**********" at bounding box center [676, 349] width 210 height 29
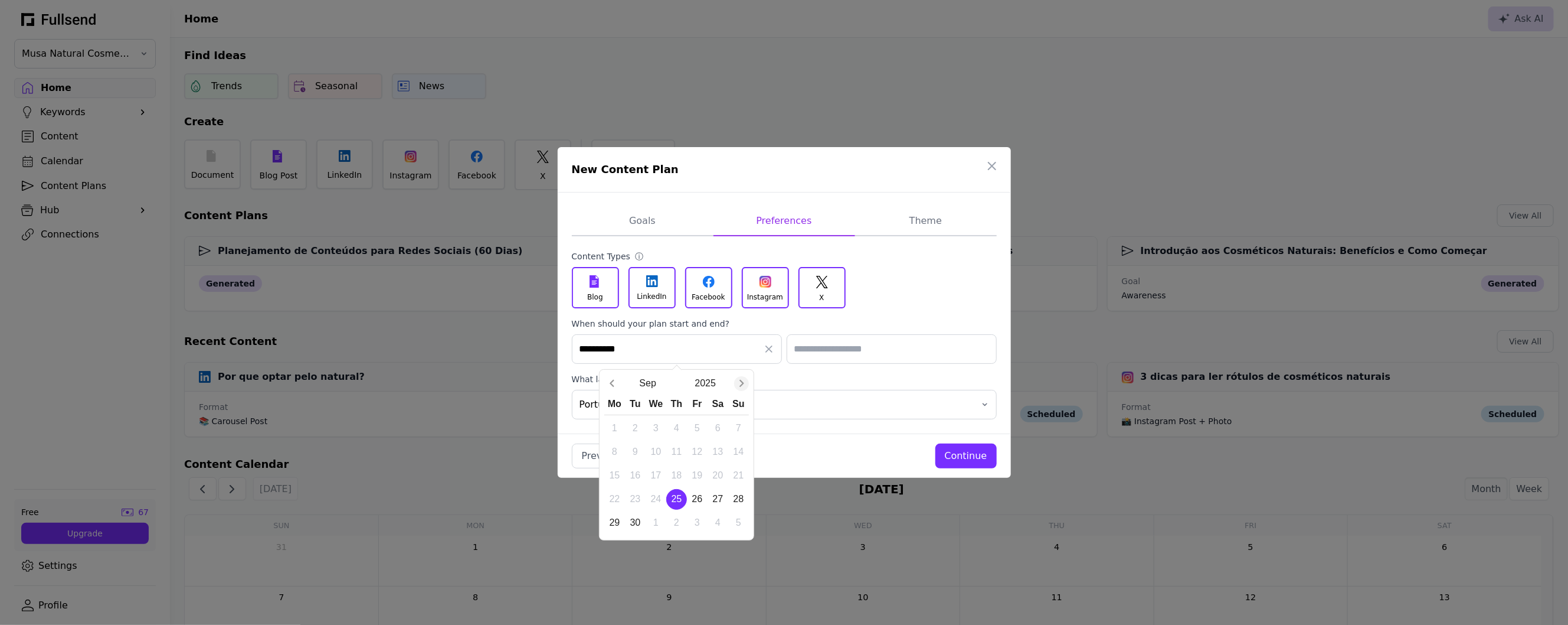
click at [738, 378] on icon "Next month" at bounding box center [741, 383] width 12 height 12
click at [660, 423] on div "1" at bounding box center [656, 428] width 21 height 21
type input "**********"
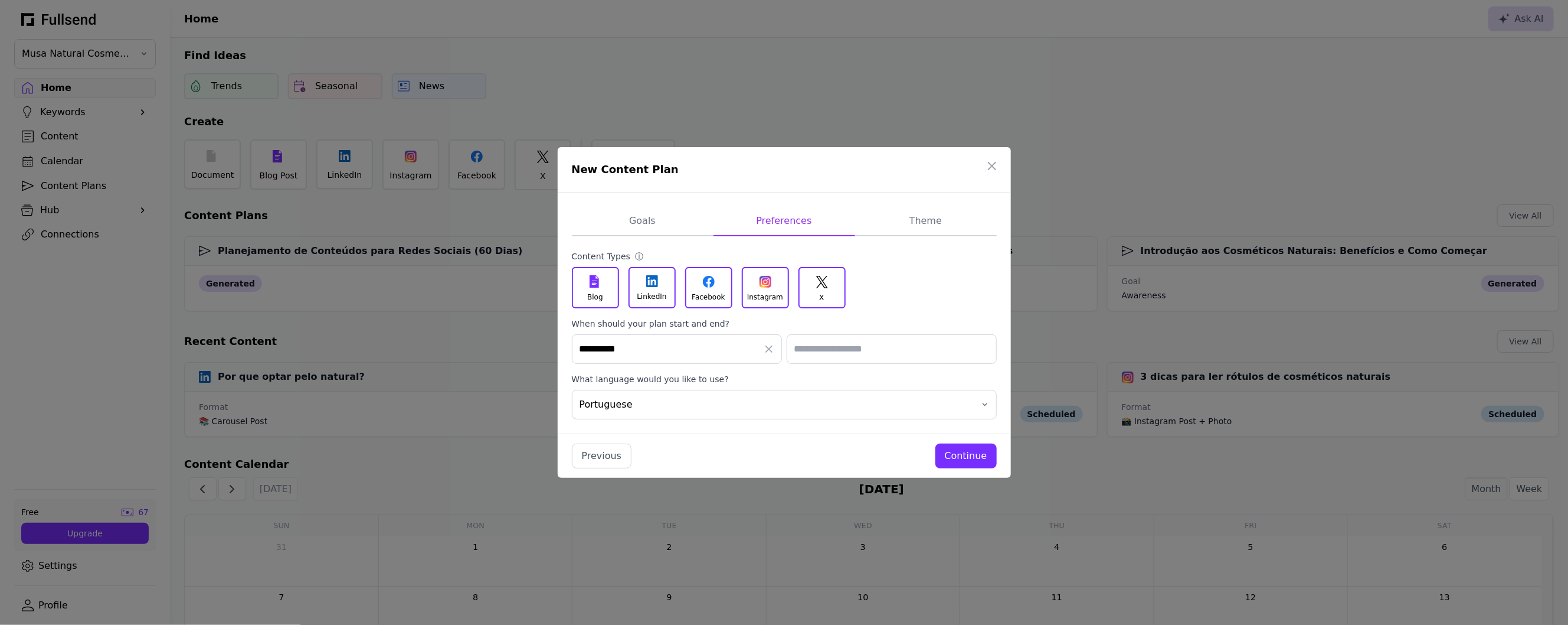
click at [815, 355] on input "text" at bounding box center [891, 349] width 210 height 29
click at [924, 298] on div "Blog LinkedIn Facebook Instagram X" at bounding box center [784, 288] width 425 height 41
click at [945, 457] on button "Continue" at bounding box center [966, 456] width 61 height 25
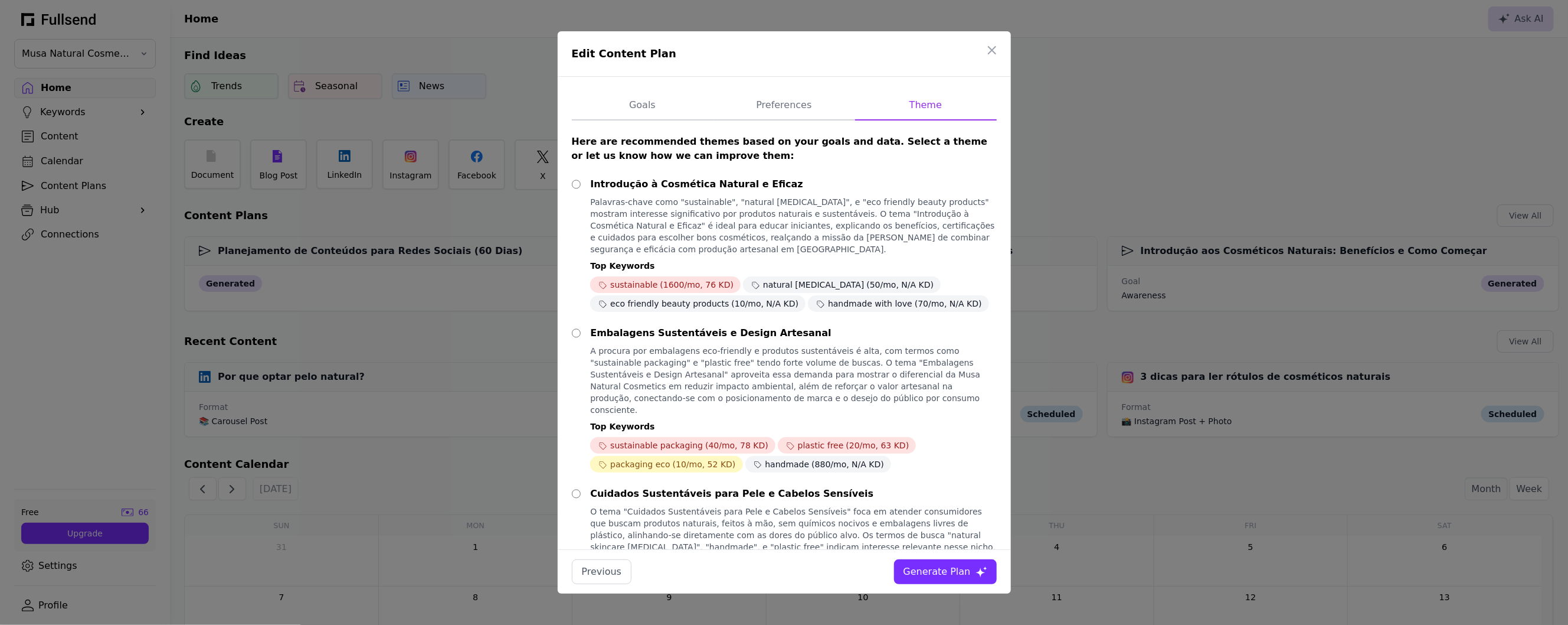
scroll to position [3, 0]
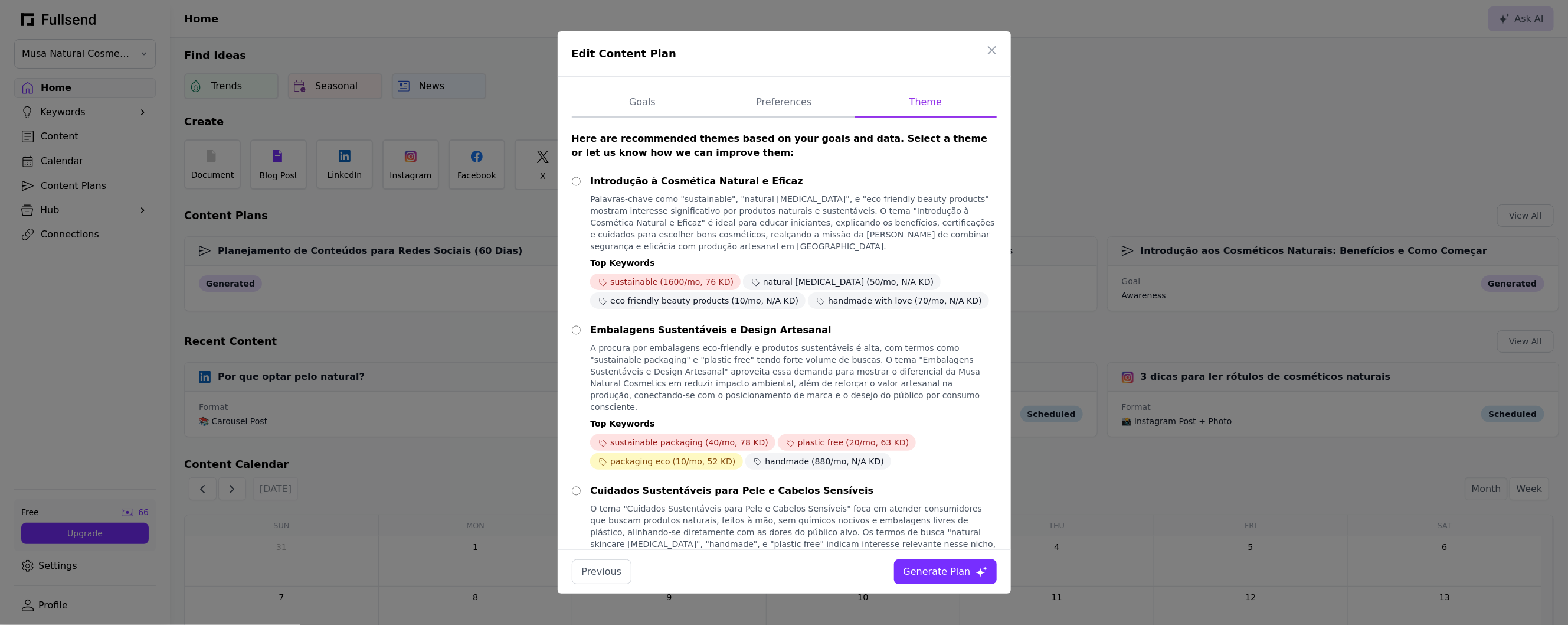
click at [582, 330] on div "Embalagens Sustentáveis e Design Artesanal A procura por embalagens eco-friendl…" at bounding box center [784, 396] width 425 height 146
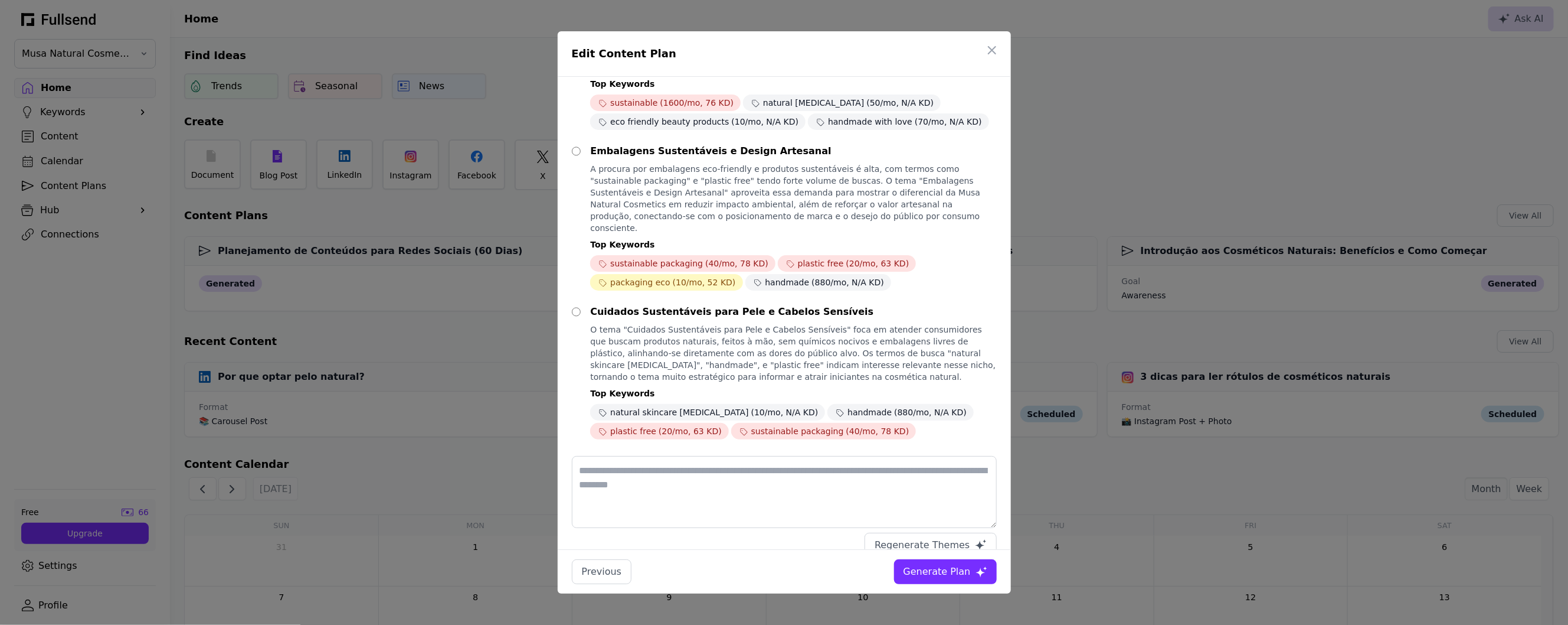
scroll to position [192, 0]
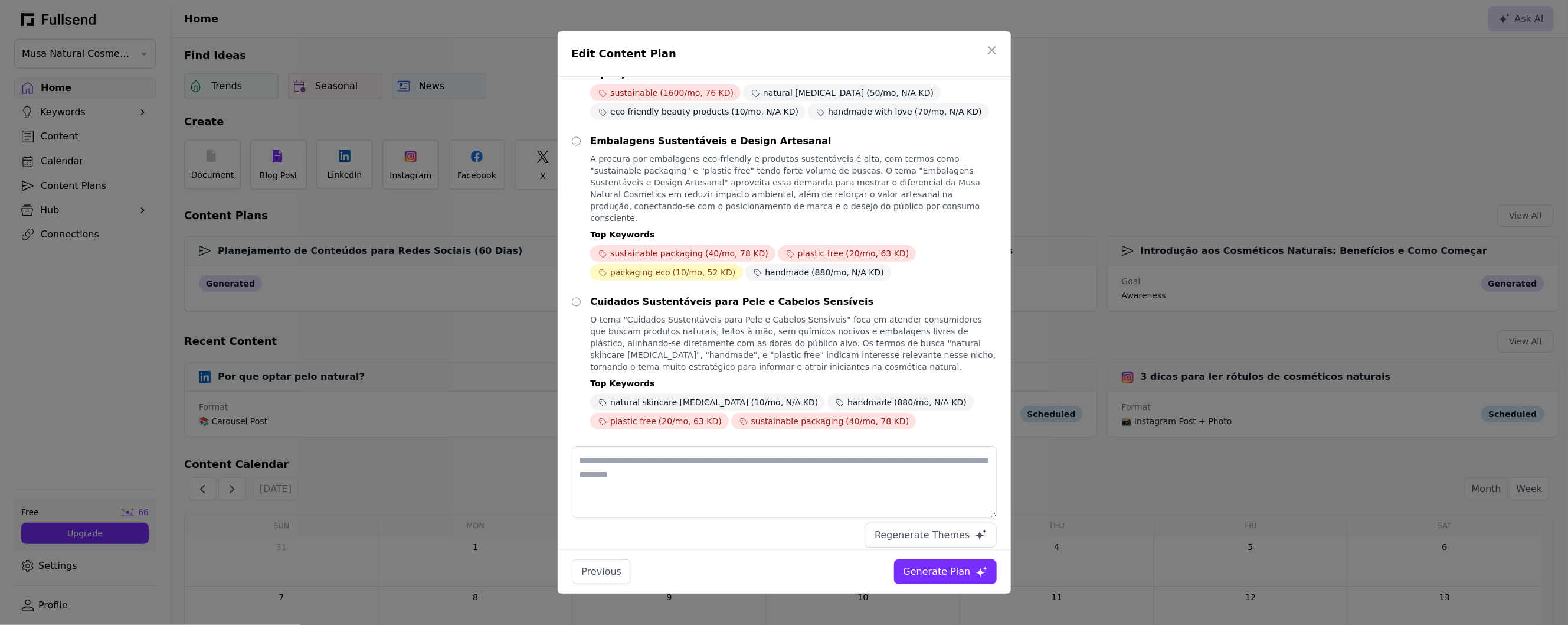
click at [950, 574] on div "Generate Plan" at bounding box center [937, 571] width 68 height 14
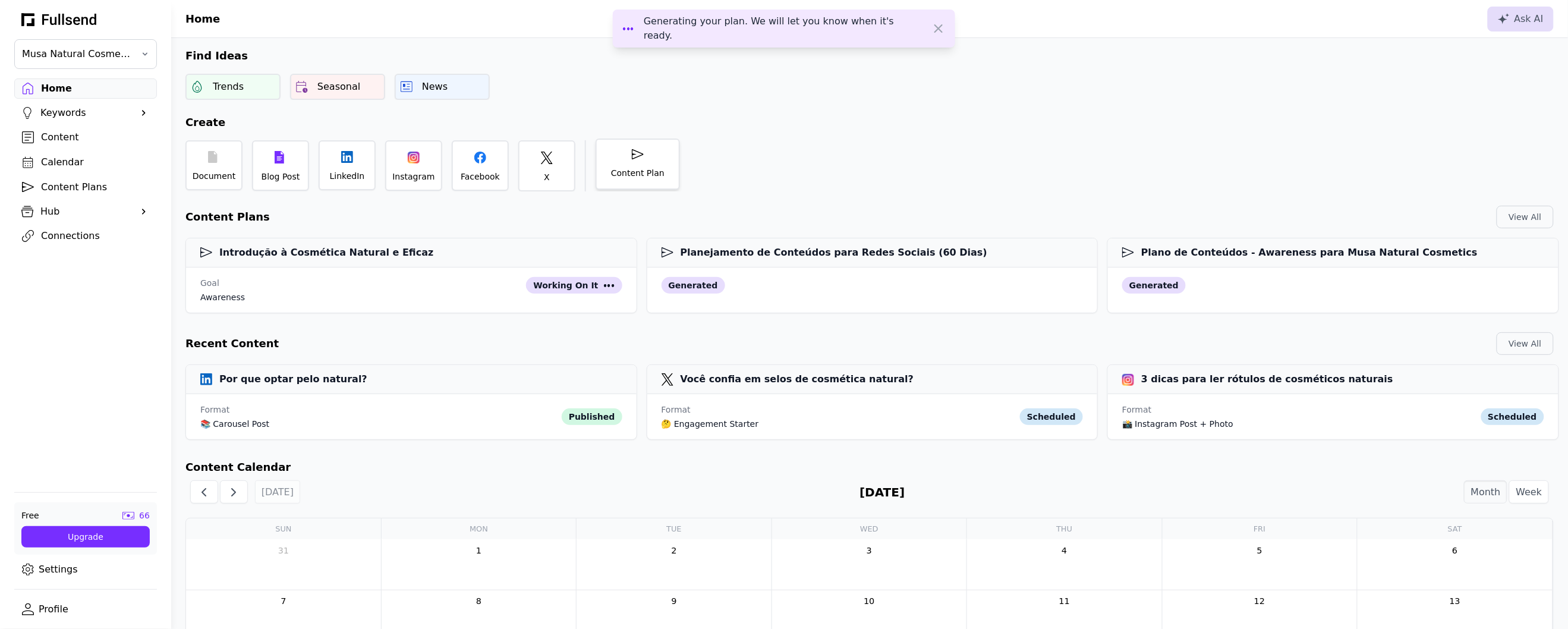
click at [642, 173] on div "Content Plan" at bounding box center [637, 172] width 53 height 12
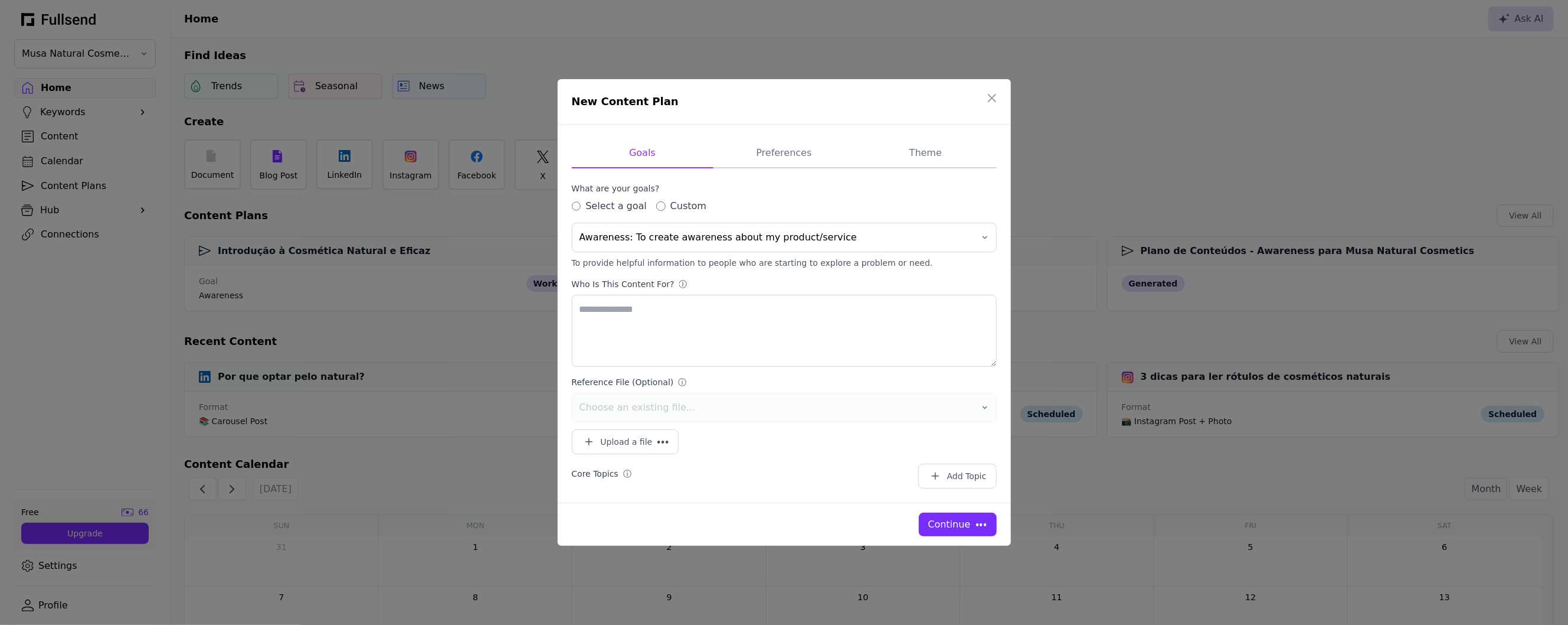
type textarea "**********"
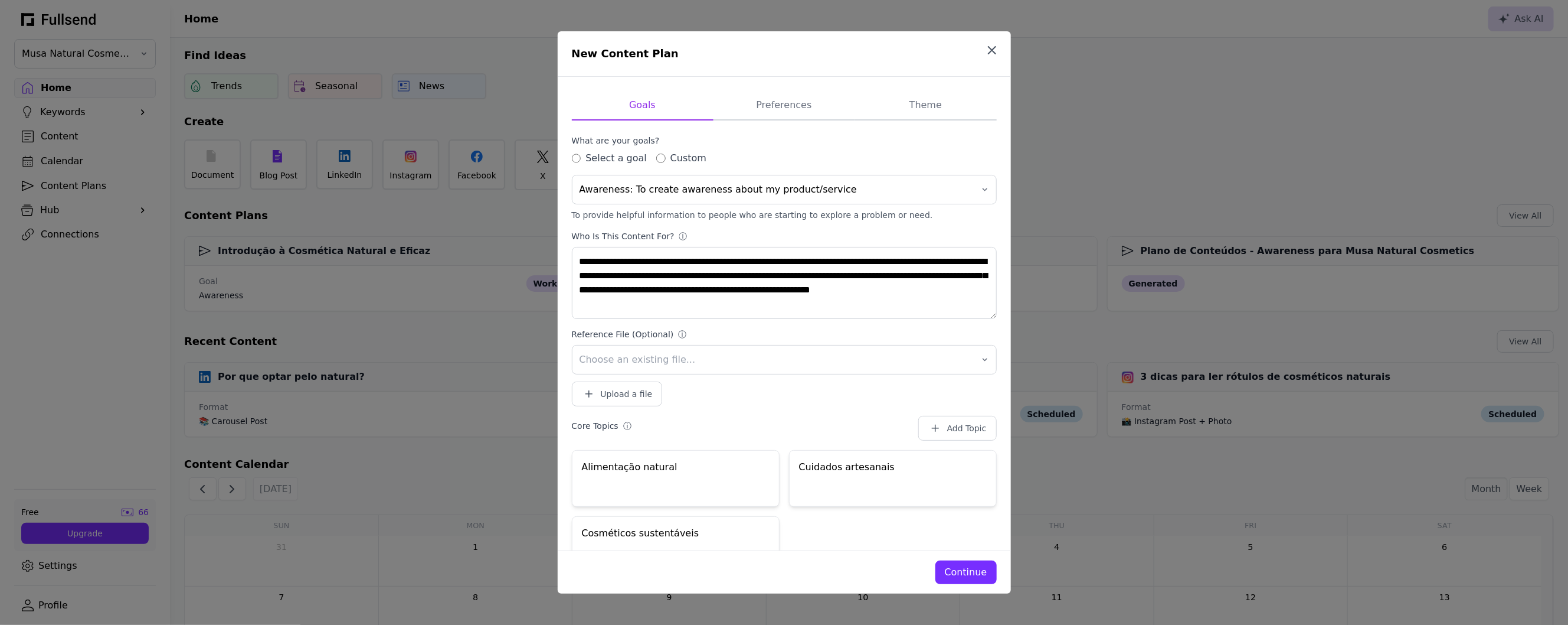
click at [1001, 44] on button "button" at bounding box center [992, 50] width 24 height 24
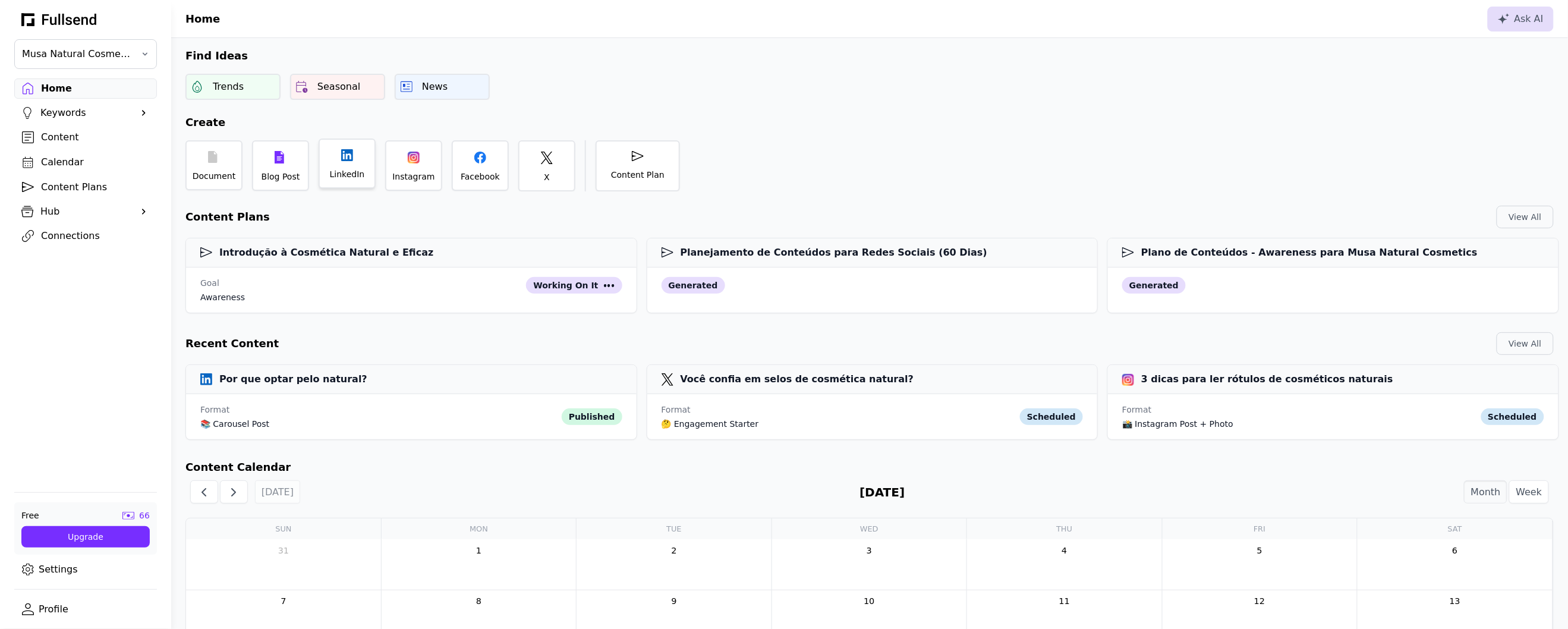
click at [353, 170] on div "LinkedIn" at bounding box center [347, 173] width 35 height 12
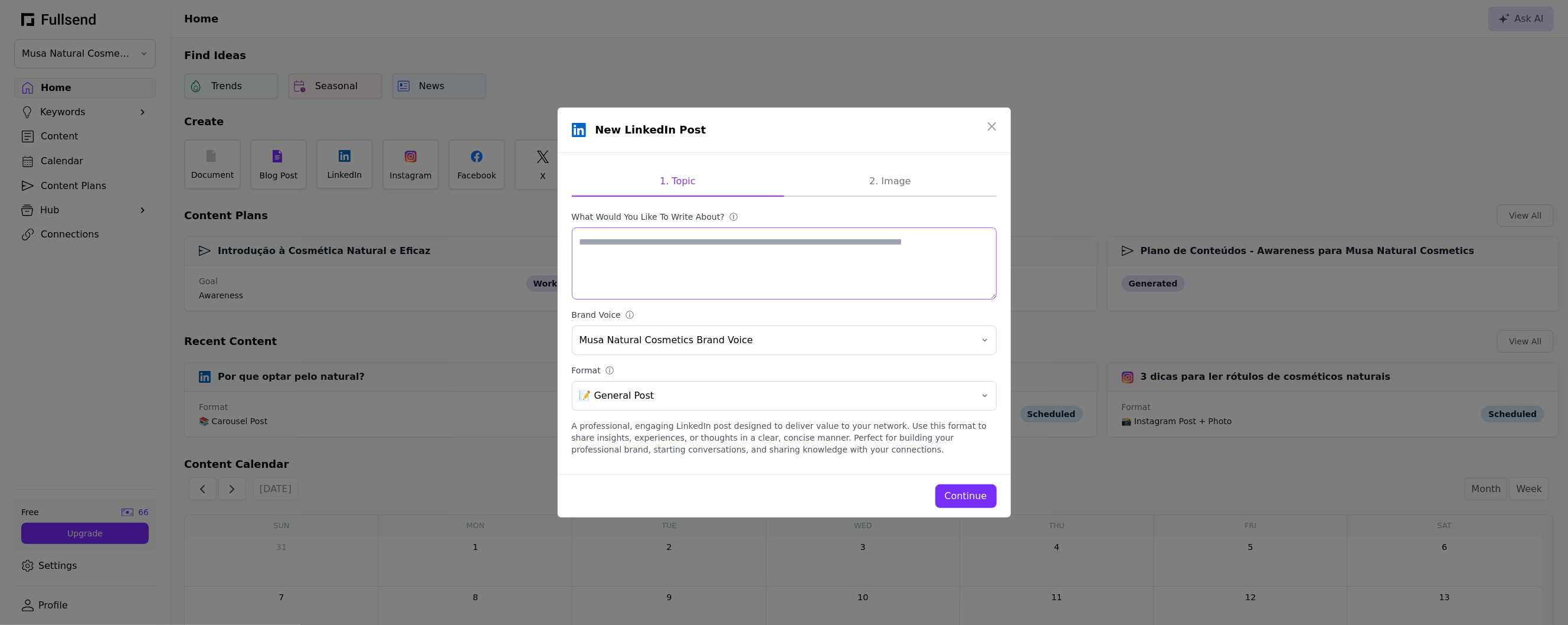
click at [648, 243] on textarea "What would you like to write about? ⓘ" at bounding box center [784, 263] width 425 height 72
click at [997, 127] on icon "button" at bounding box center [992, 126] width 14 height 14
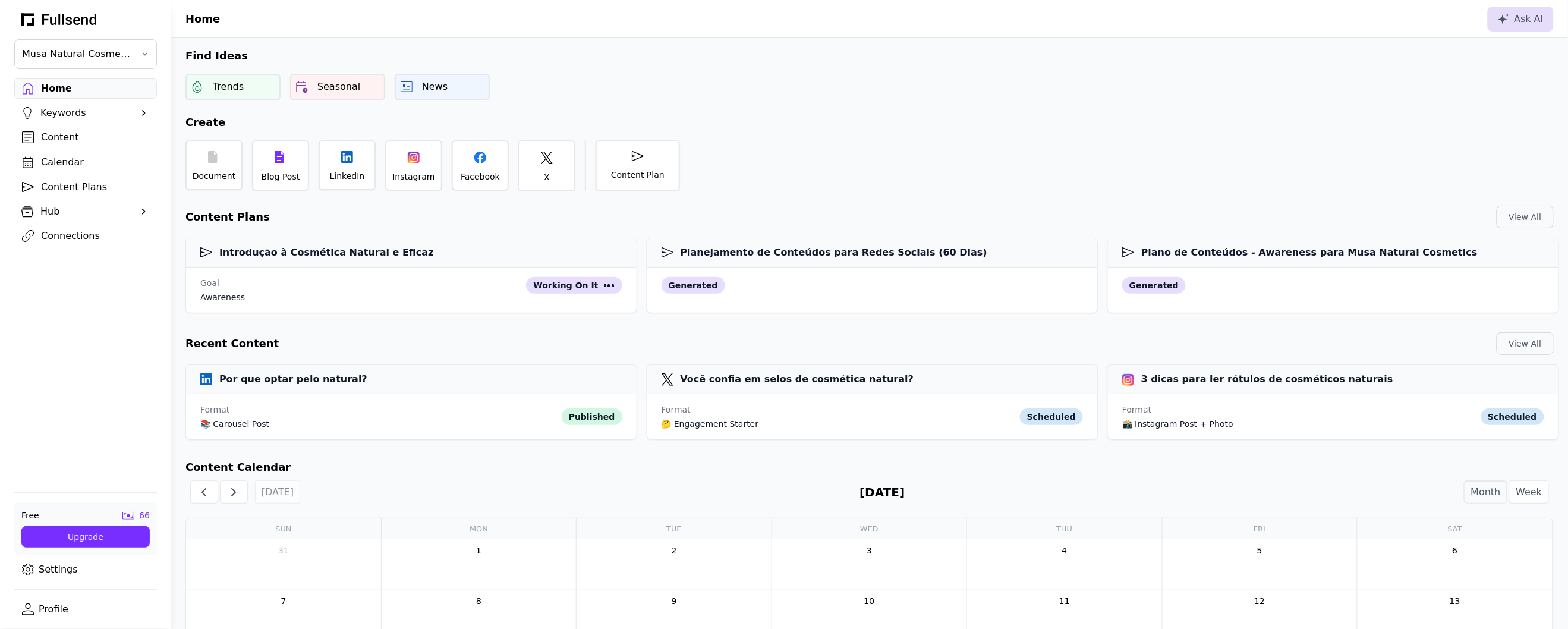
click at [78, 120] on div "Keywords" at bounding box center [85, 113] width 90 height 14
click at [76, 139] on div "Content" at bounding box center [95, 137] width 108 height 14
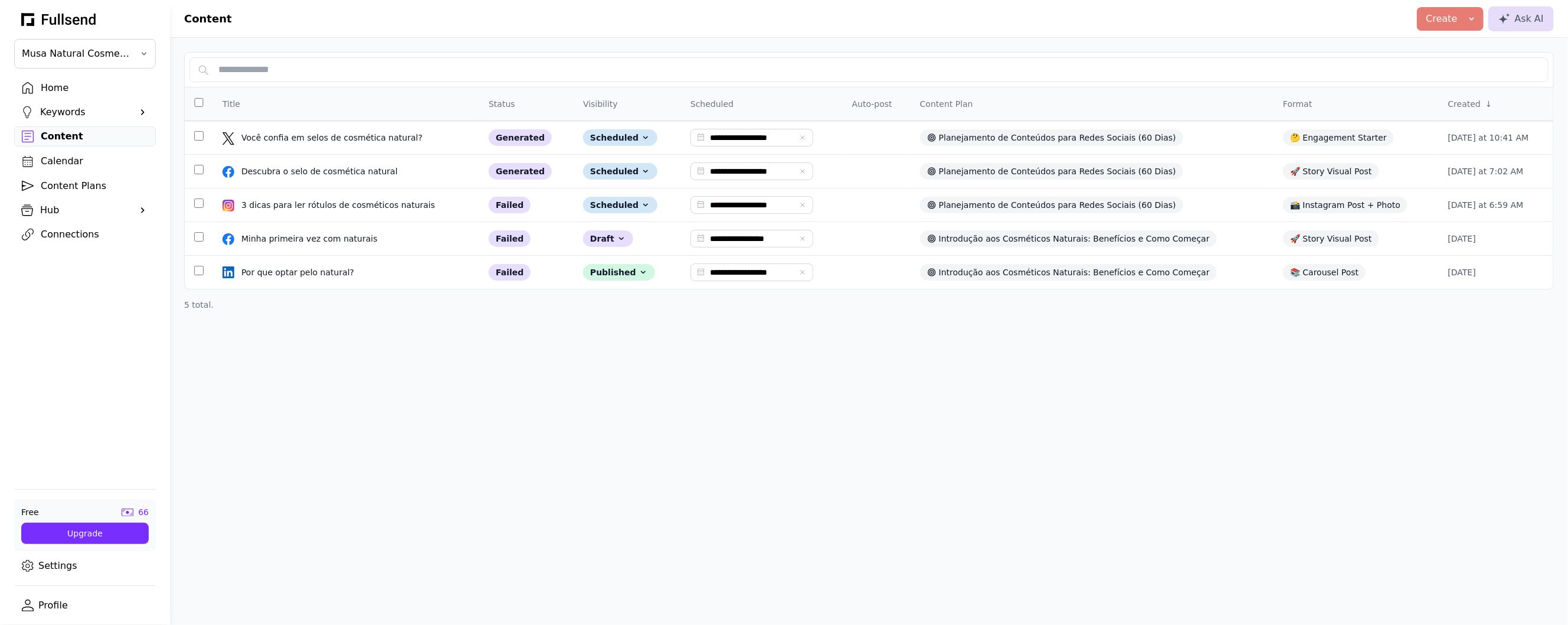
click at [71, 170] on link "Calendar" at bounding box center [85, 161] width 142 height 20
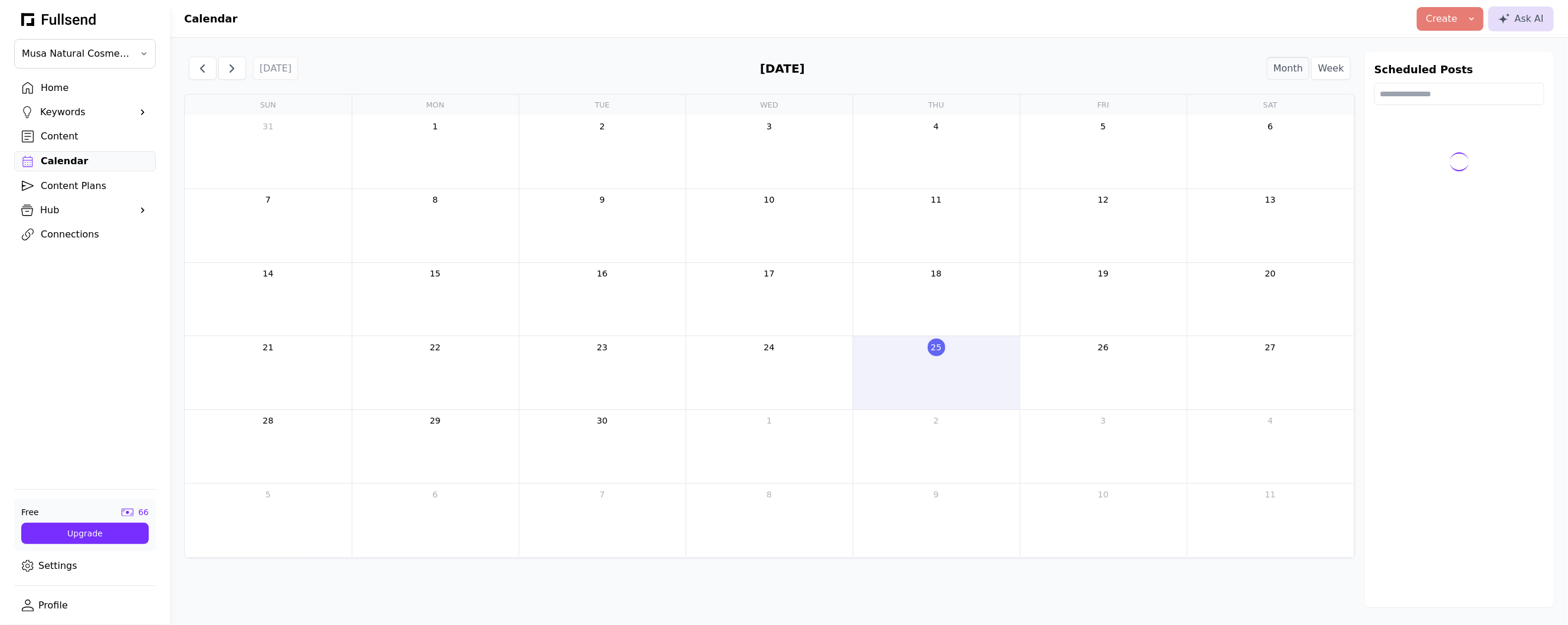
click at [74, 193] on div "Content Plans" at bounding box center [94, 186] width 107 height 14
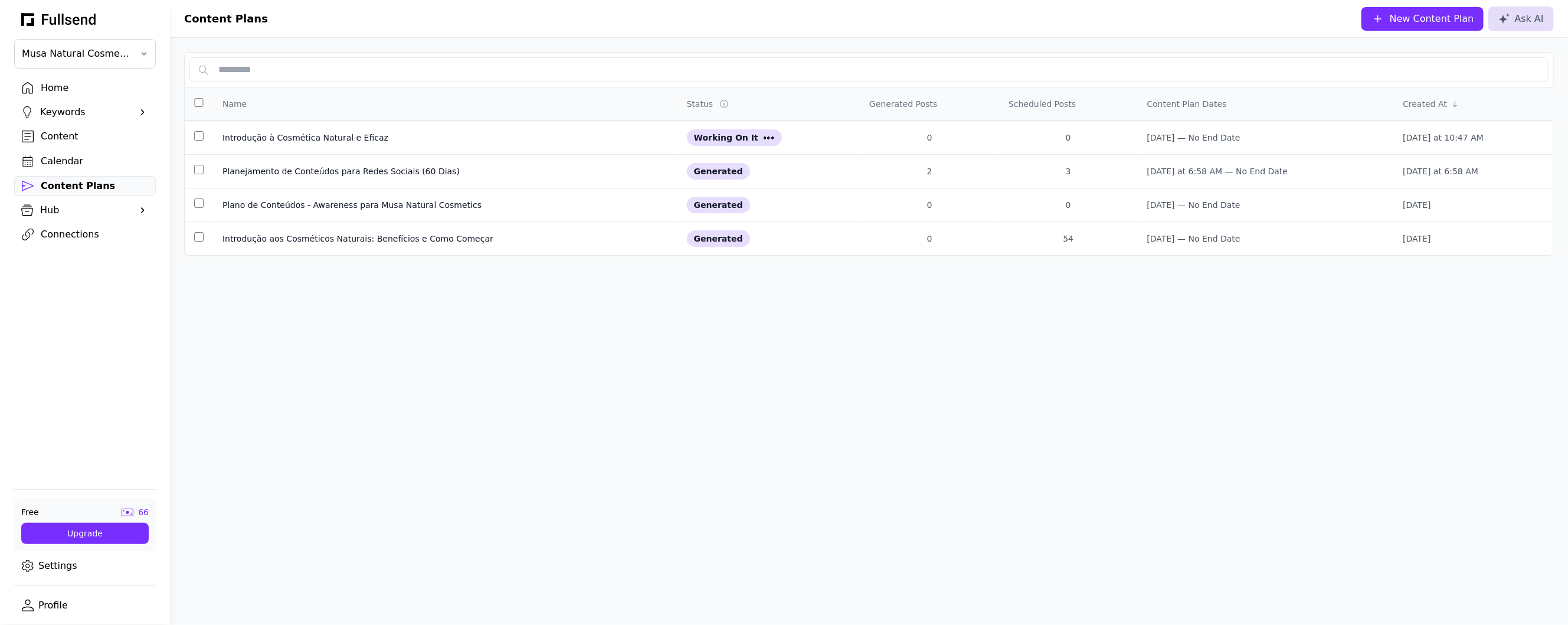
click at [70, 90] on div "Home" at bounding box center [94, 88] width 107 height 14
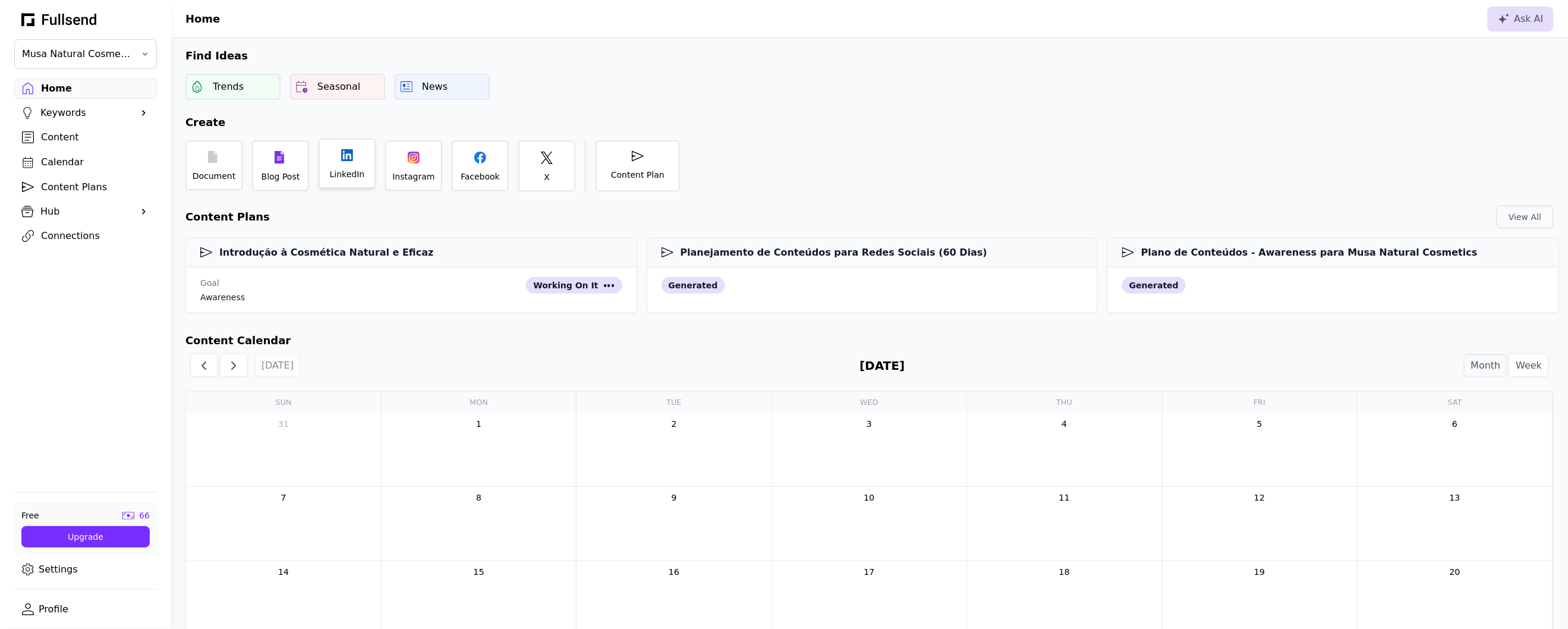
click at [357, 170] on div "LinkedIn" at bounding box center [347, 173] width 35 height 12
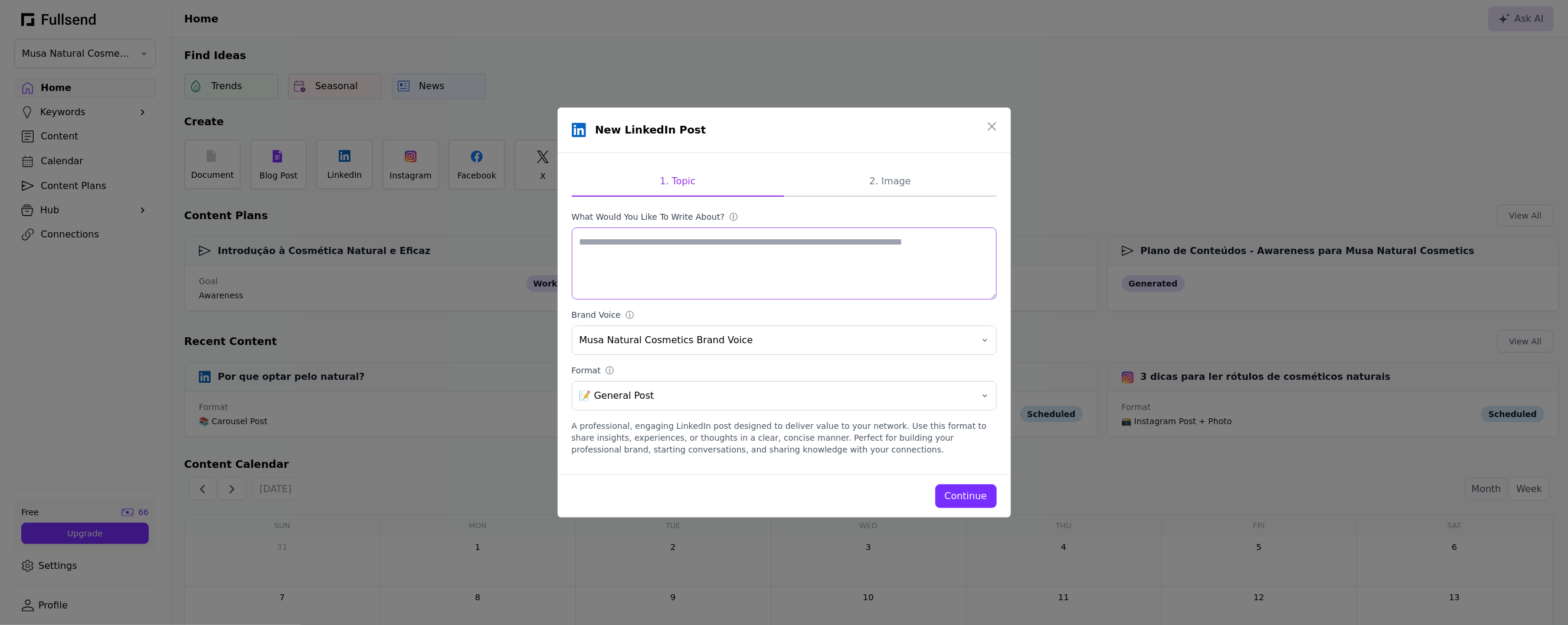
click at [642, 255] on textarea "What would you like to write about? ⓘ" at bounding box center [784, 263] width 425 height 72
click at [961, 490] on div "Continue" at bounding box center [966, 496] width 43 height 14
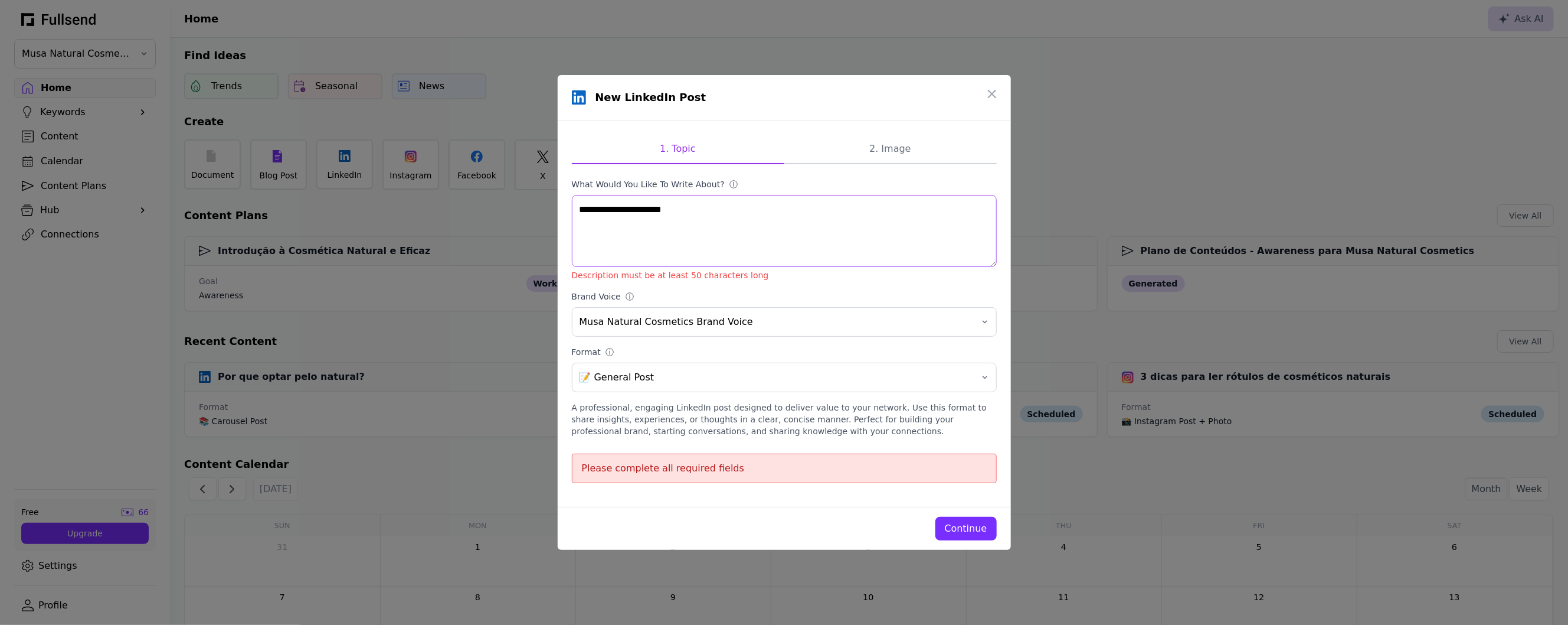
click at [705, 216] on textarea "**********" at bounding box center [784, 231] width 425 height 72
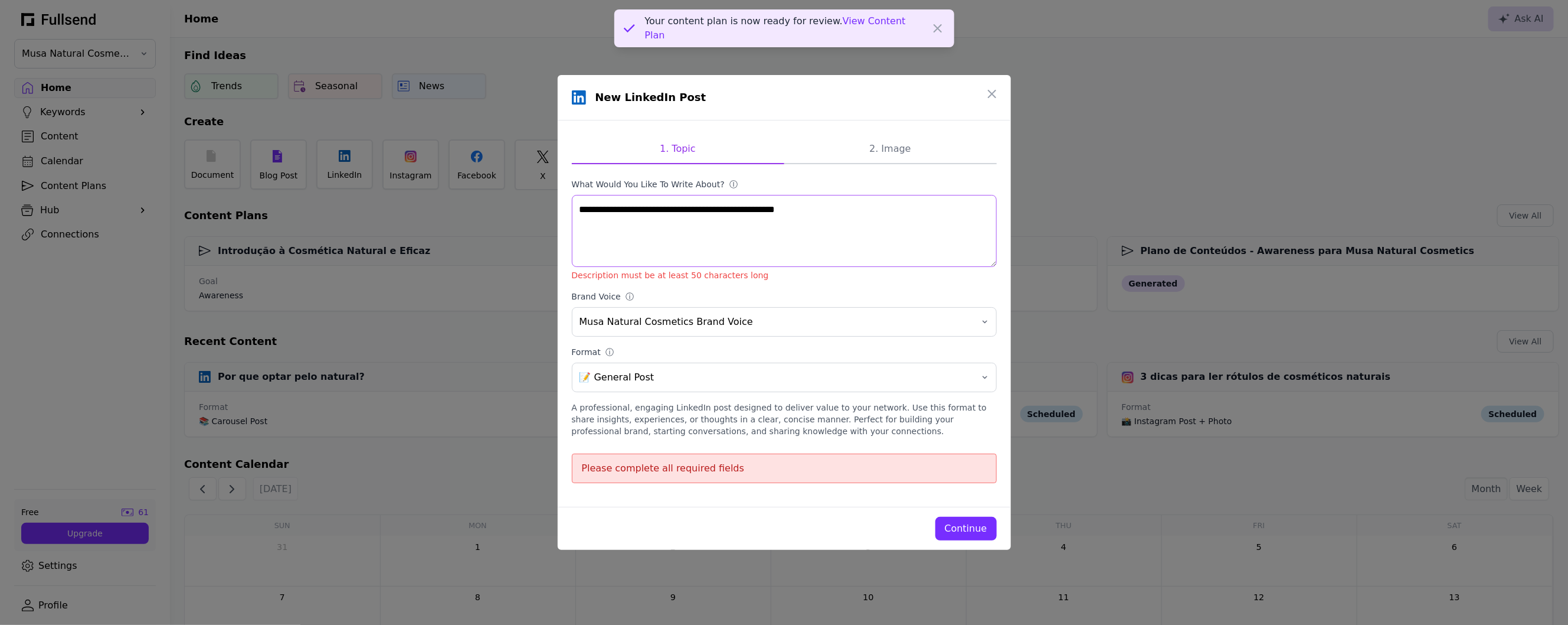
type textarea "**********"
click at [974, 531] on div "Continue" at bounding box center [966, 528] width 43 height 14
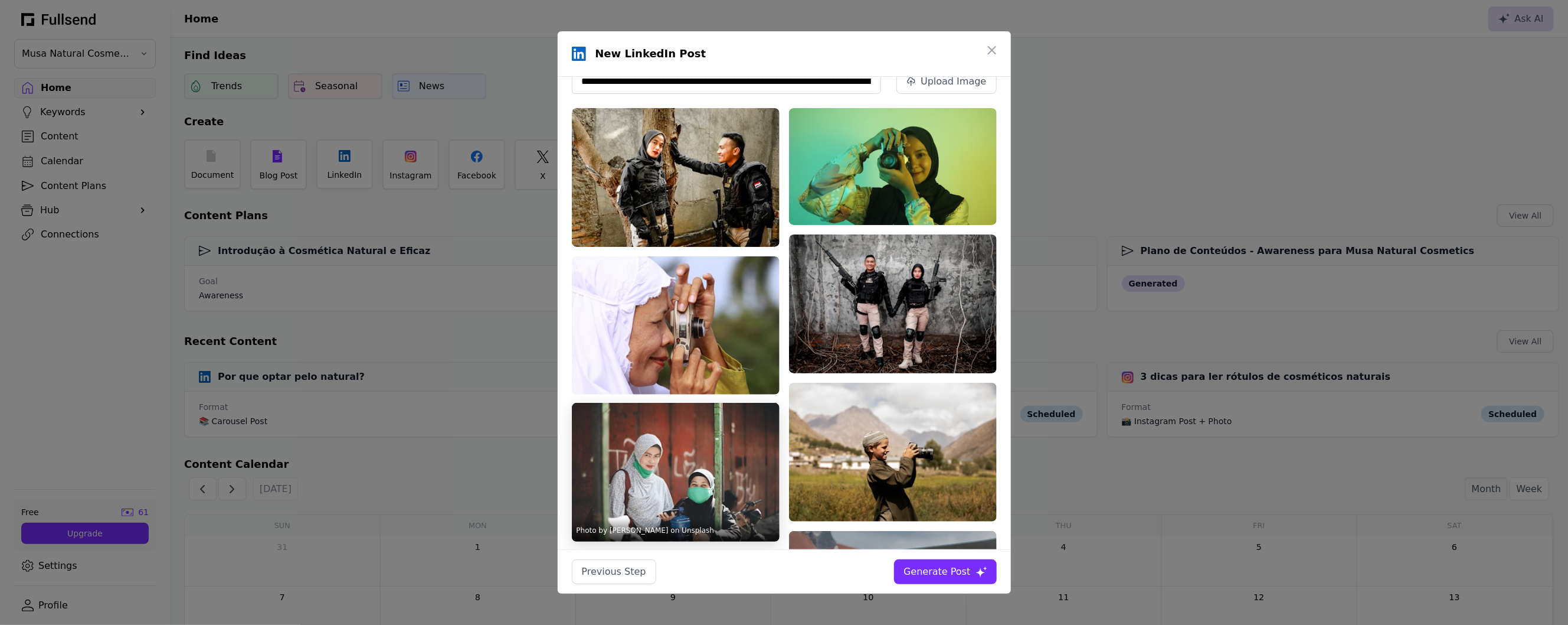
click at [705, 496] on img at bounding box center [675, 472] width 208 height 139
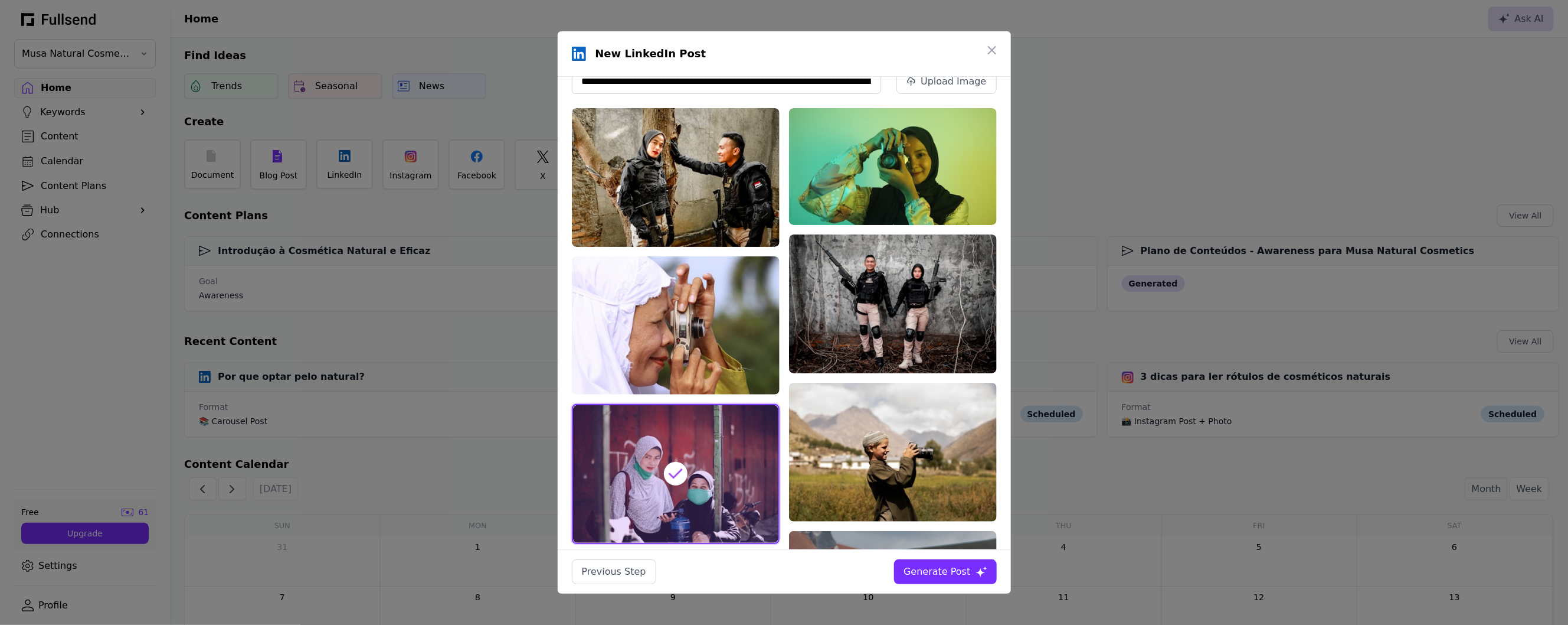
click at [954, 580] on button "Generate Post" at bounding box center [945, 571] width 102 height 25
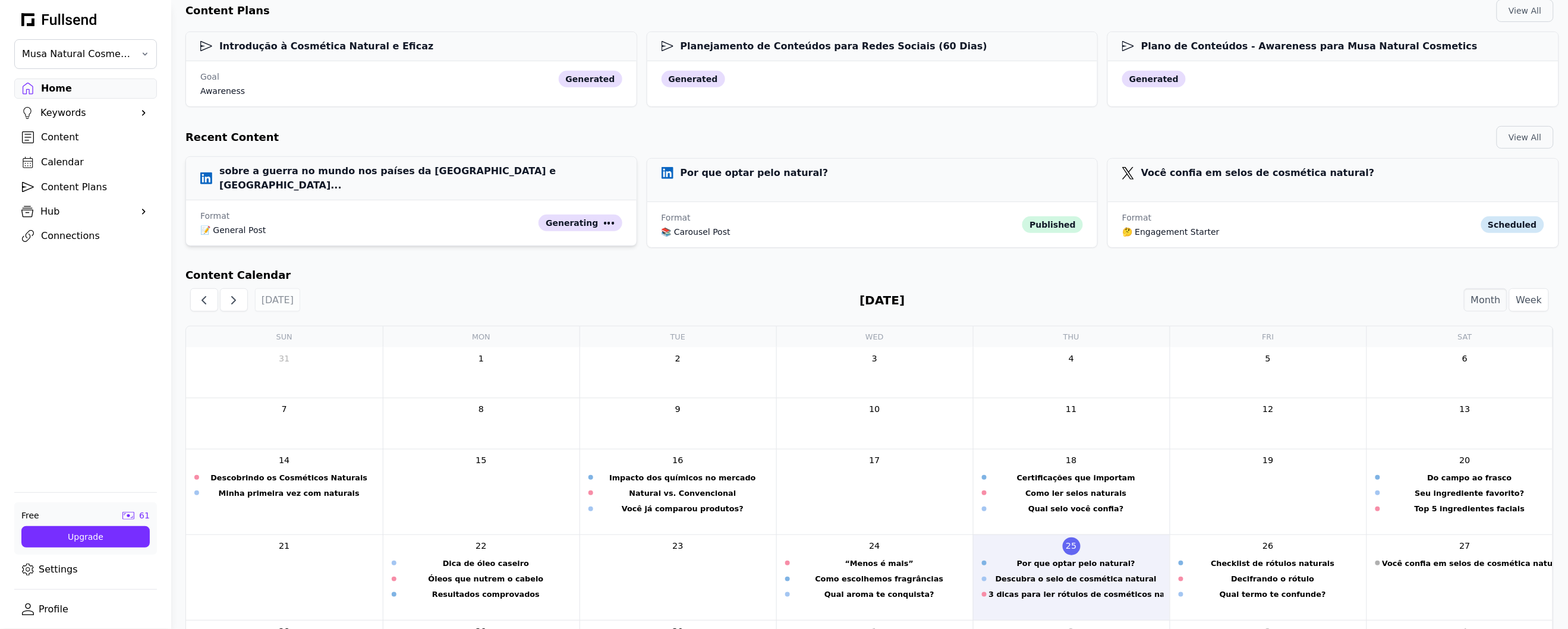
scroll to position [370, 0]
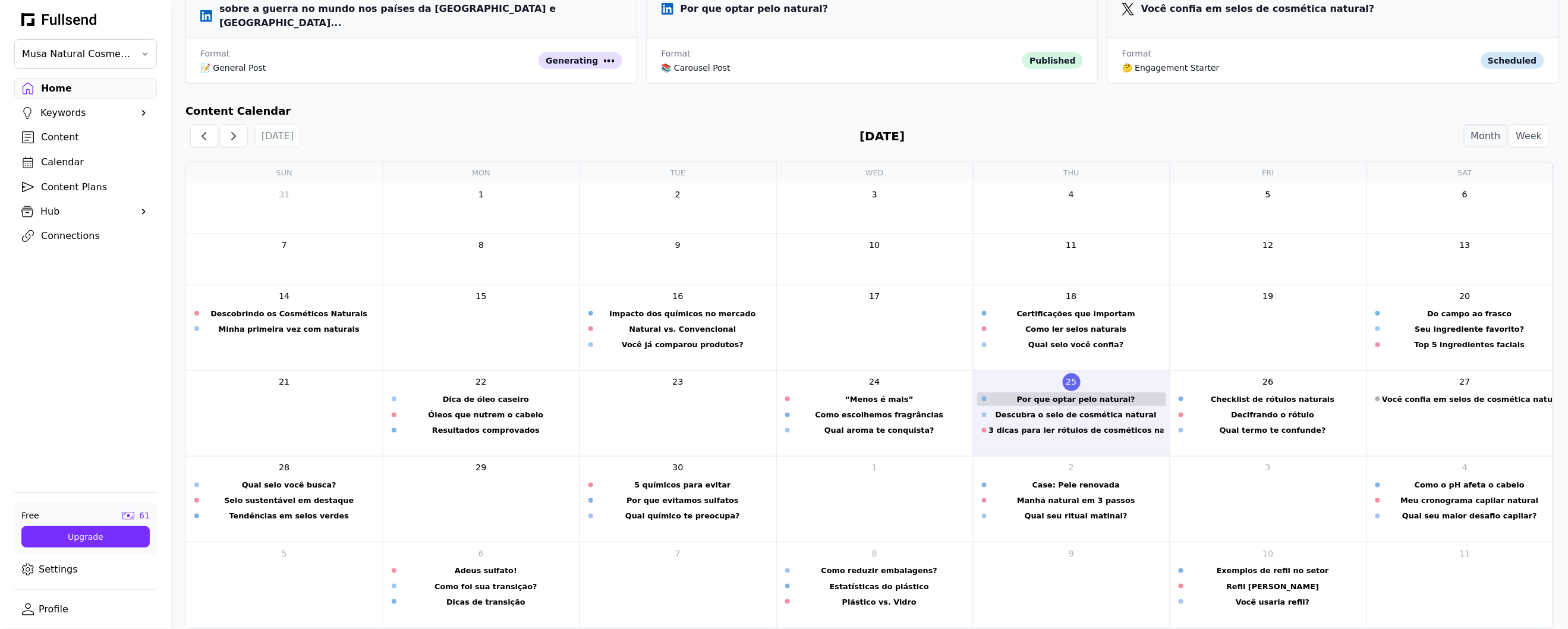
click at [1068, 394] on div "Por que optar pelo natural?" at bounding box center [1076, 399] width 175 height 11
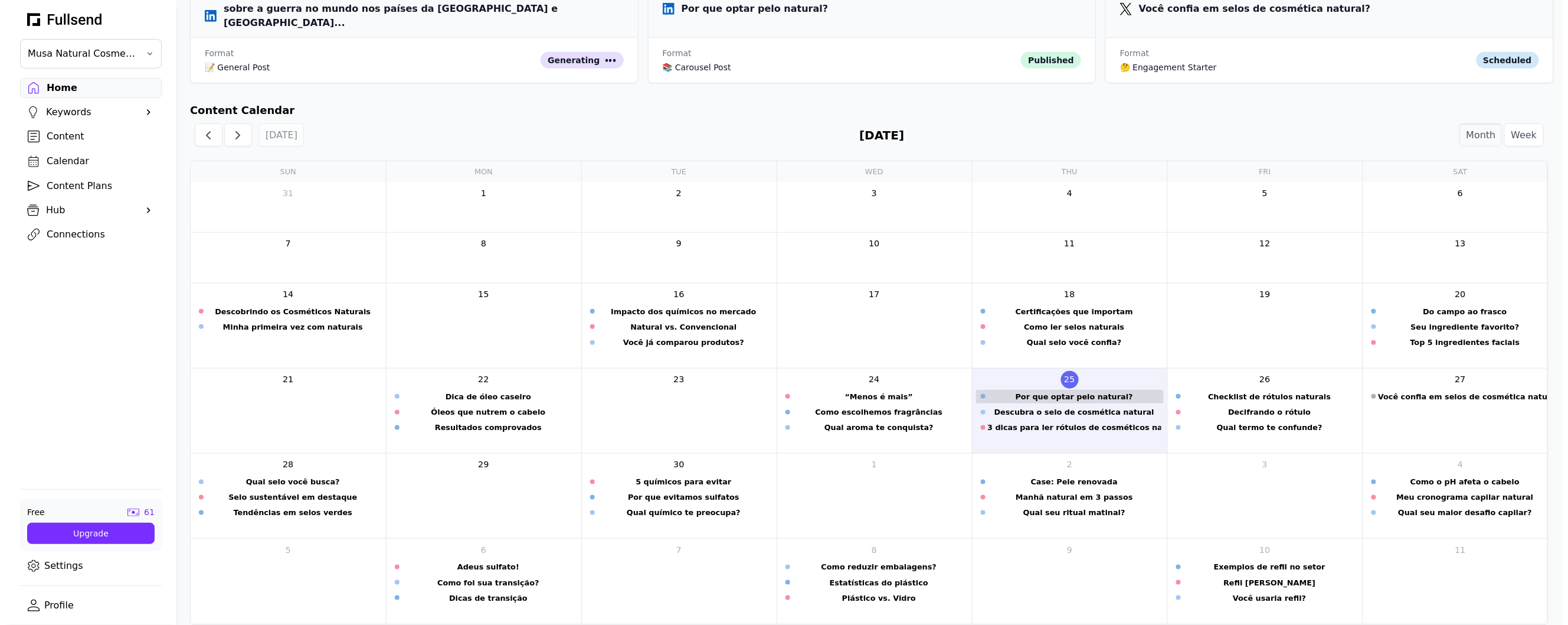
scroll to position [0, 0]
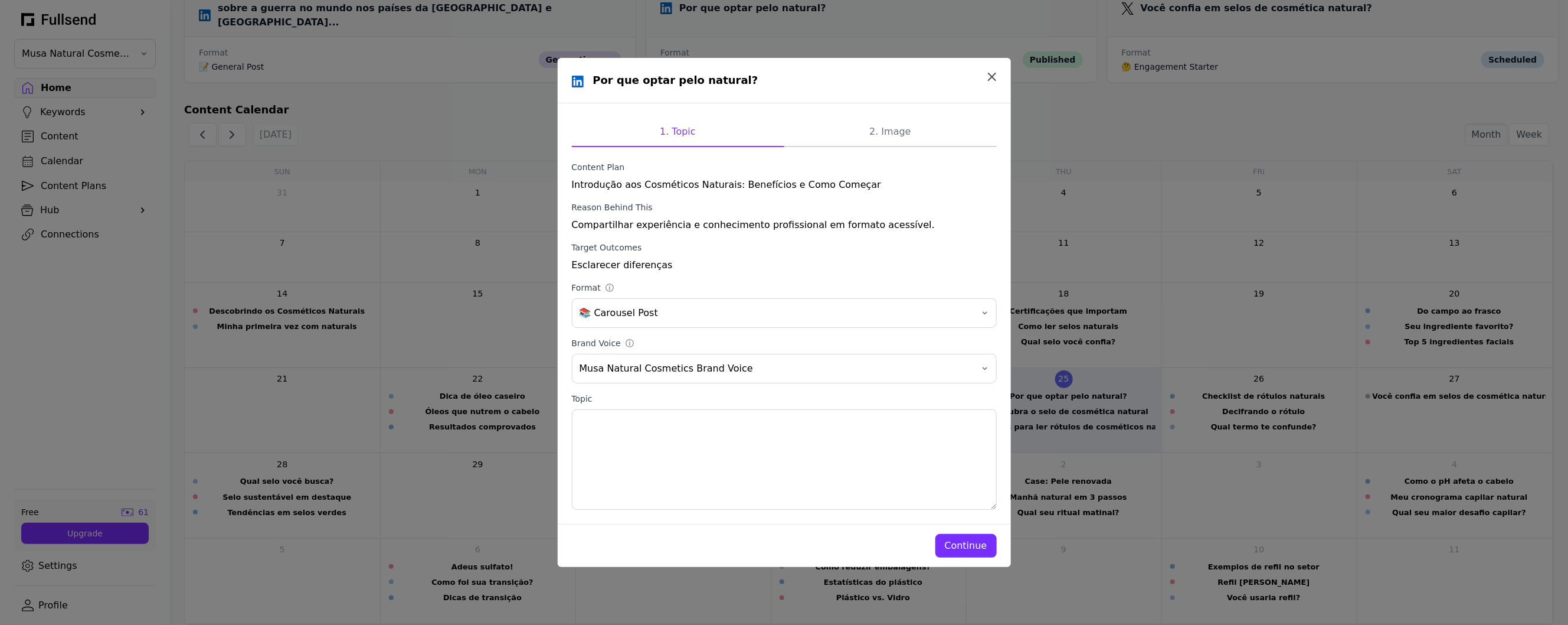
click at [987, 82] on icon "button" at bounding box center [992, 76] width 14 height 14
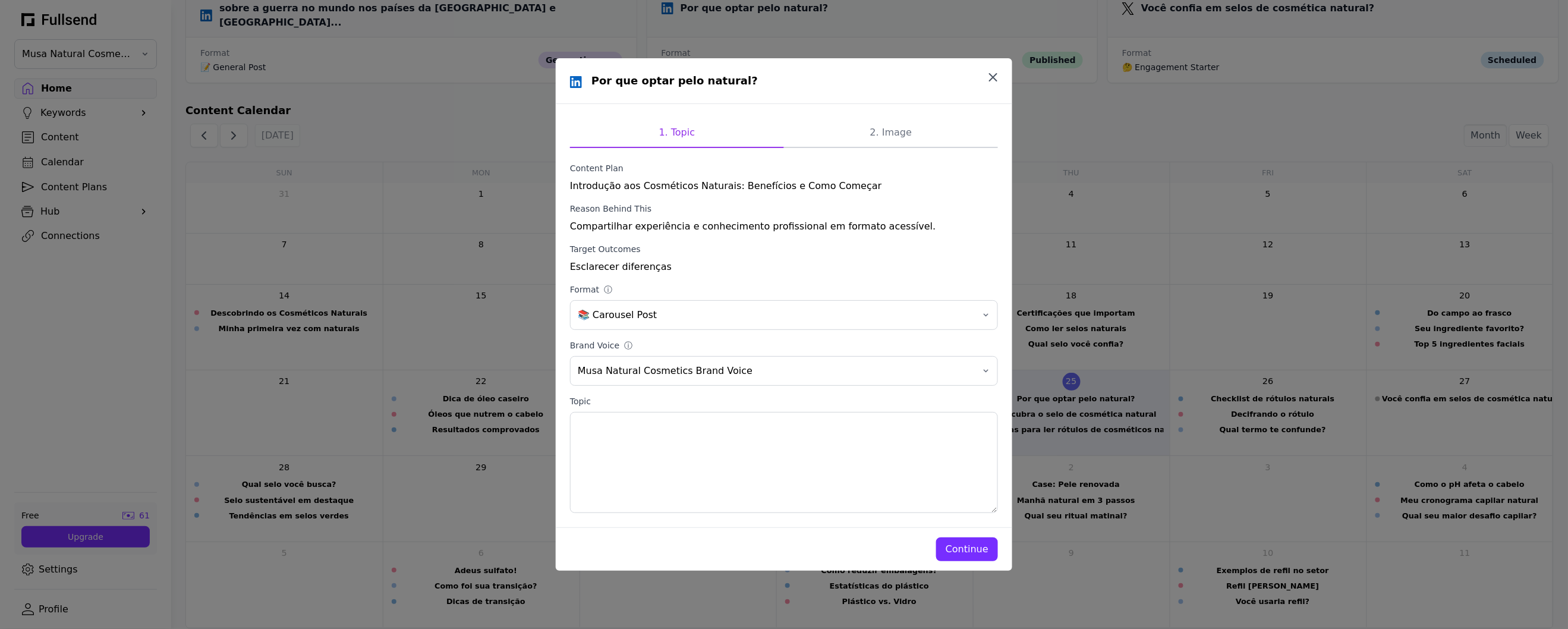
click at [994, 82] on div "Find Ideas Trends Seasonal News Create Document Blog Post LinkedIn Instagram Fa…" at bounding box center [869, 155] width 1396 height 976
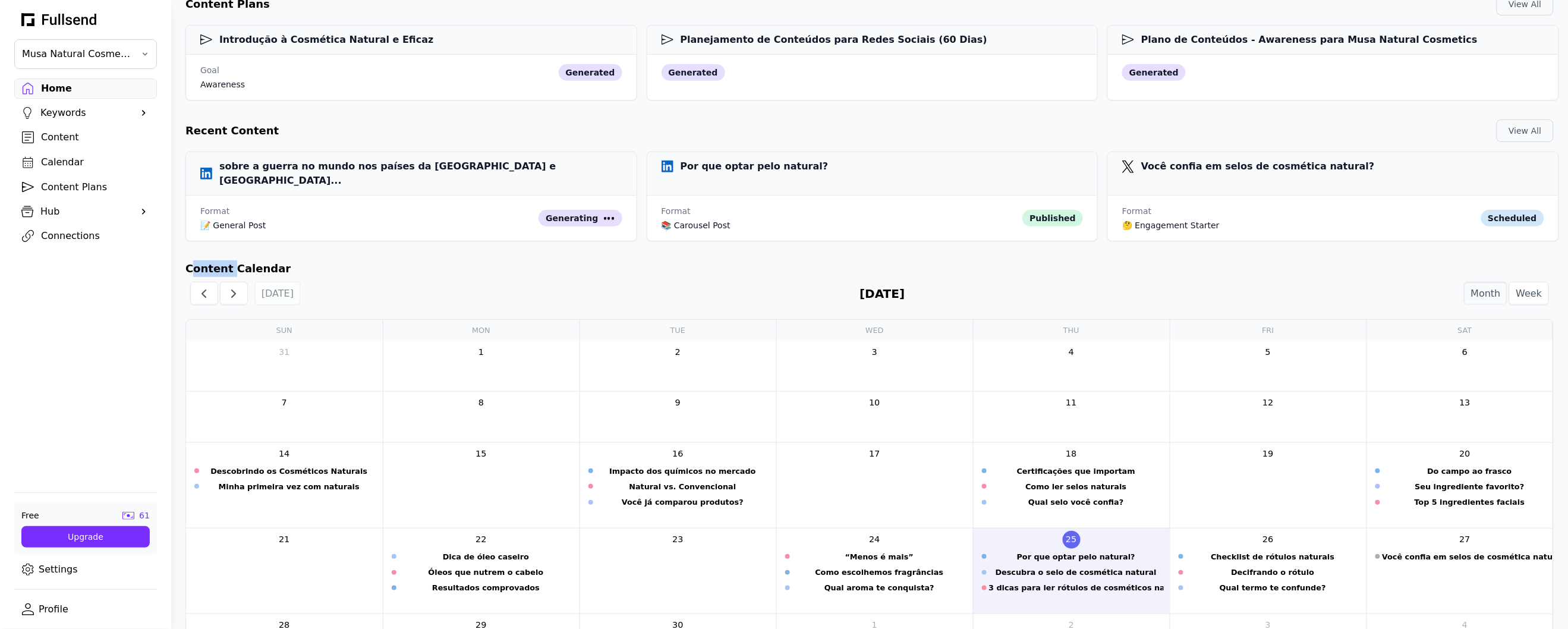
scroll to position [69, 0]
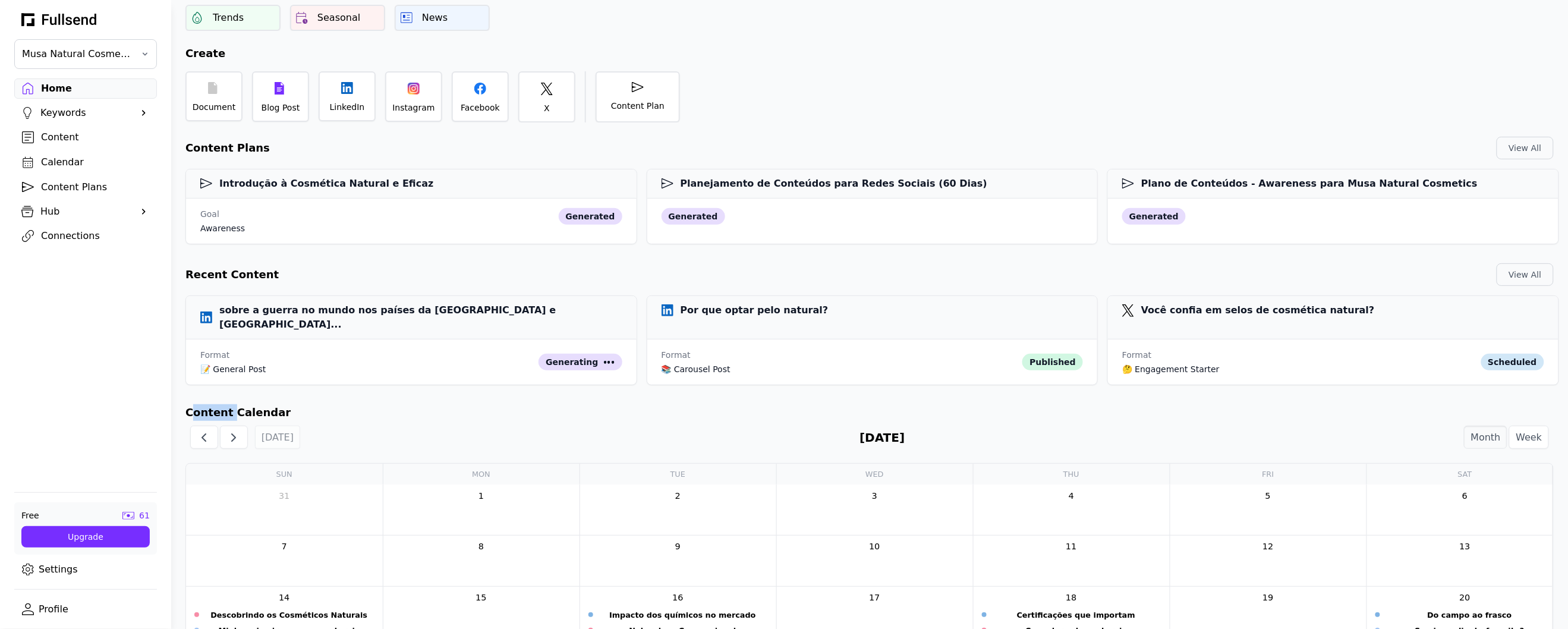
click at [101, 161] on div "Calendar" at bounding box center [95, 162] width 108 height 14
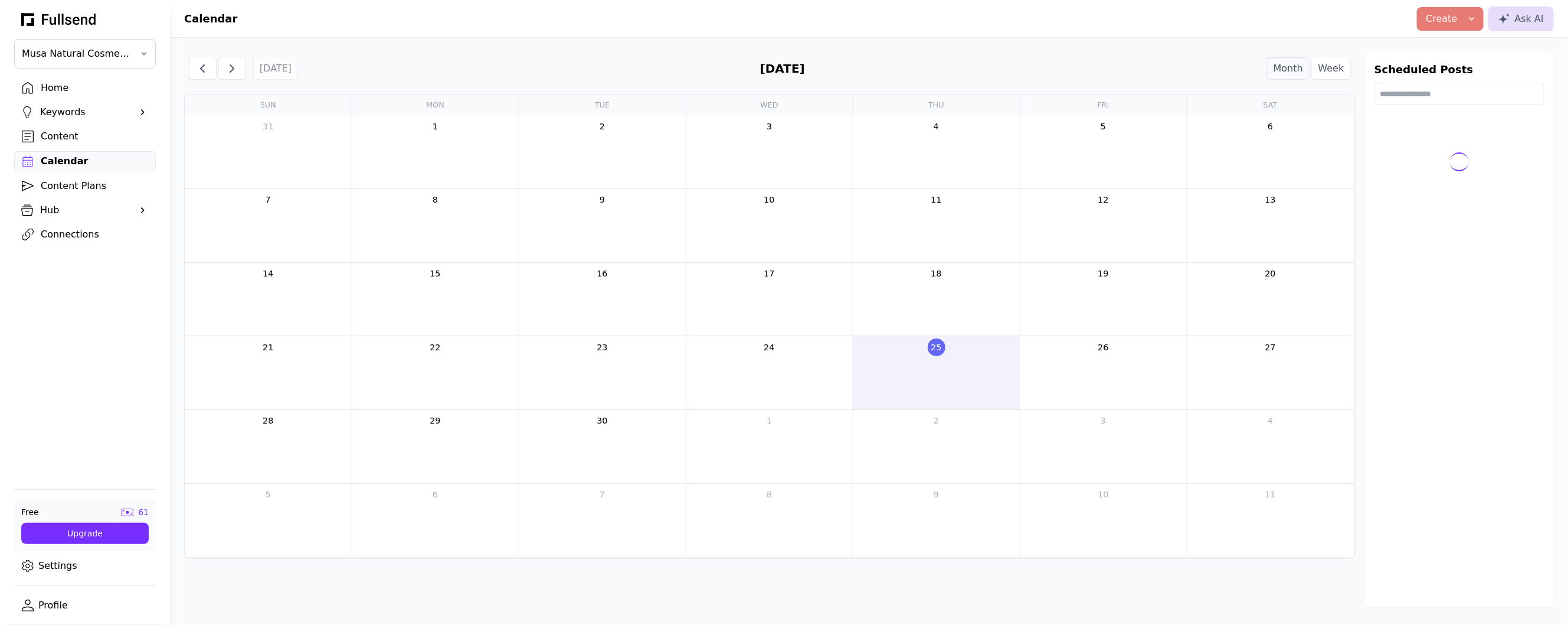
click at [103, 135] on div "Content" at bounding box center [94, 136] width 107 height 14
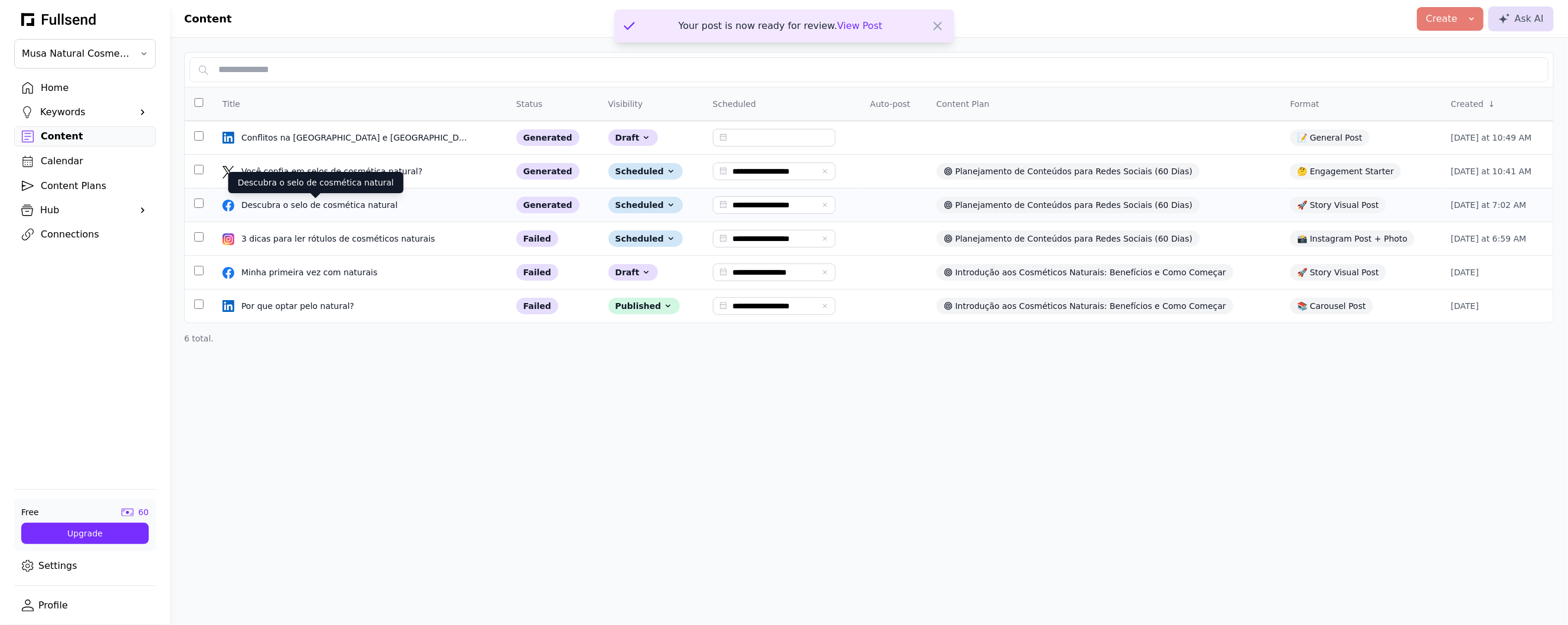
click at [312, 203] on div "Descubra o selo de cosmética natural" at bounding box center [321, 205] width 159 height 12
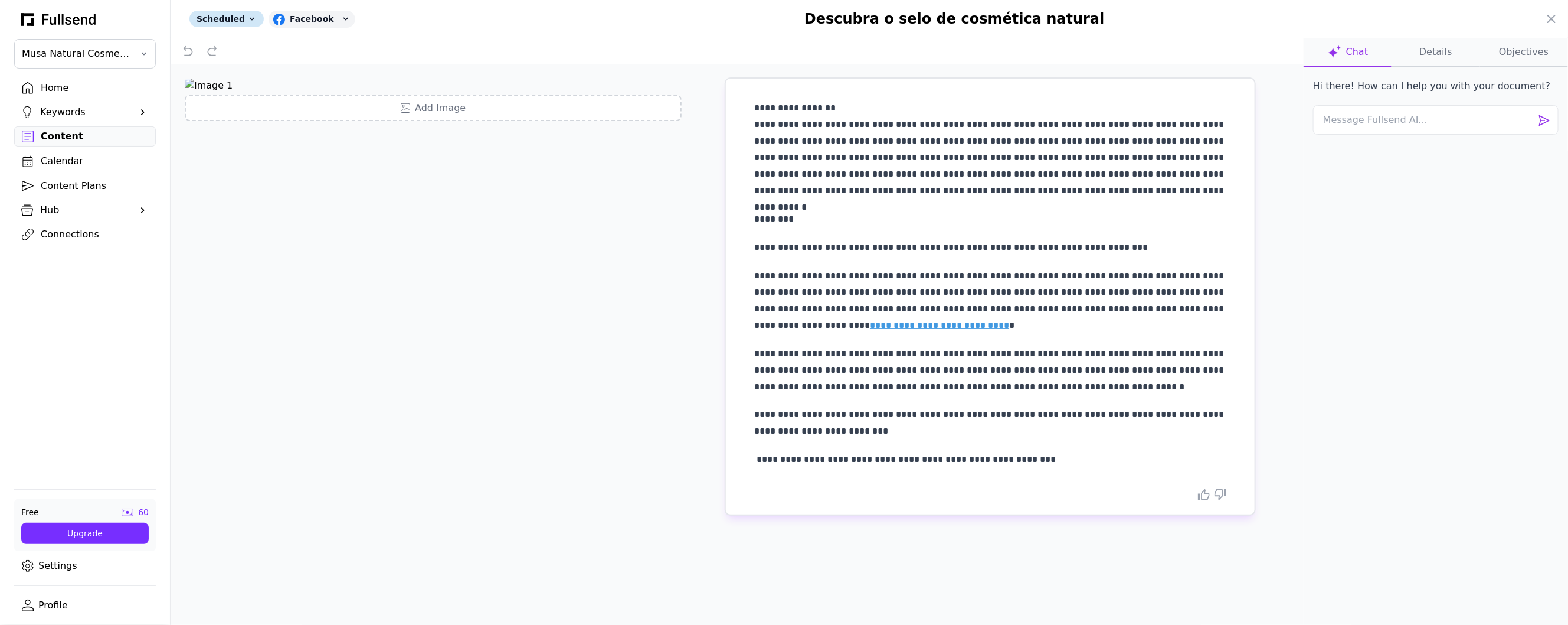
click at [1424, 58] on button "Details" at bounding box center [1435, 52] width 88 height 29
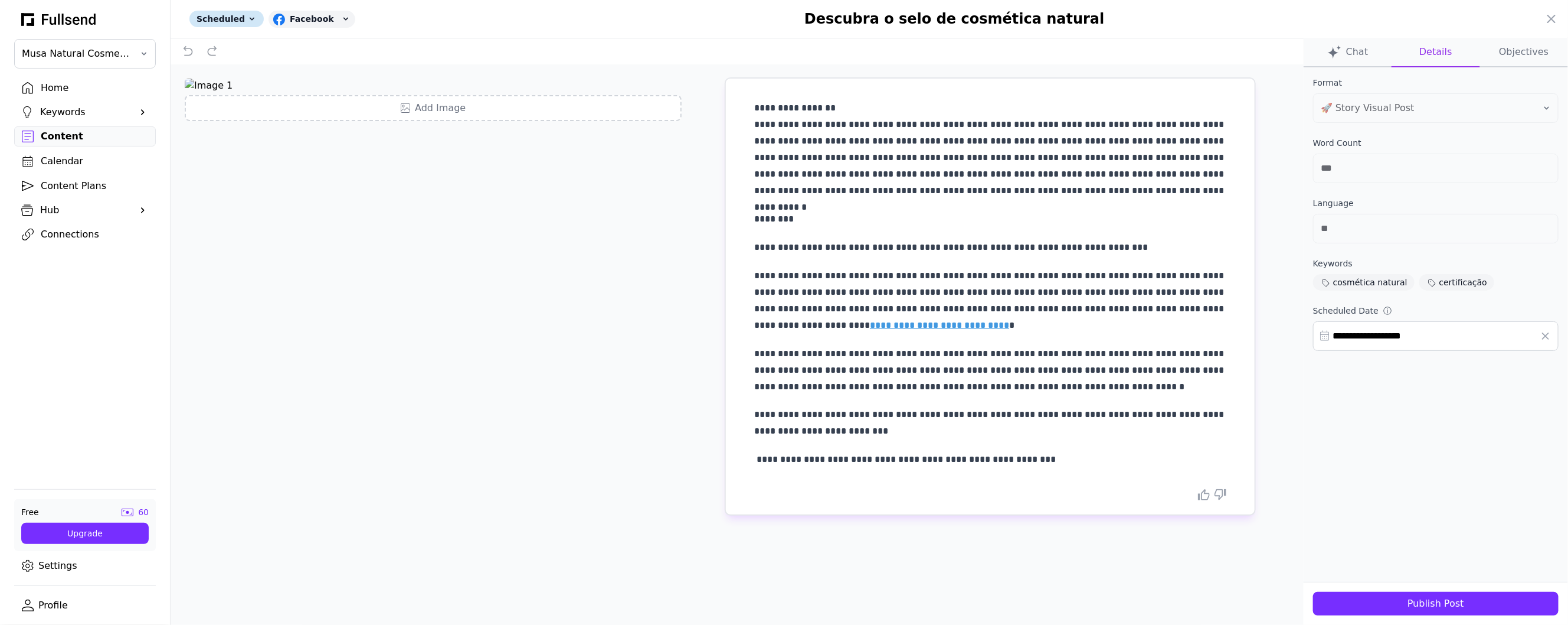
click at [1536, 48] on button "Objectives" at bounding box center [1524, 52] width 88 height 29
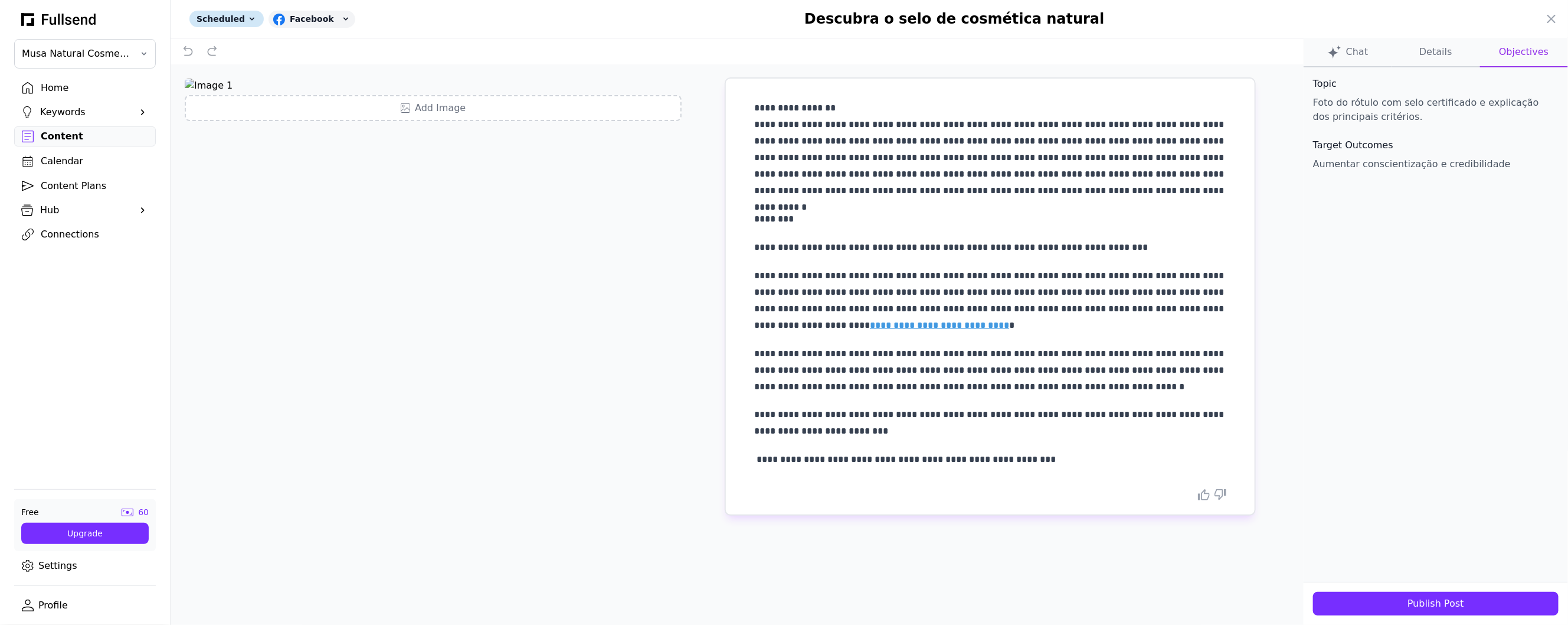
click at [1443, 61] on button "Details" at bounding box center [1435, 52] width 88 height 29
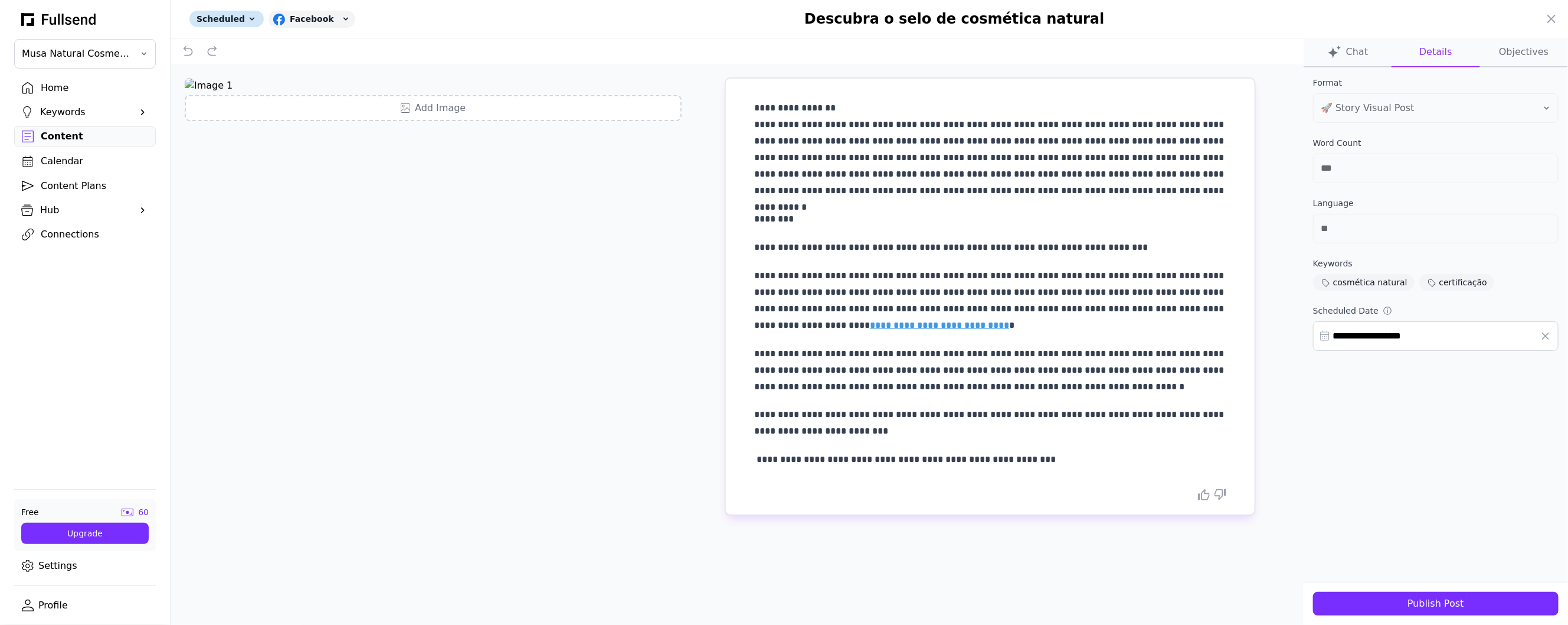
click at [83, 162] on div at bounding box center [784, 312] width 1568 height 625
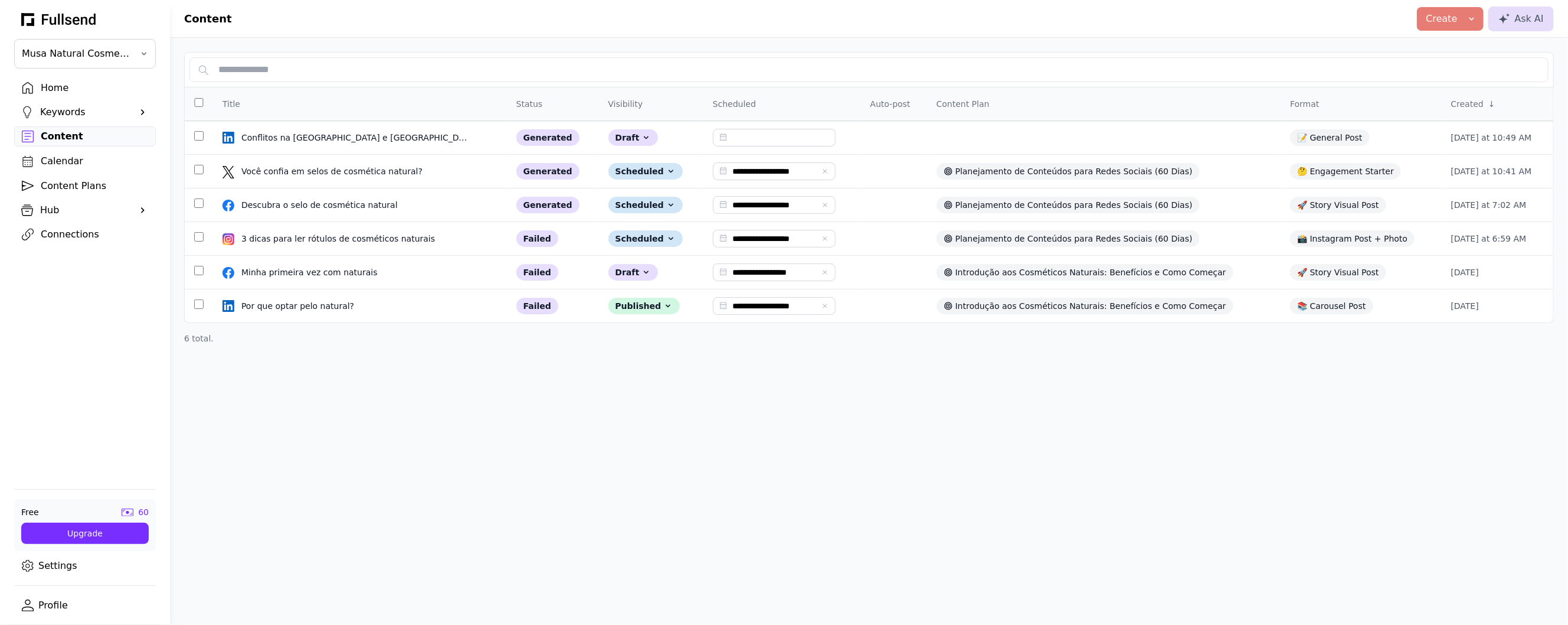
click at [74, 161] on div "Calendar" at bounding box center [94, 161] width 107 height 14
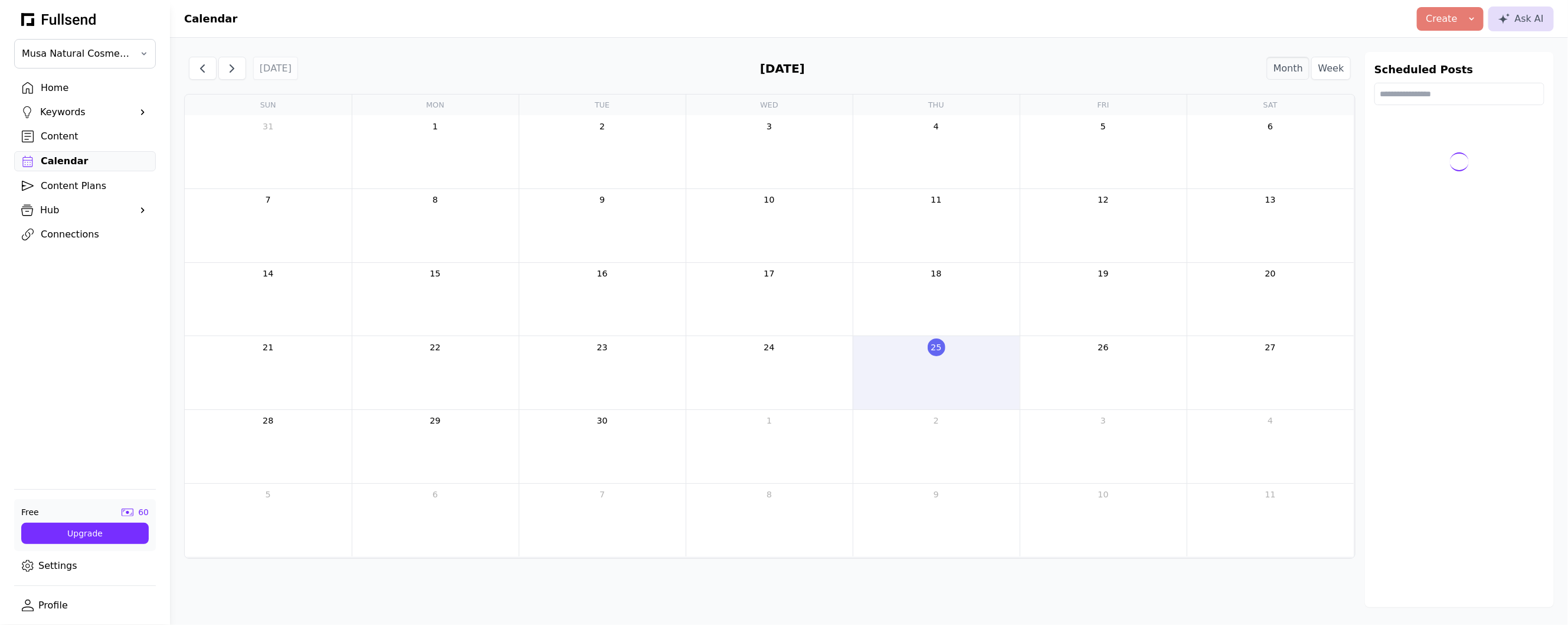
click at [71, 141] on div "Content" at bounding box center [94, 136] width 107 height 14
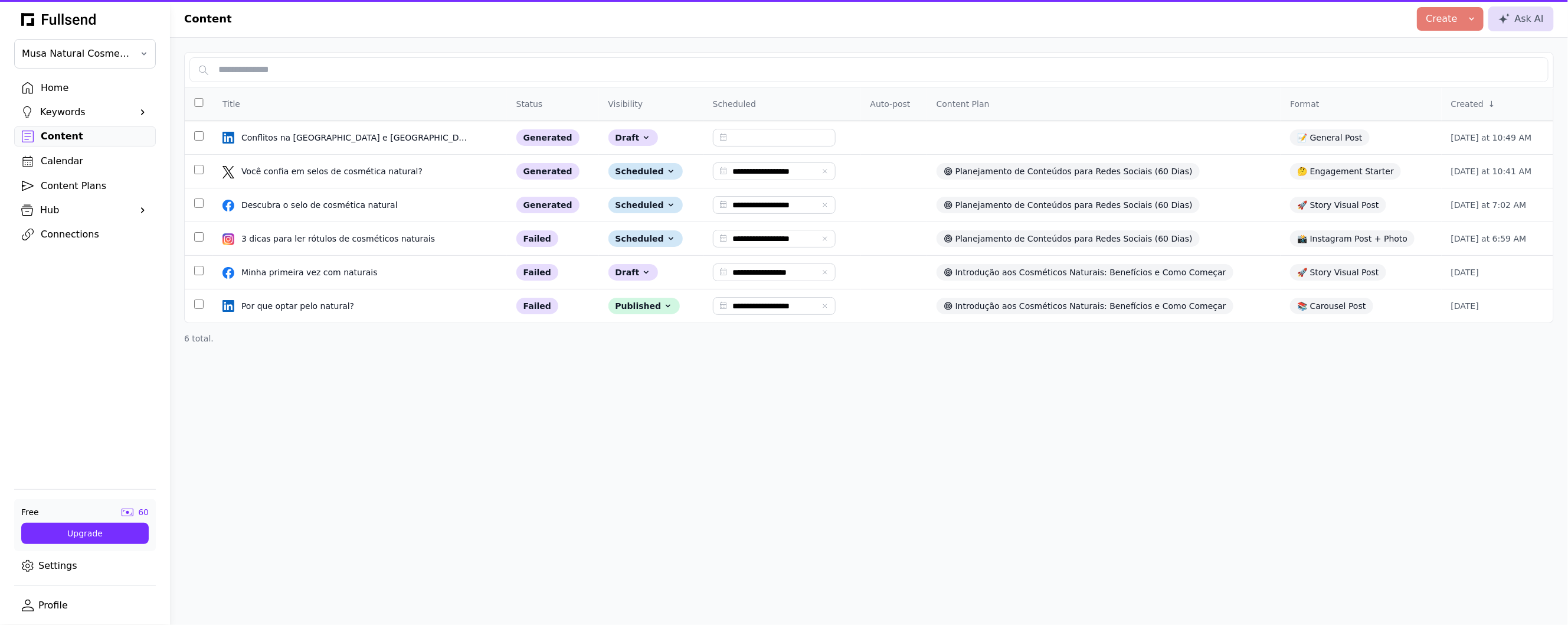
click at [68, 90] on div "Home" at bounding box center [94, 88] width 107 height 14
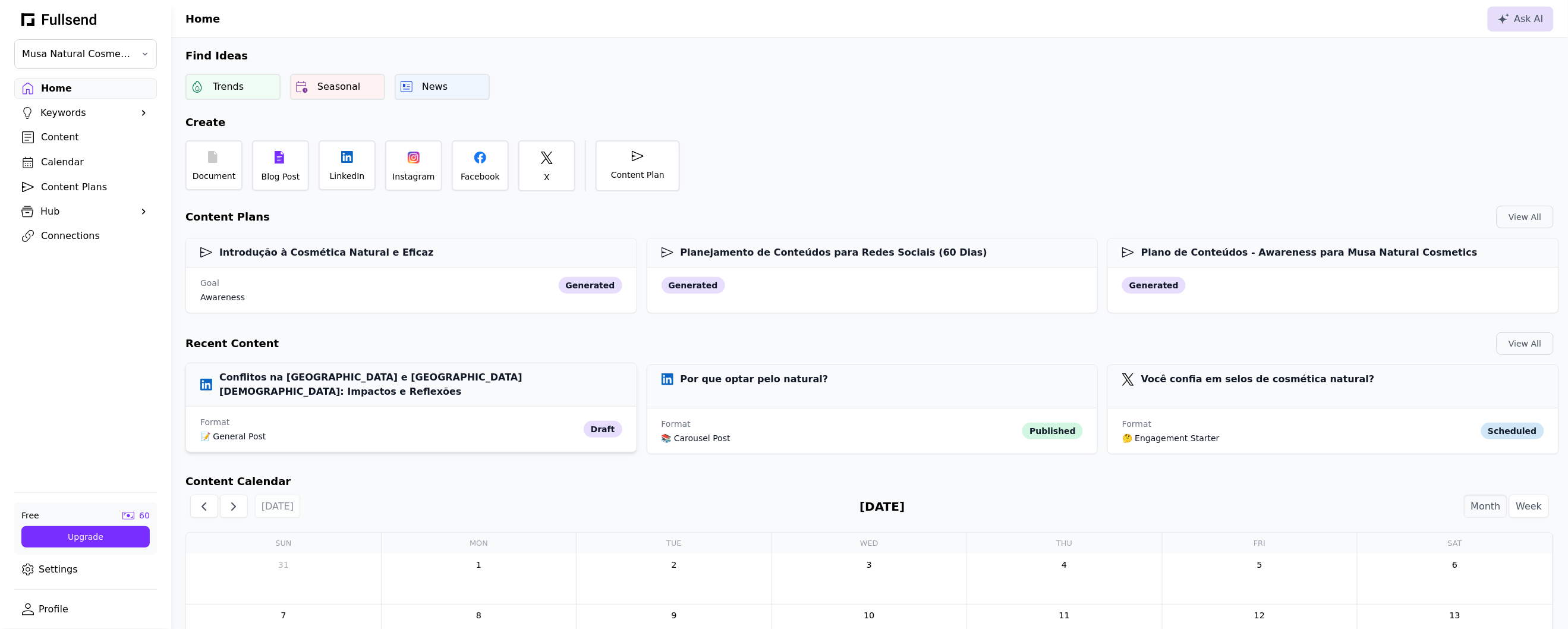
click at [359, 430] on div "📝 General Post" at bounding box center [390, 436] width 379 height 12
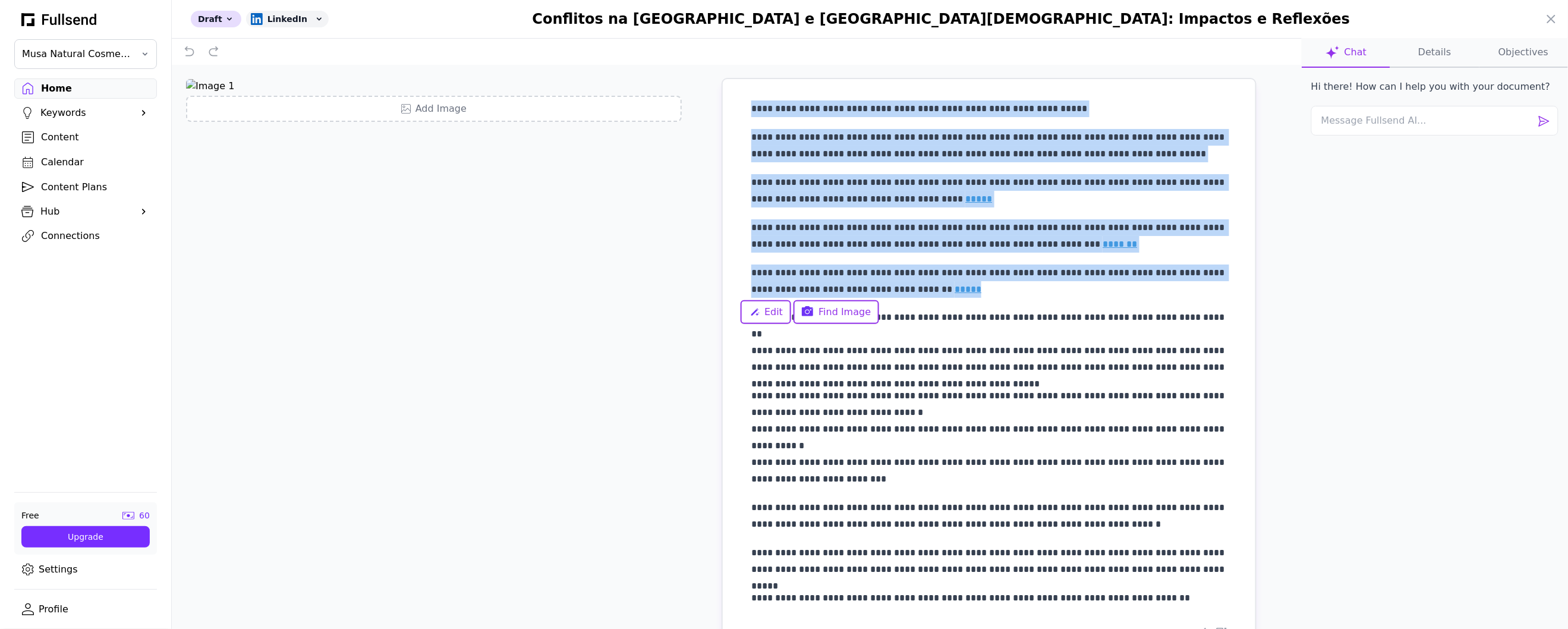
drag, startPoint x: 926, startPoint y: 293, endPoint x: 747, endPoint y: 113, distance: 253.9
click at [751, 113] on div "**********" at bounding box center [989, 353] width 476 height 506
click at [867, 174] on p "**********" at bounding box center [989, 191] width 476 height 33
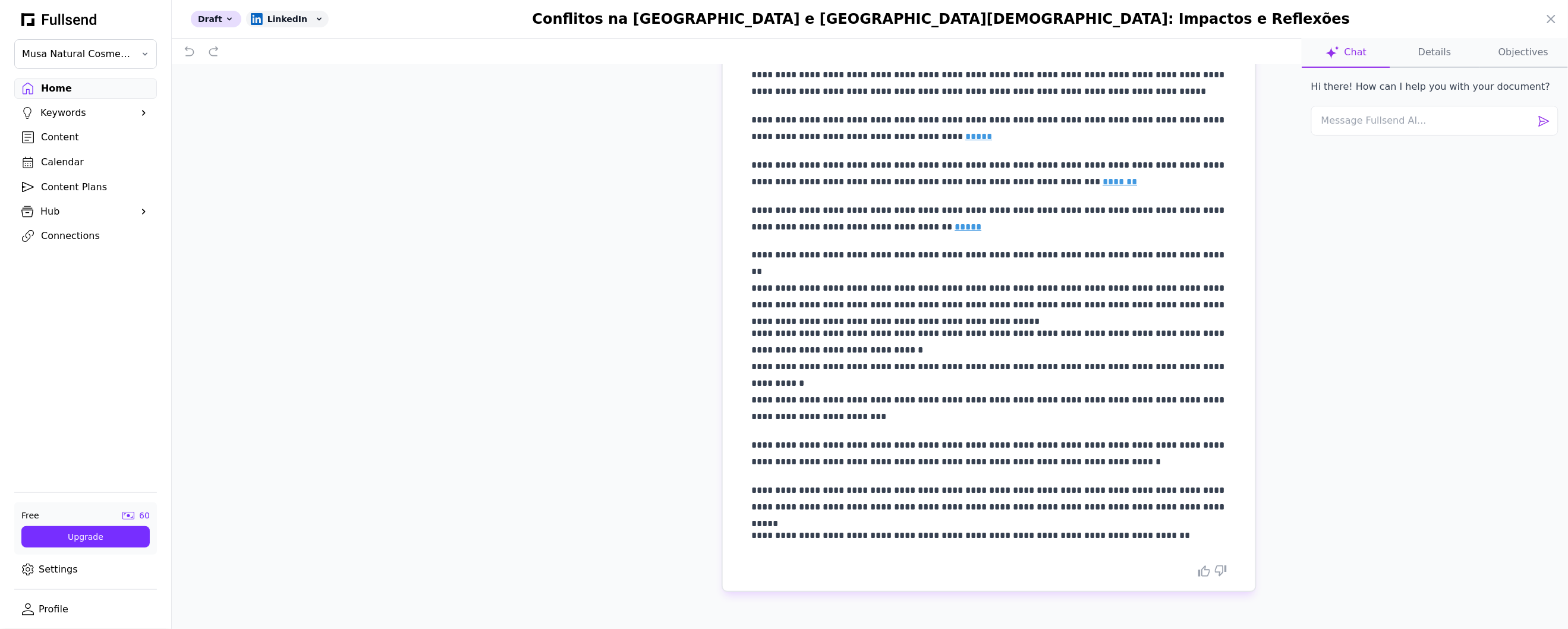
scroll to position [3, 0]
drag, startPoint x: 752, startPoint y: 533, endPoint x: 744, endPoint y: 534, distance: 8.1
click at [751, 534] on p "**********" at bounding box center [989, 535] width 476 height 17
click at [1054, 533] on p "**********" at bounding box center [989, 535] width 476 height 17
click at [1215, 573] on icon at bounding box center [1220, 571] width 12 height 11
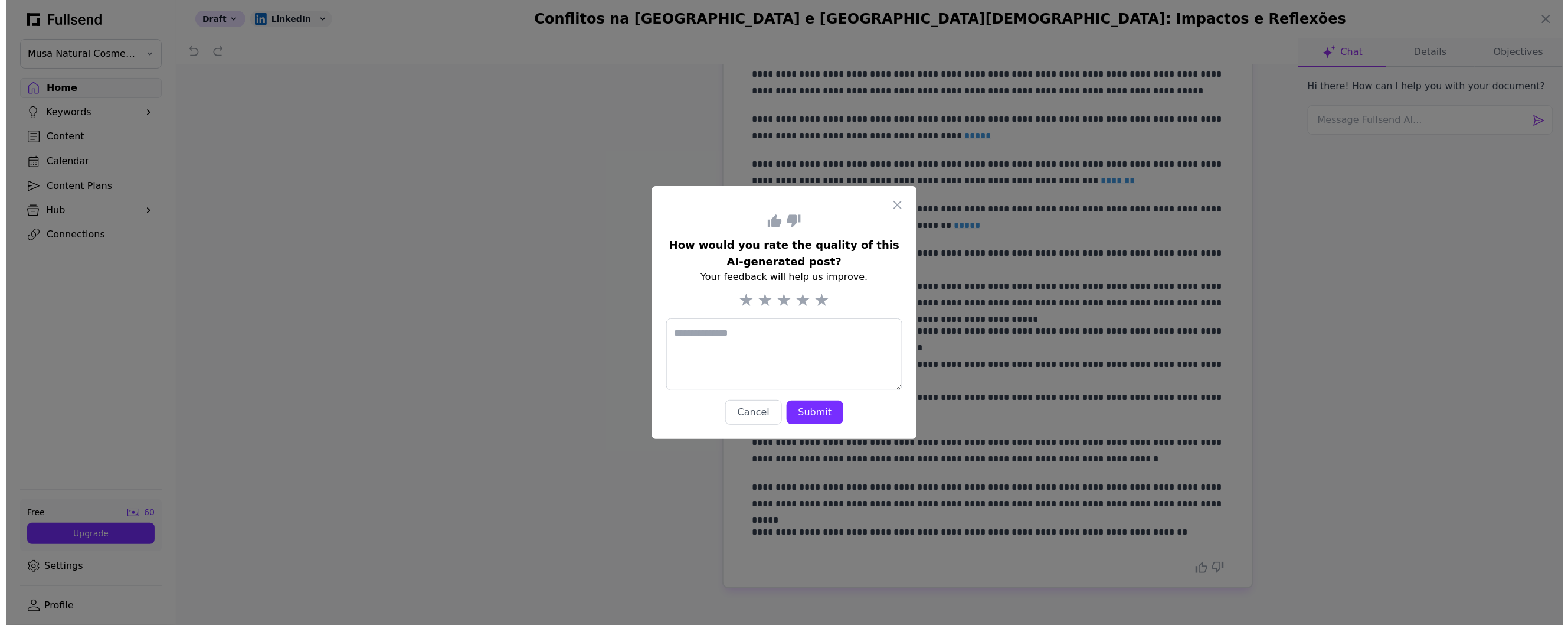
scroll to position [0, 0]
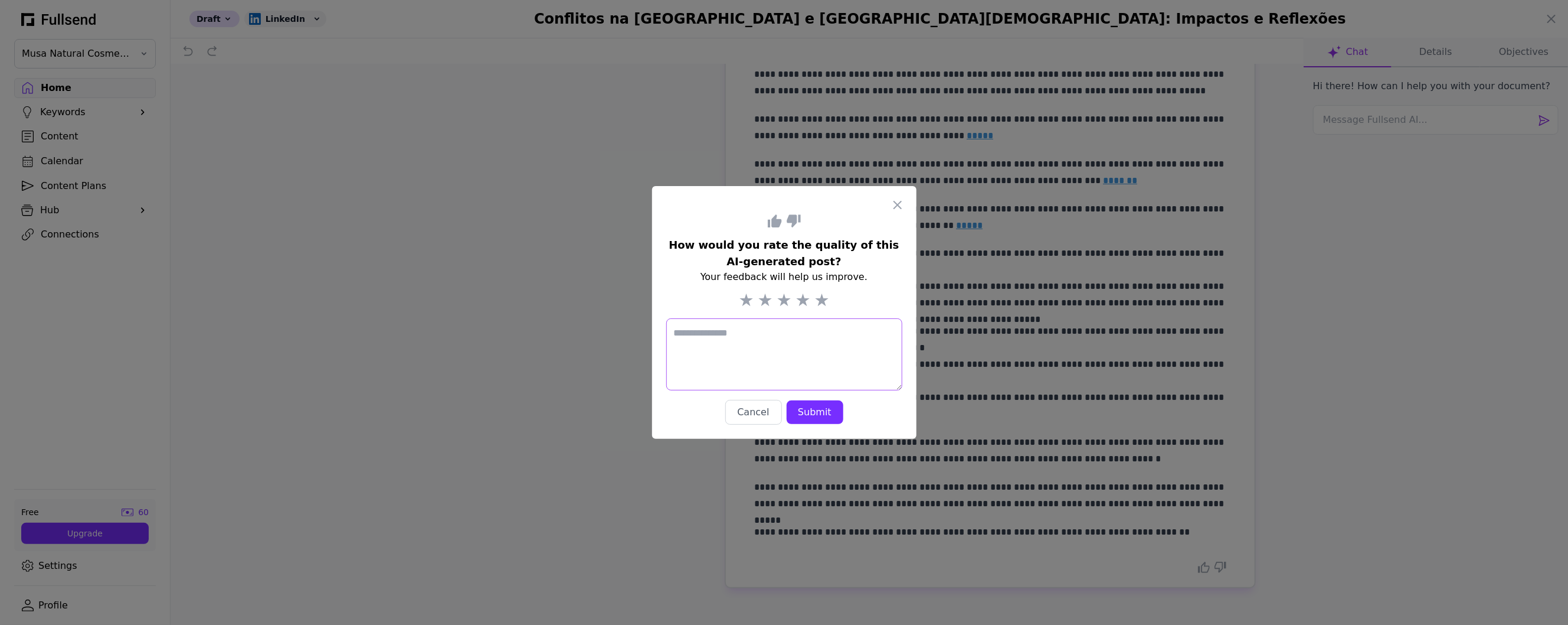
click at [728, 331] on textarea at bounding box center [785, 355] width 236 height 72
type textarea "**********"
click at [805, 424] on button "Submit" at bounding box center [814, 412] width 57 height 24
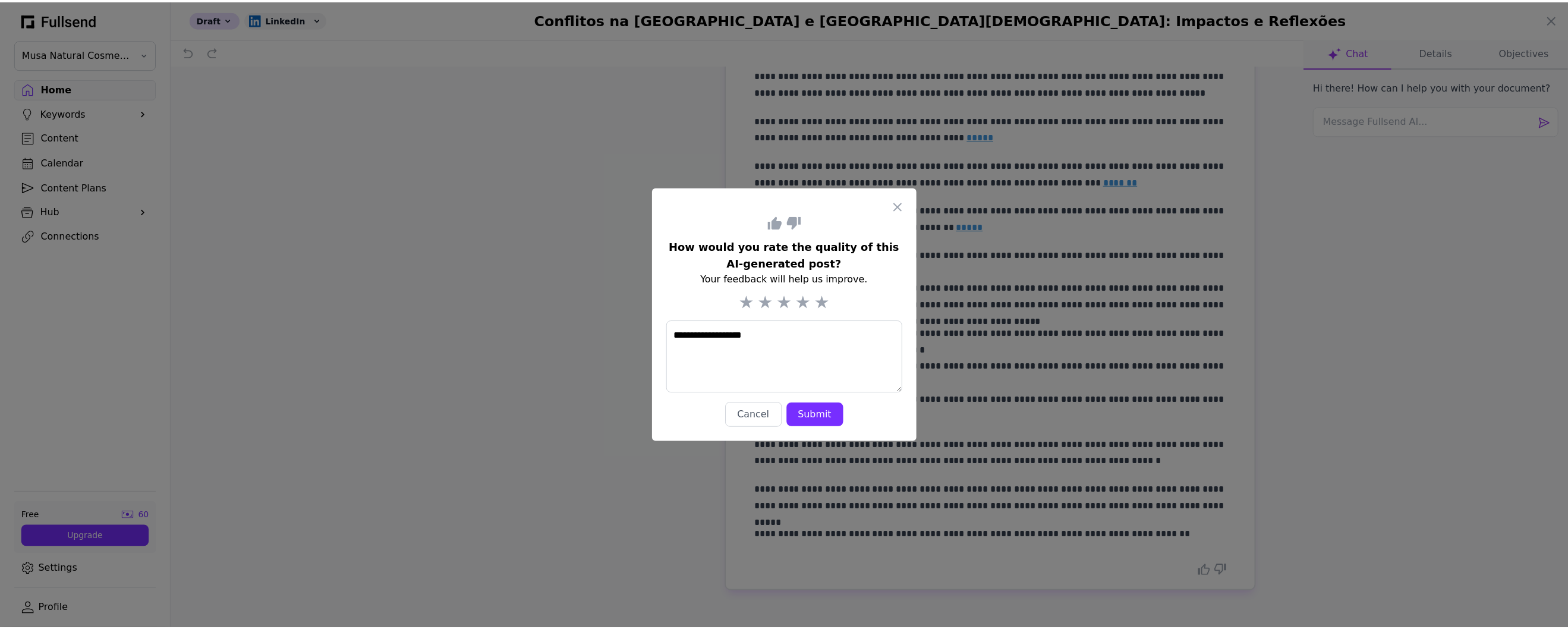
scroll to position [3, 0]
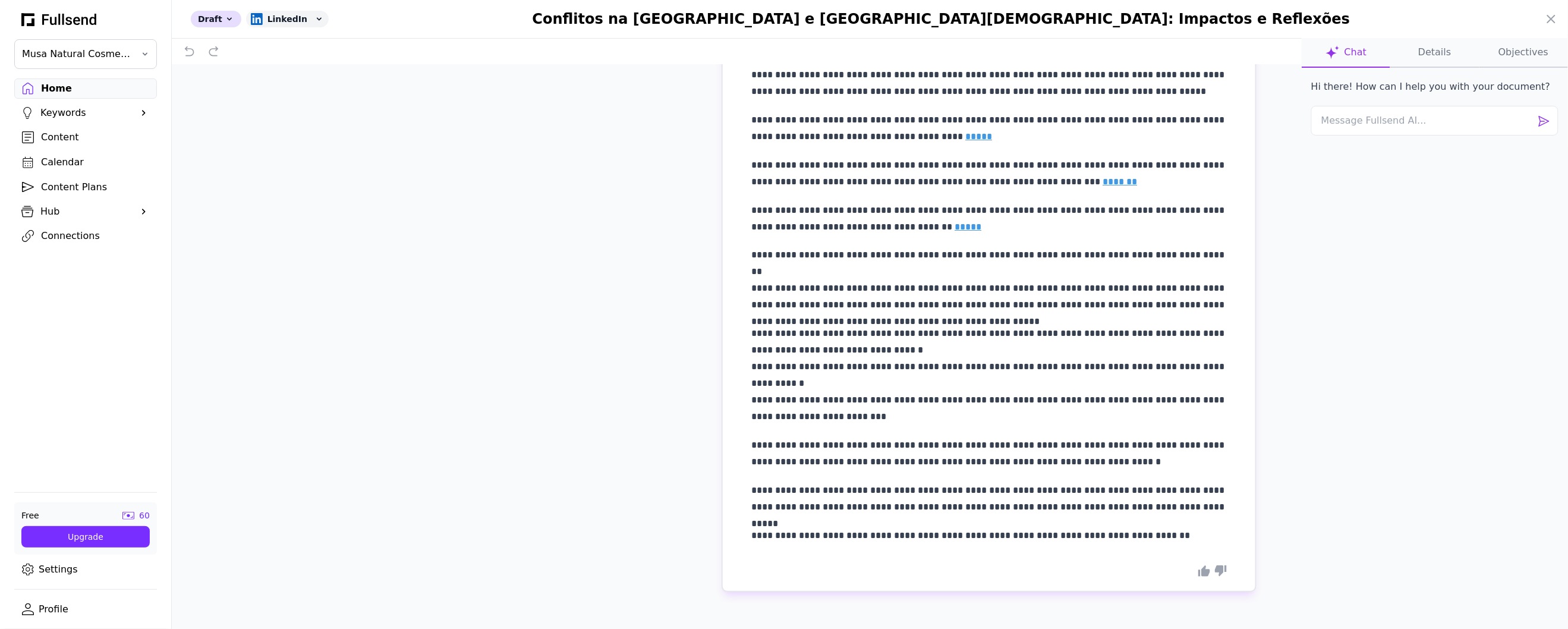
click at [66, 162] on div at bounding box center [784, 314] width 1568 height 629
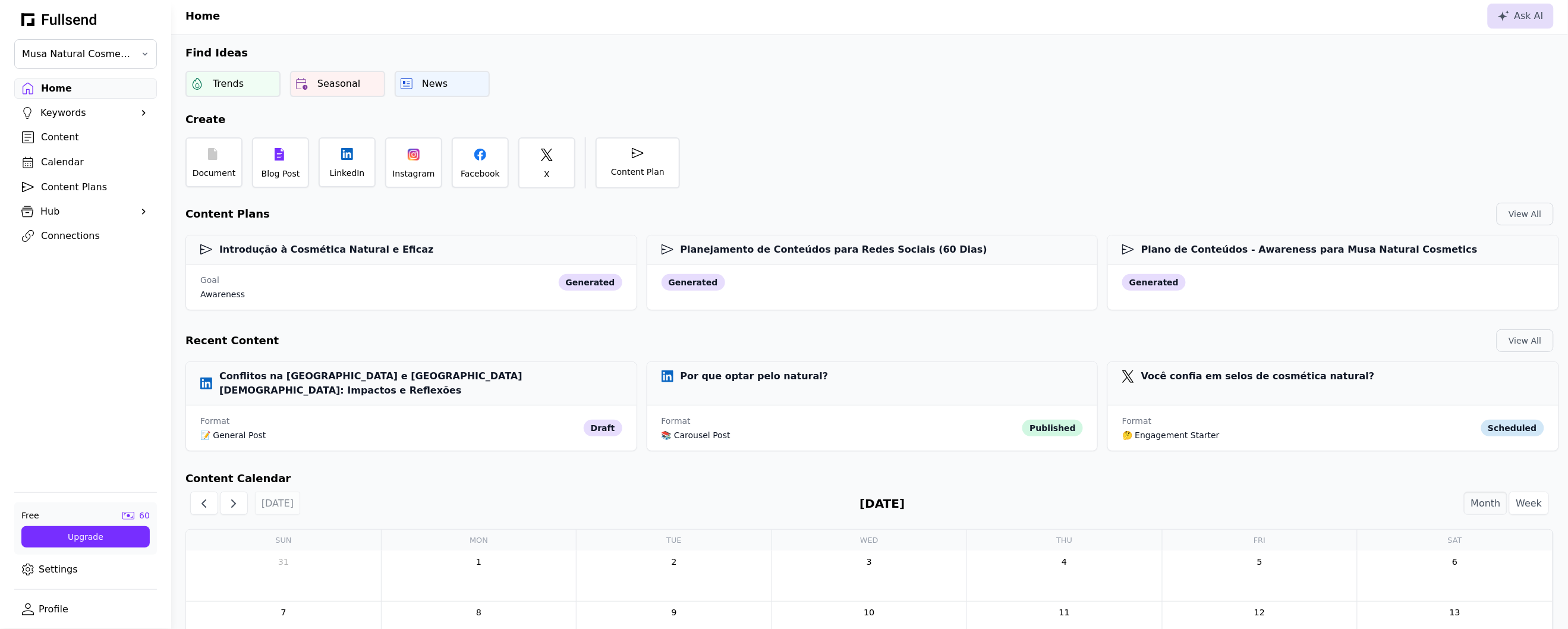
click at [64, 140] on div "Content" at bounding box center [95, 137] width 108 height 14
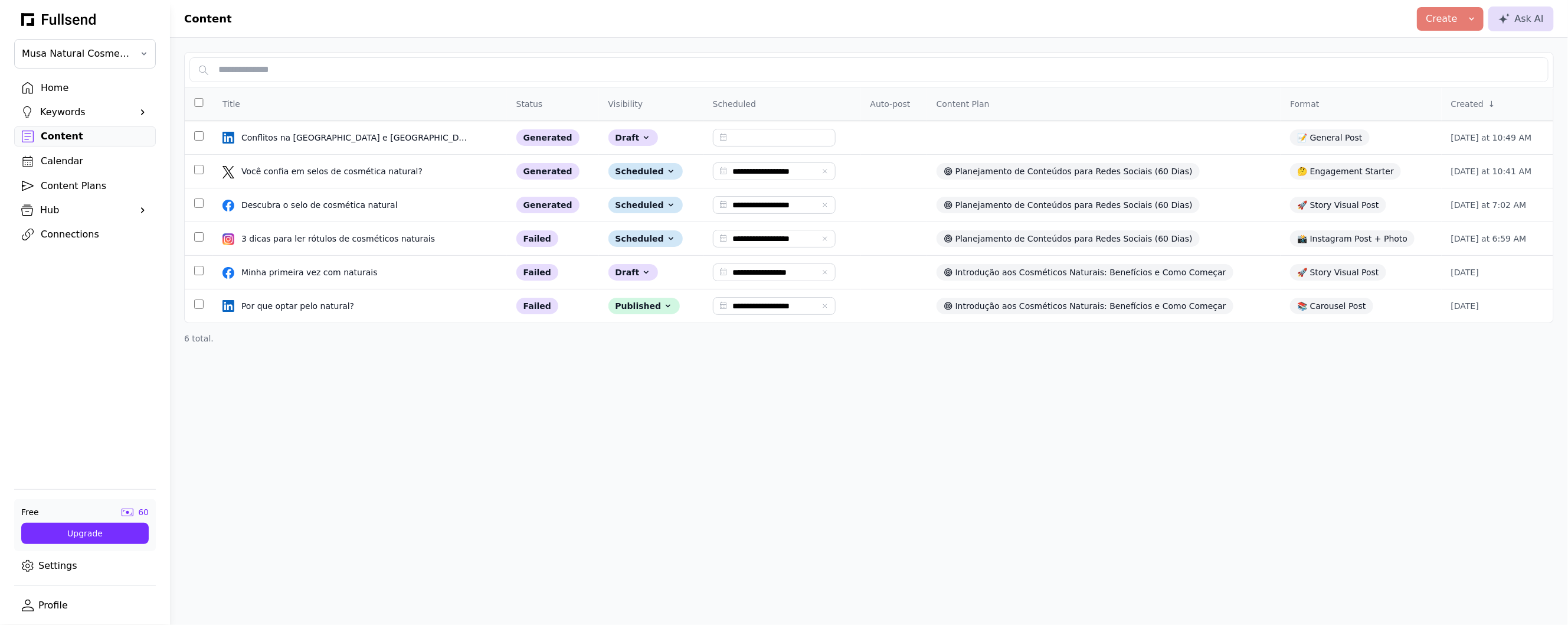
click at [68, 188] on div "Content Plans" at bounding box center [94, 186] width 107 height 14
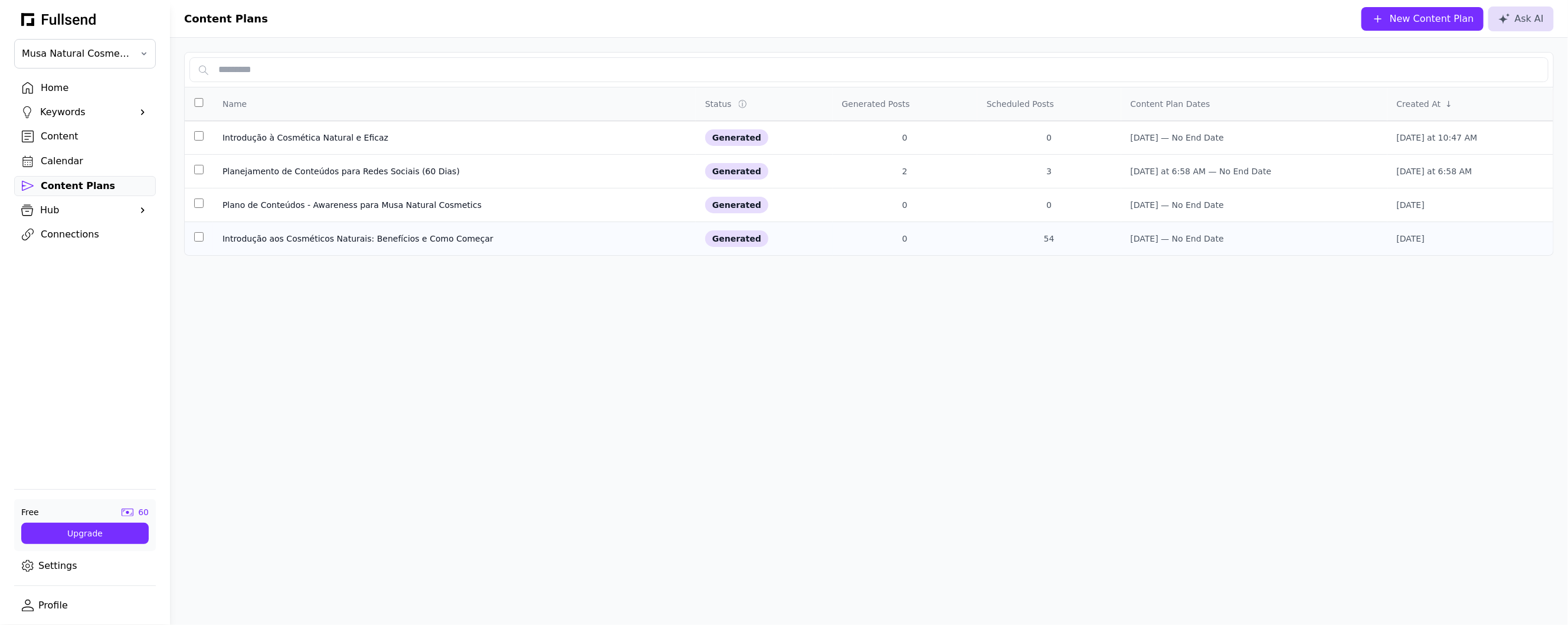
click at [348, 238] on div "Introdução aos Cosméticos Naturais: Benefícios e Como Começar" at bounding box center [455, 238] width 464 height 12
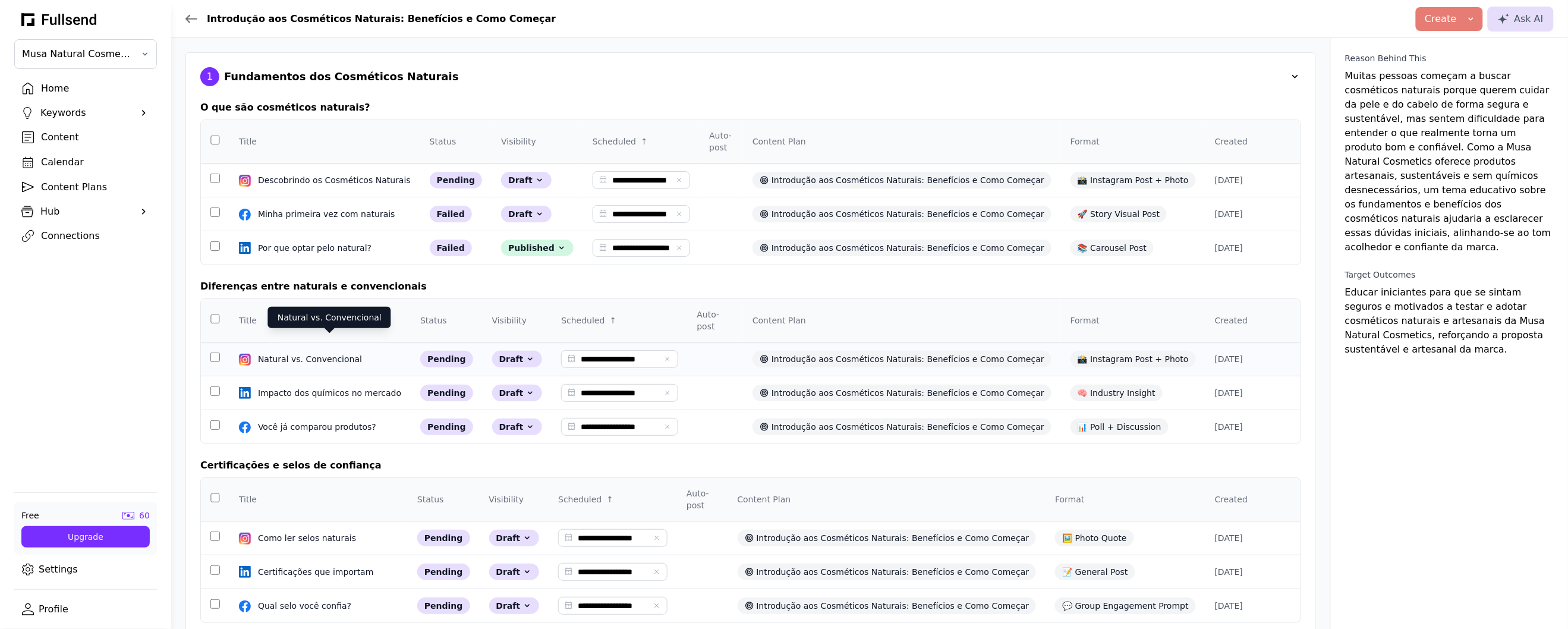
click at [341, 353] on div "Natural vs. Convencional" at bounding box center [329, 359] width 143 height 12
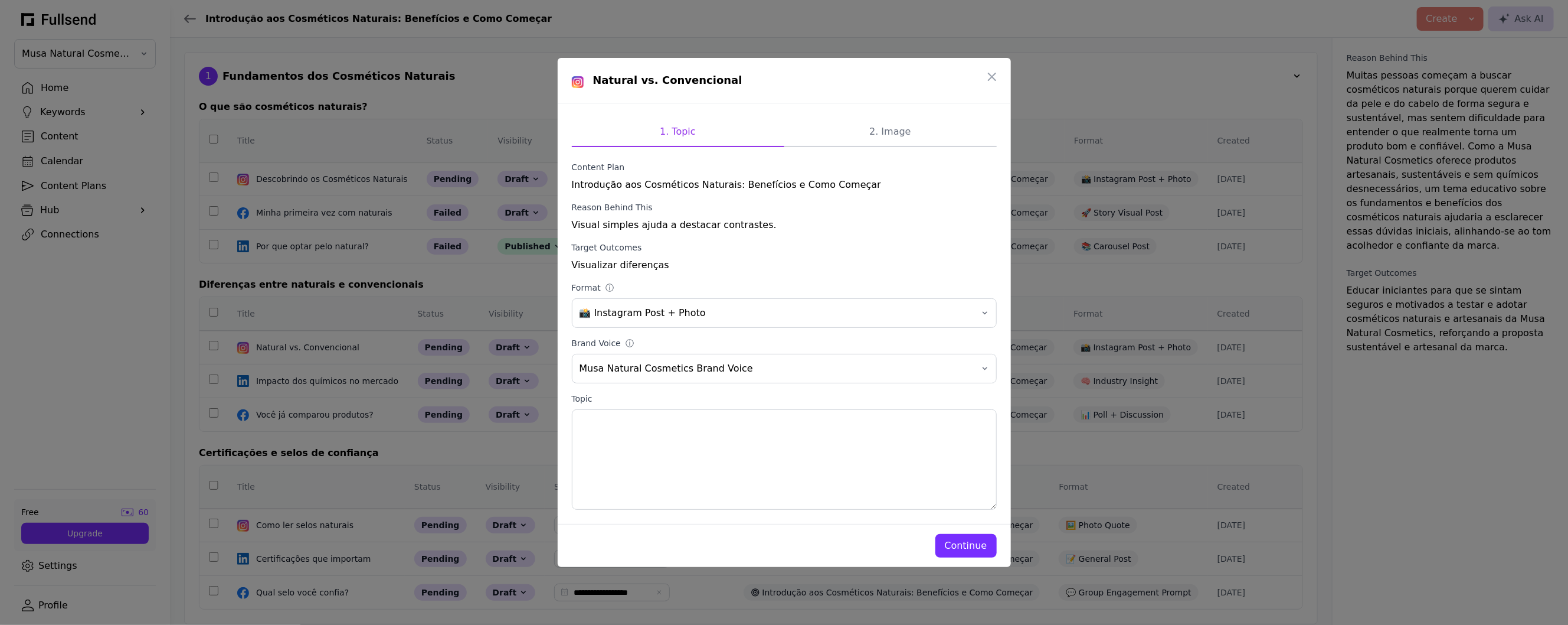
click at [969, 540] on div "Continue" at bounding box center [966, 545] width 43 height 14
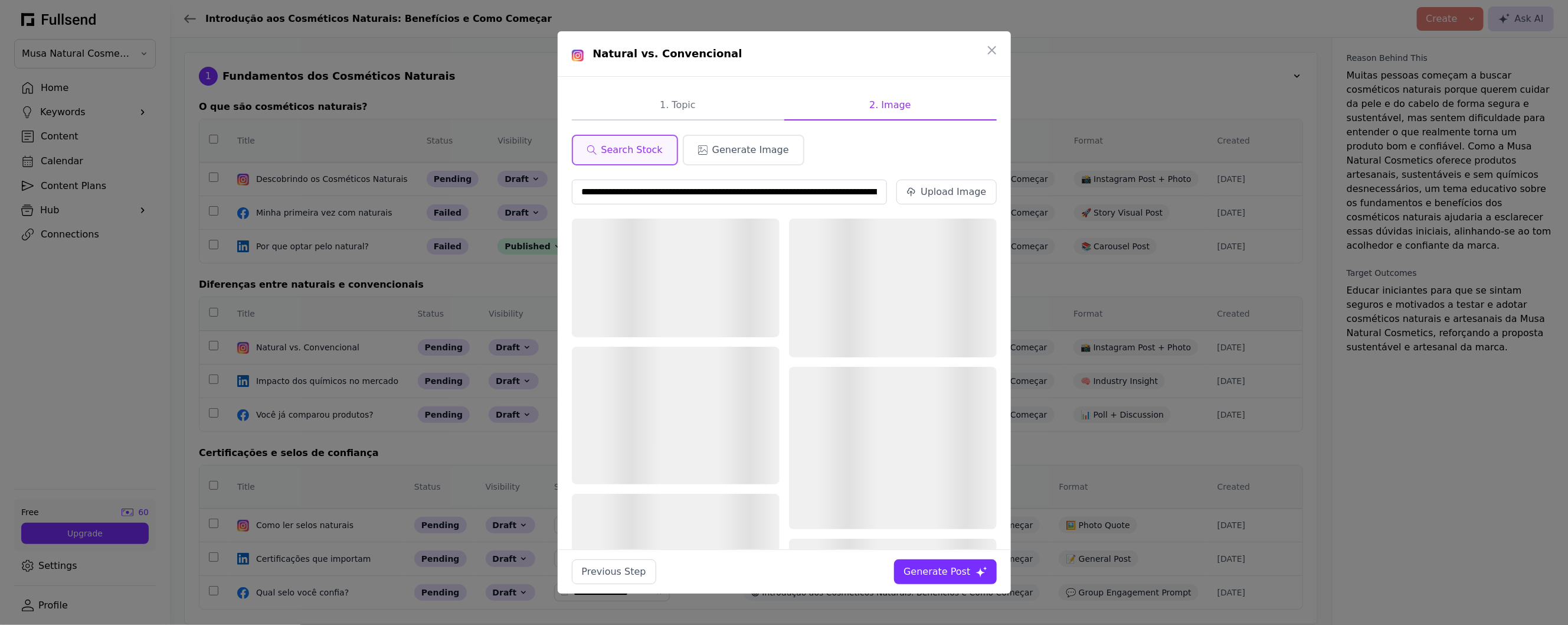
scroll to position [0, 286]
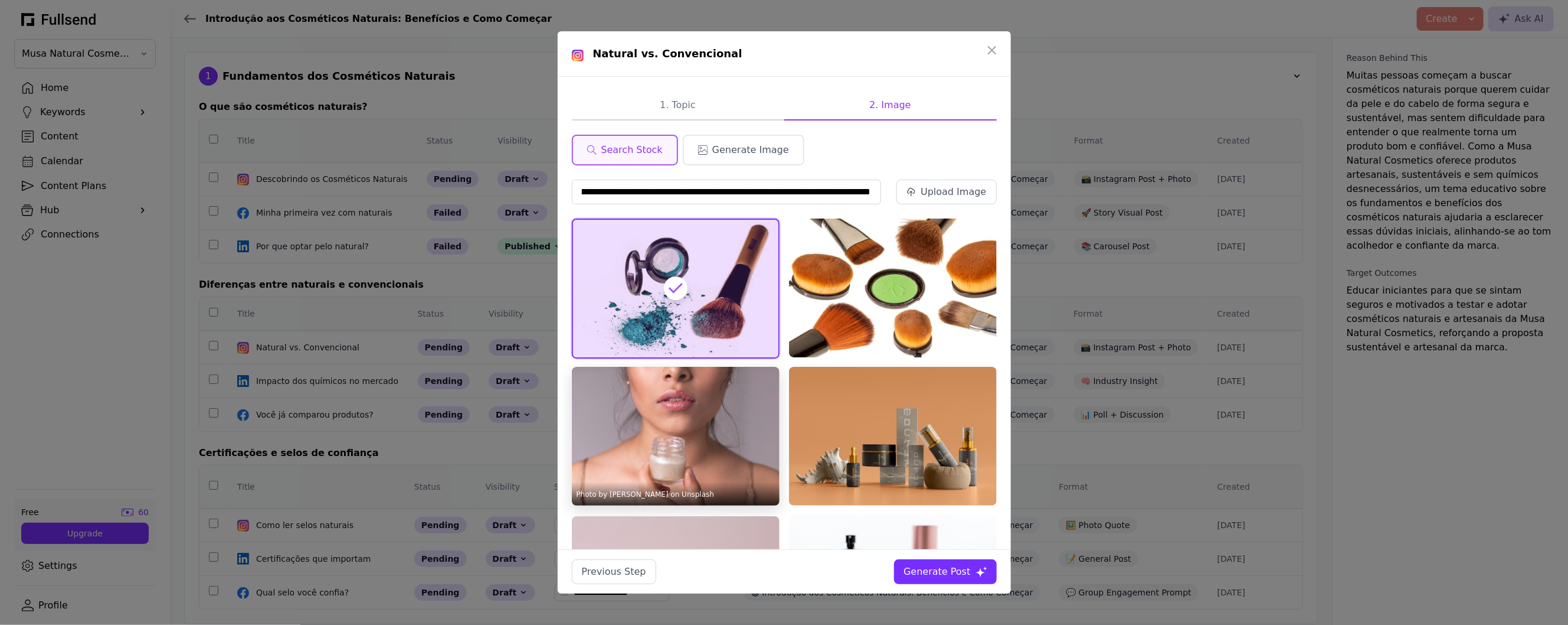
click at [721, 445] on img at bounding box center [675, 436] width 208 height 139
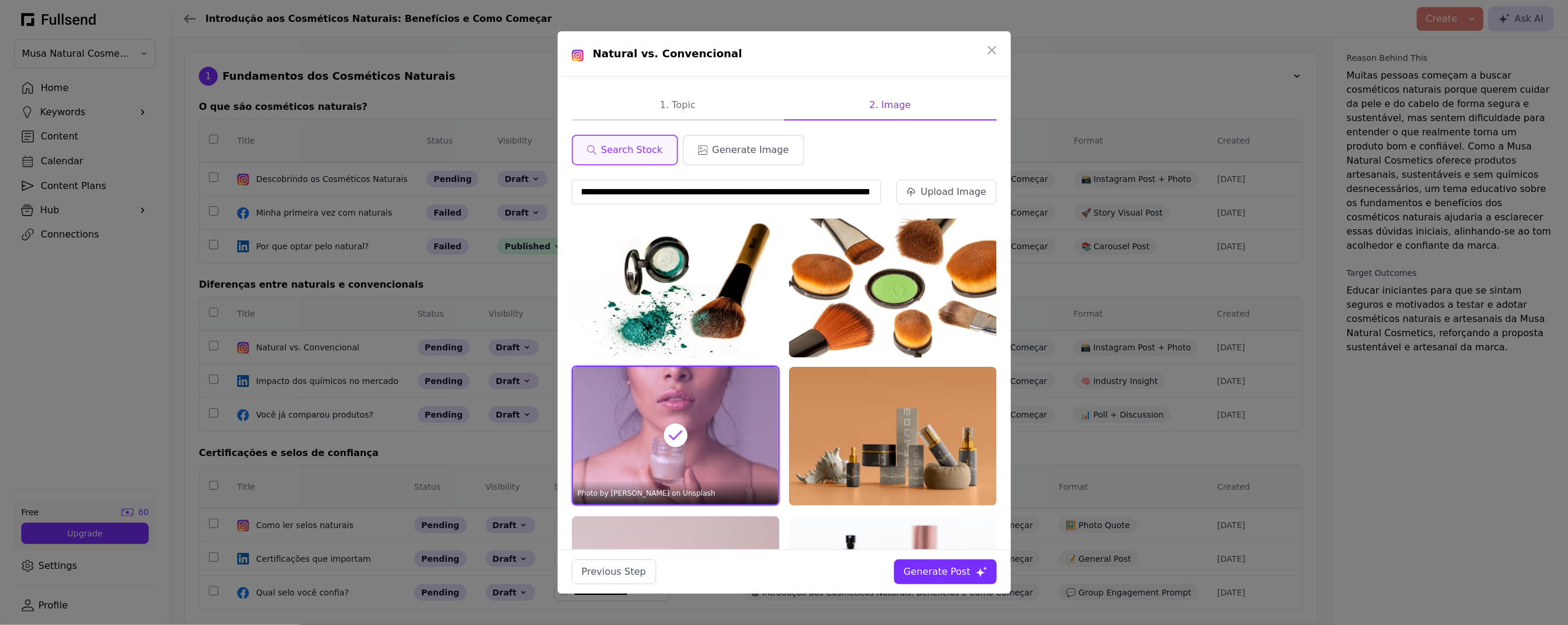
scroll to position [0, 0]
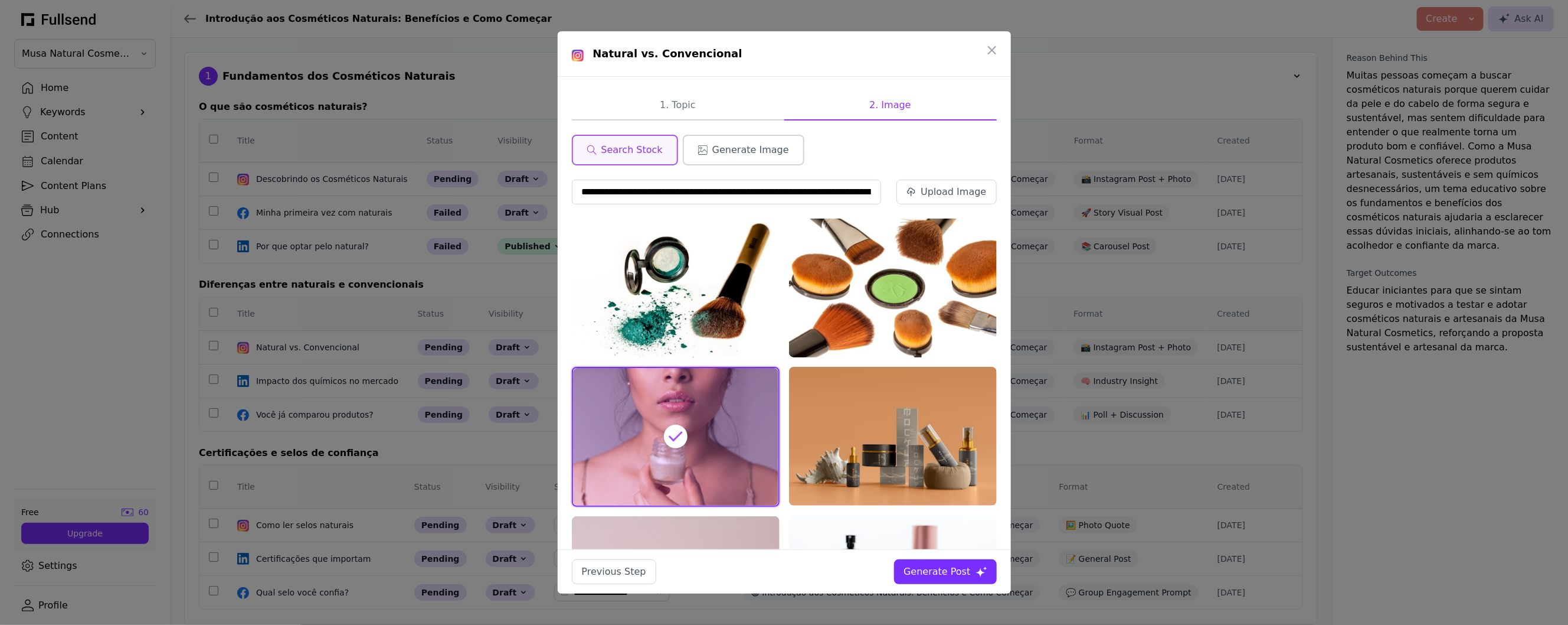
click at [683, 152] on button "Generate Image" at bounding box center [744, 150] width 122 height 30
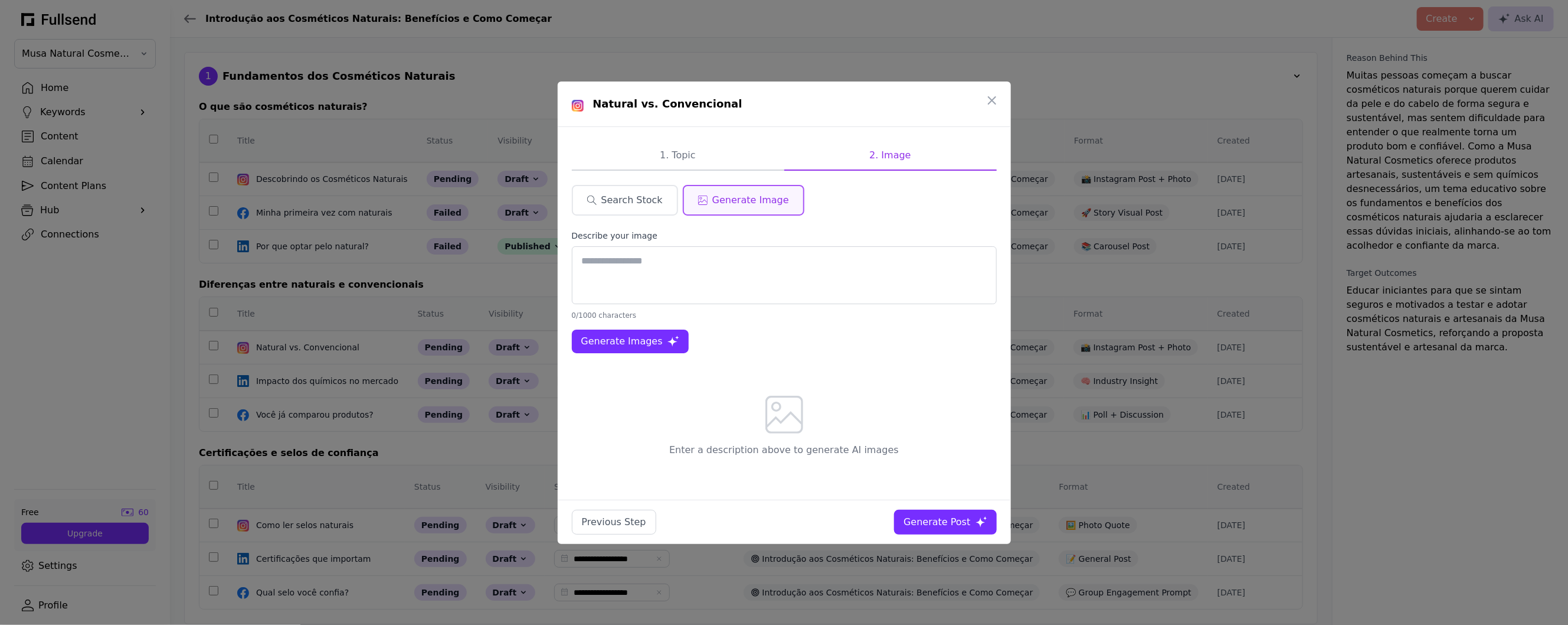
click at [670, 136] on div "1. Topic 2. Image Search Stock Generate Image Describe your image 0/1000 charac…" at bounding box center [784, 313] width 453 height 373
click at [629, 526] on div "Previous Step" at bounding box center [614, 521] width 65 height 14
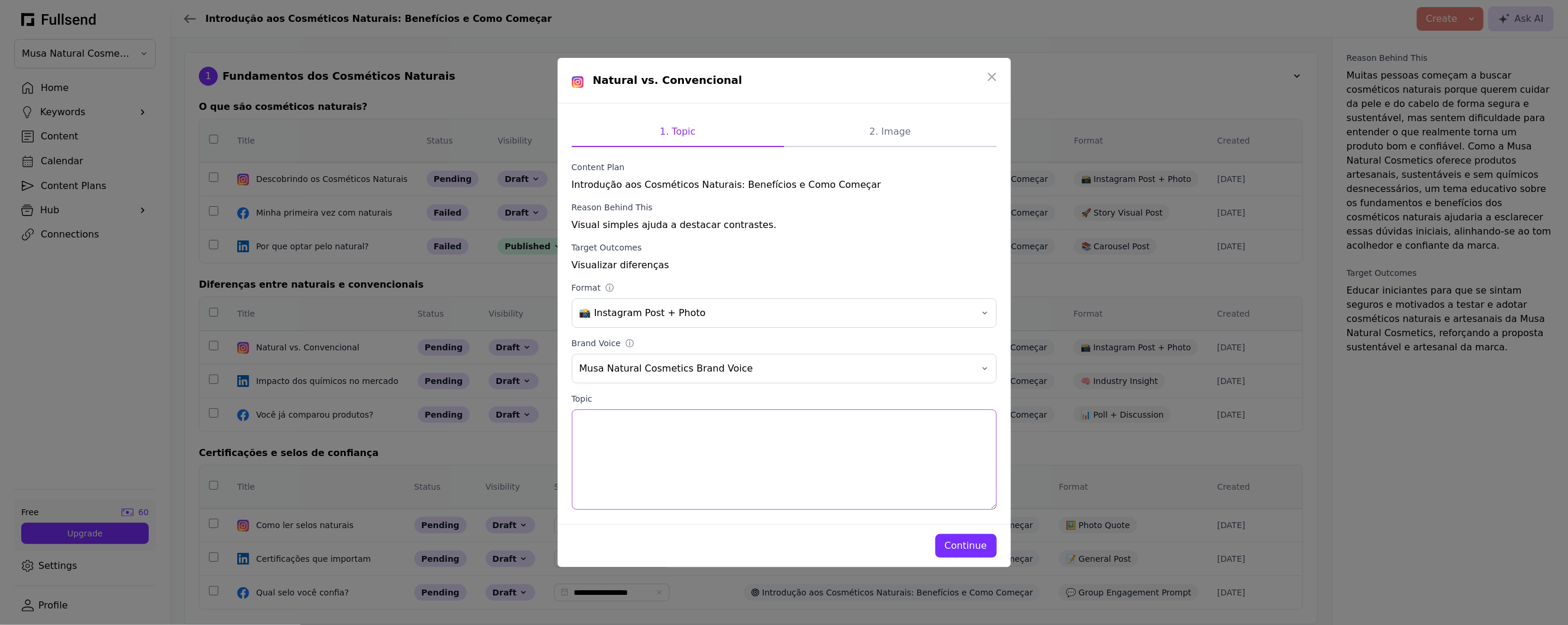
drag, startPoint x: 719, startPoint y: 458, endPoint x: 543, endPoint y: 417, distance: 180.7
click at [543, 417] on div "Natural vs. Convencional 1. Topic 2. Image Content Plan Introdução aos Cosmétic…" at bounding box center [784, 312] width 1568 height 625
click at [974, 548] on div "Continue" at bounding box center [966, 545] width 43 height 14
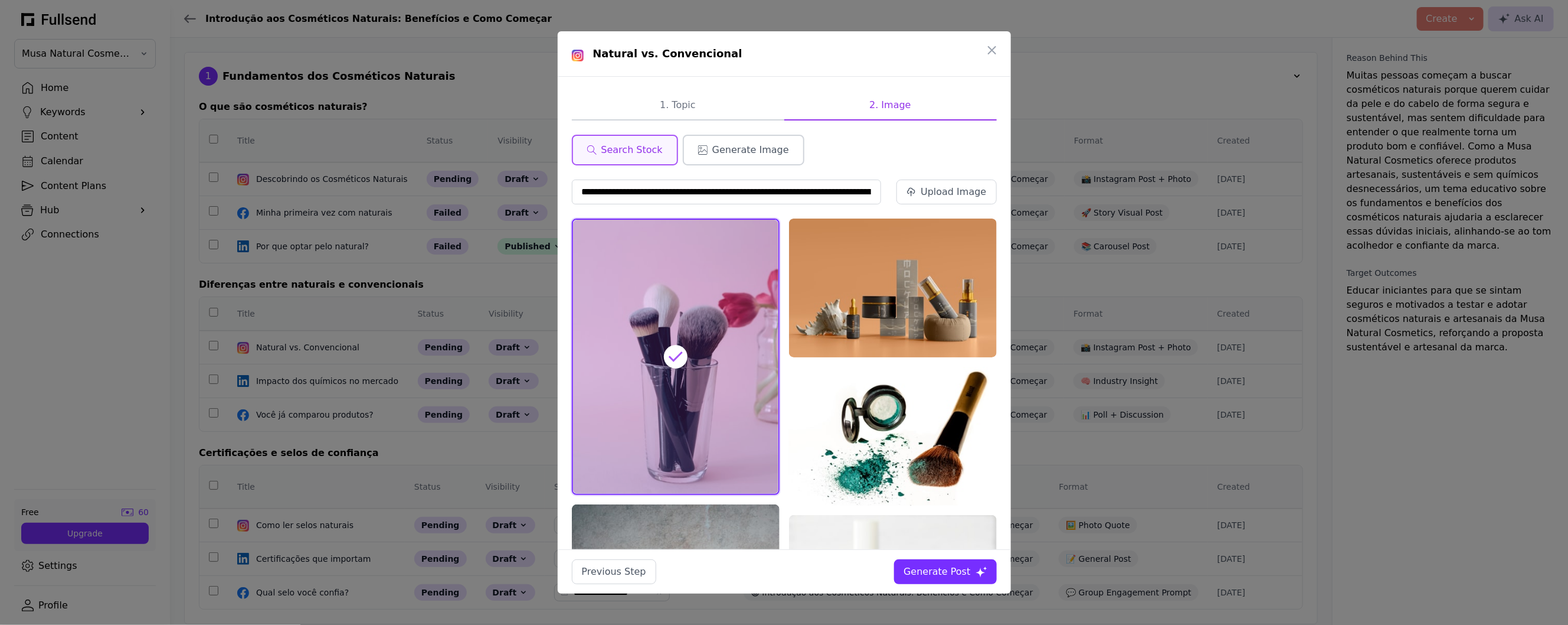
click at [765, 154] on span "Generate Image" at bounding box center [751, 150] width 77 height 14
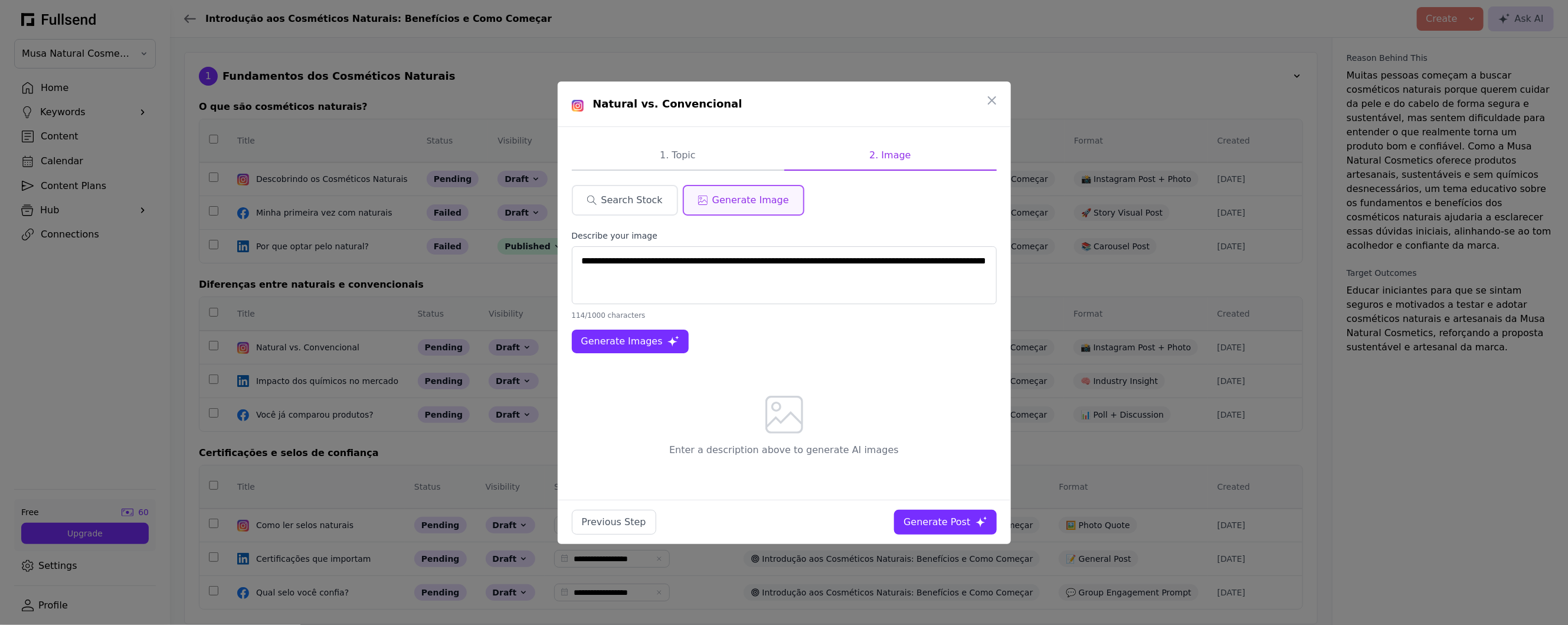
type textarea "**********"
click at [629, 343] on span "Generate Images" at bounding box center [622, 341] width 82 height 14
